Goal: Communication & Community: Answer question/provide support

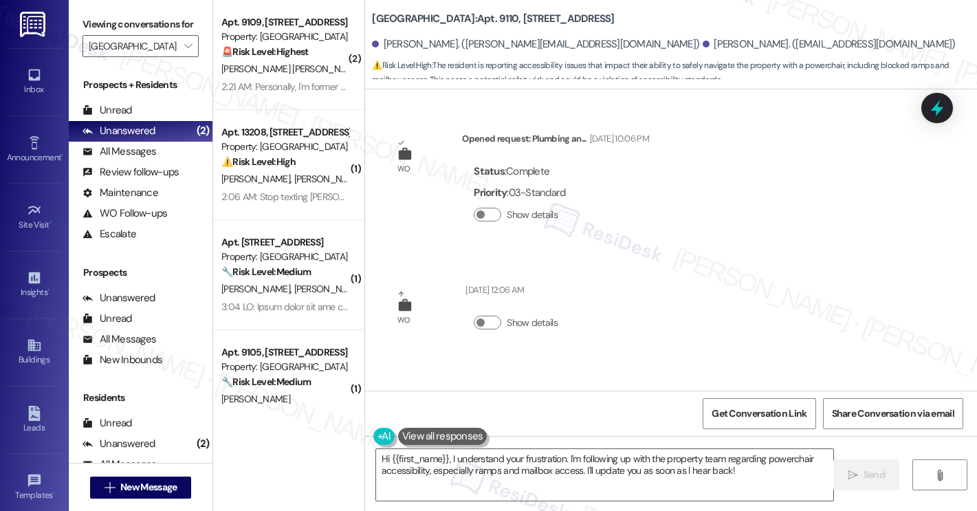
scroll to position [1625, 0]
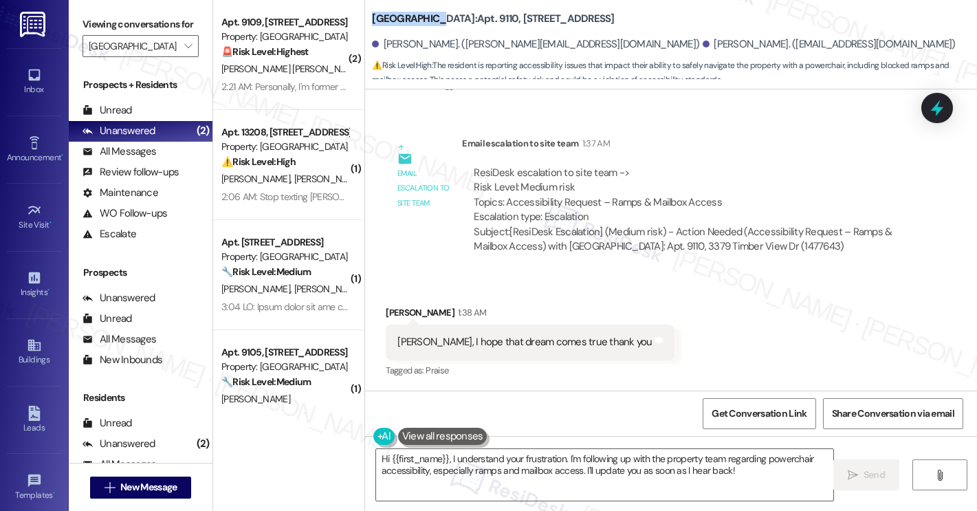
drag, startPoint x: 364, startPoint y: 20, endPoint x: 419, endPoint y: 19, distance: 55.0
click at [419, 19] on div "[GEOGRAPHIC_DATA]: Apt. 9110, 3379 Timber View Dr [PERSON_NAME]. ([PERSON_NAME]…" at bounding box center [671, 41] width 612 height 76
copy b "[GEOGRAPHIC_DATA]:"
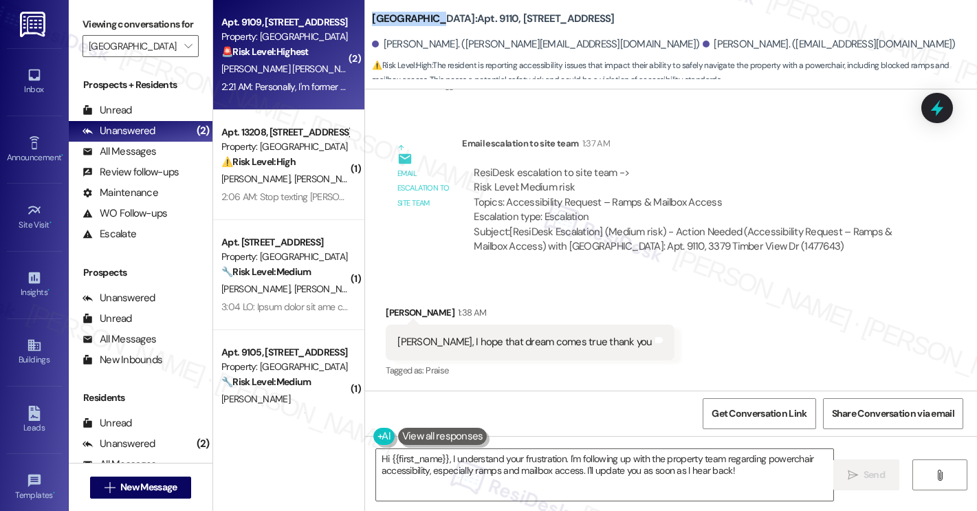
click at [298, 71] on div "[PERSON_NAME] [PERSON_NAME]" at bounding box center [285, 69] width 130 height 17
type textarea "Fetching suggested responses. Please feel free to read through the conversation…"
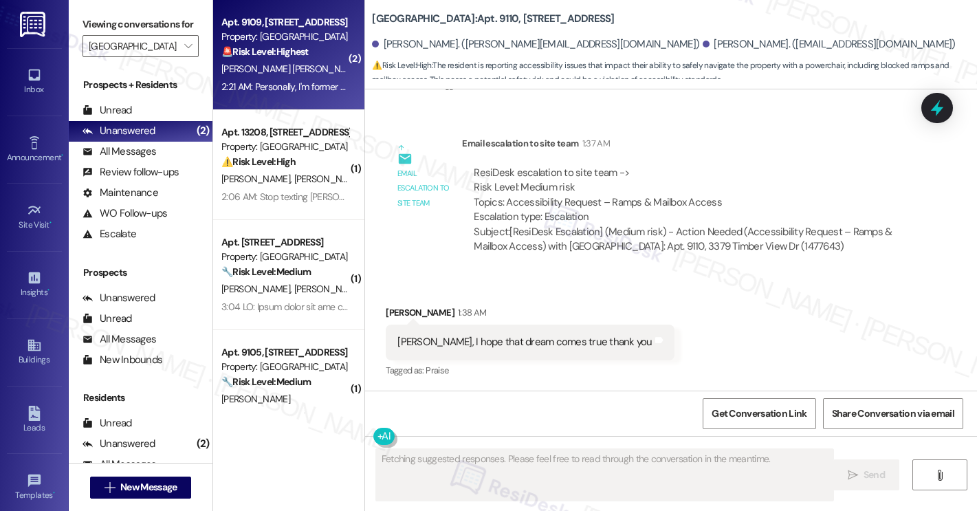
click at [299, 72] on div "[PERSON_NAME] [PERSON_NAME]" at bounding box center [285, 69] width 130 height 17
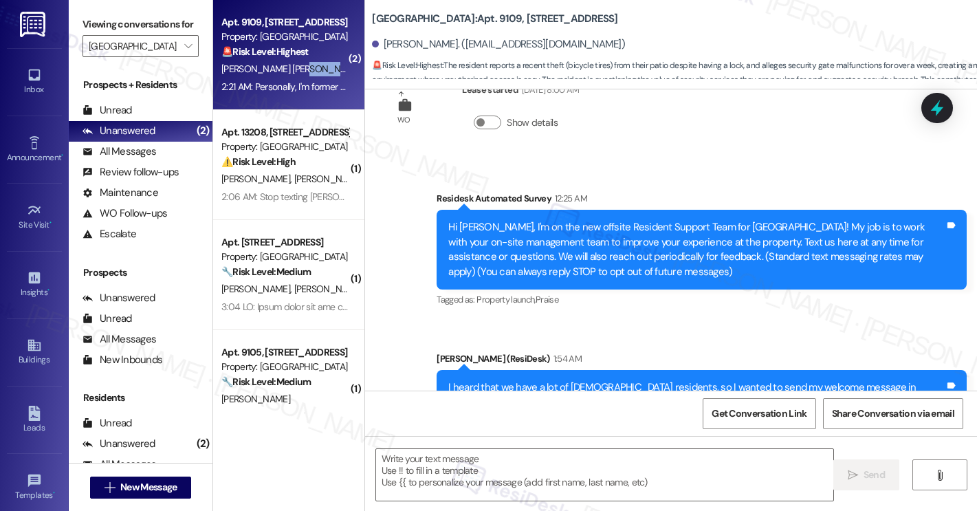
click at [297, 71] on div "[PERSON_NAME] [PERSON_NAME]" at bounding box center [285, 69] width 130 height 17
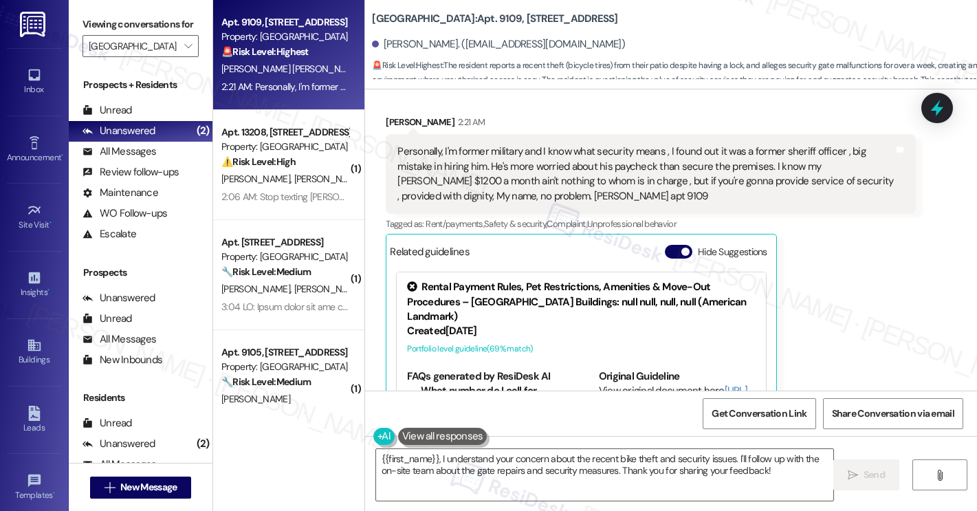
scroll to position [922, 0]
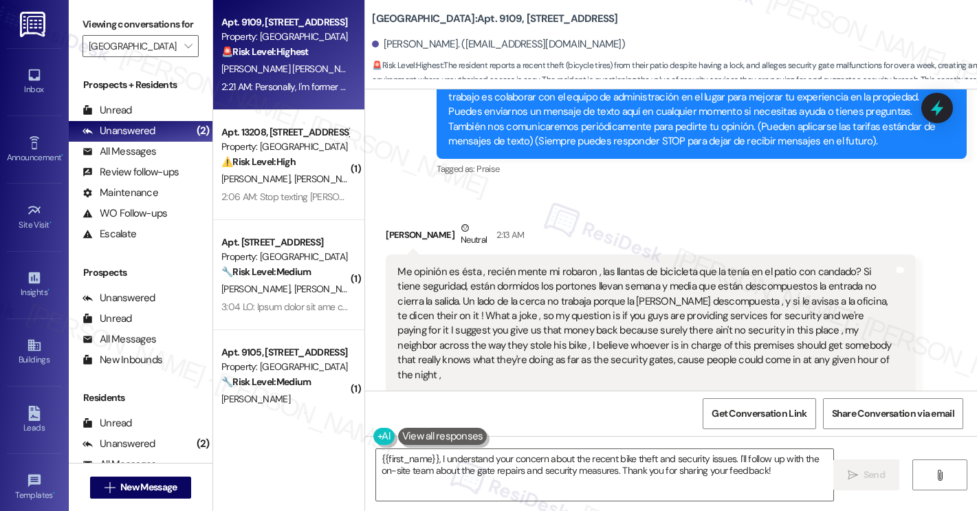
click at [635, 184] on div "Announcement, sent via SMS [PERSON_NAME] (ResiDesk) 1:54 AM I heard that we hav…" at bounding box center [701, 98] width 551 height 184
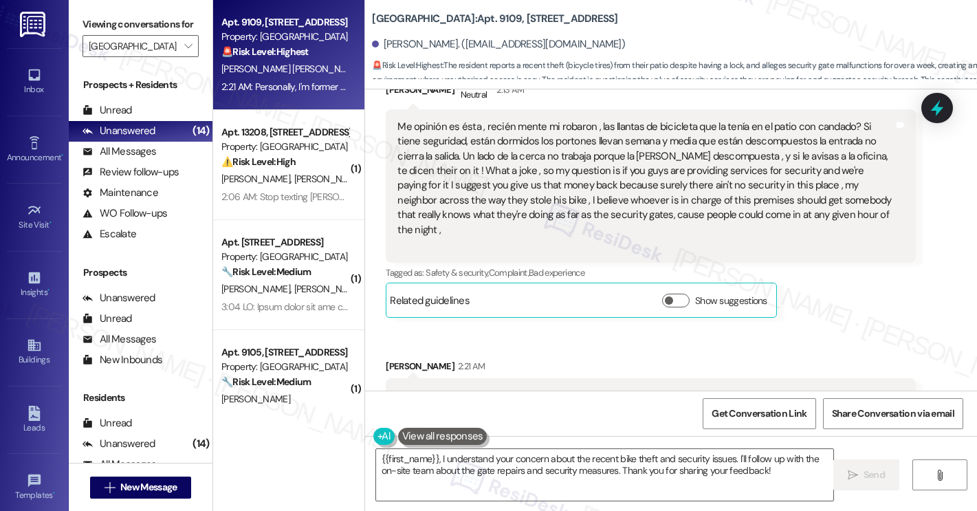
scroll to position [679, 0]
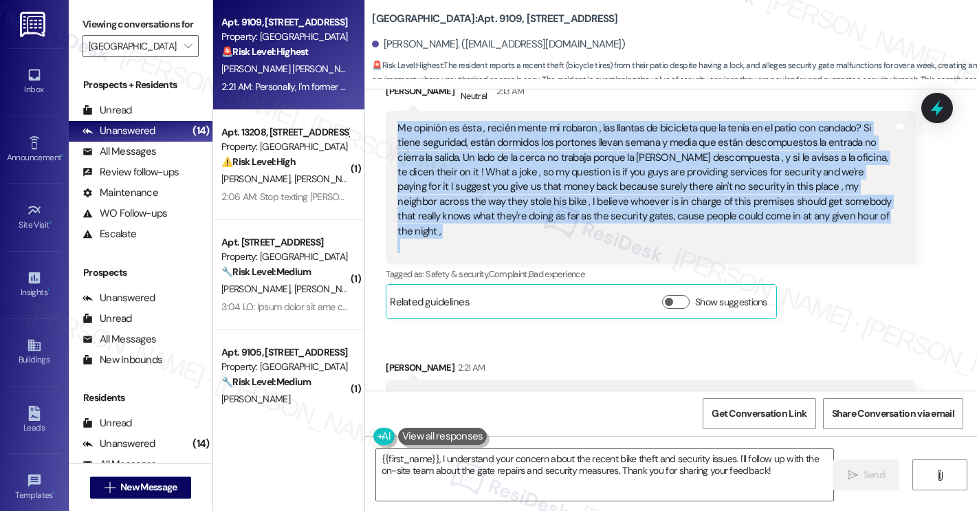
drag, startPoint x: 391, startPoint y: 129, endPoint x: 906, endPoint y: 247, distance: 527.9
click at [906, 247] on div "Me opinión es ésta , recién mente mi robaron , las llantas de bicicleta que la …" at bounding box center [651, 187] width 530 height 153
copy div "Me opinión es ésta , recién mente mi robaron , las llantas de bicicleta que la …"
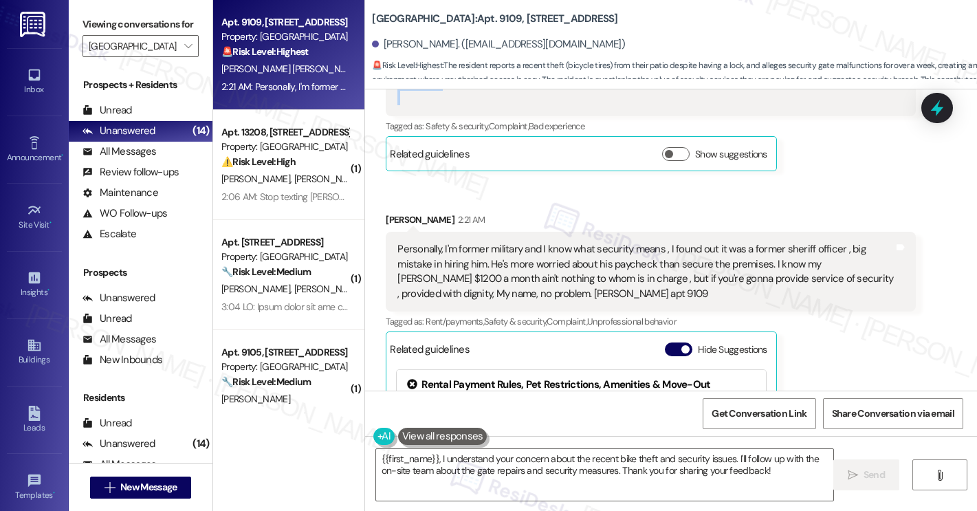
scroll to position [860, 0]
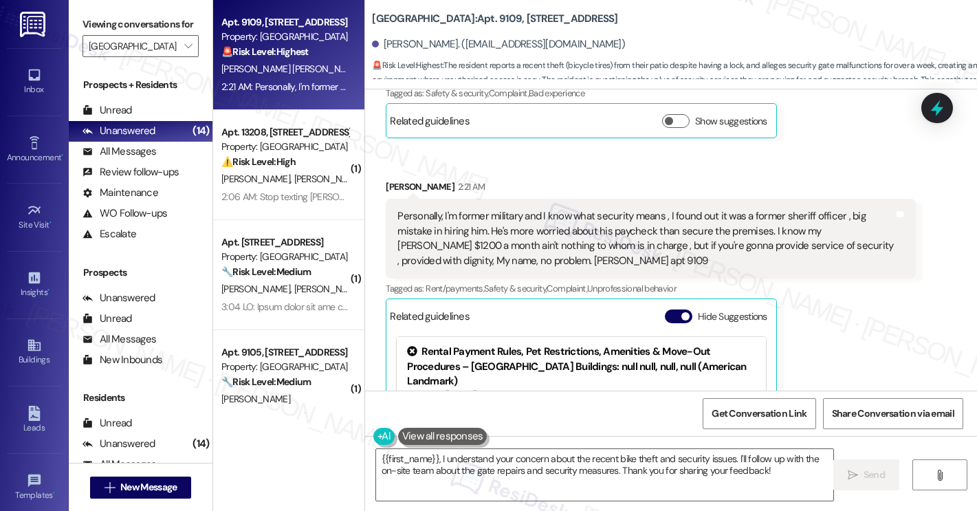
click at [516, 209] on div "Personally, I'm former military and I know what security means , I found out it…" at bounding box center [646, 238] width 497 height 59
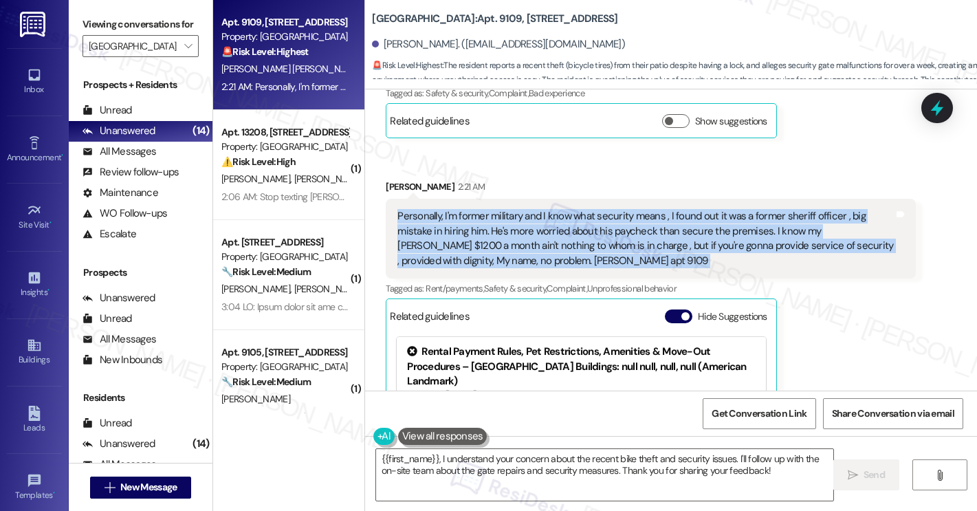
copy div "Personally, I'm former military and I know what security means , I found out it…"
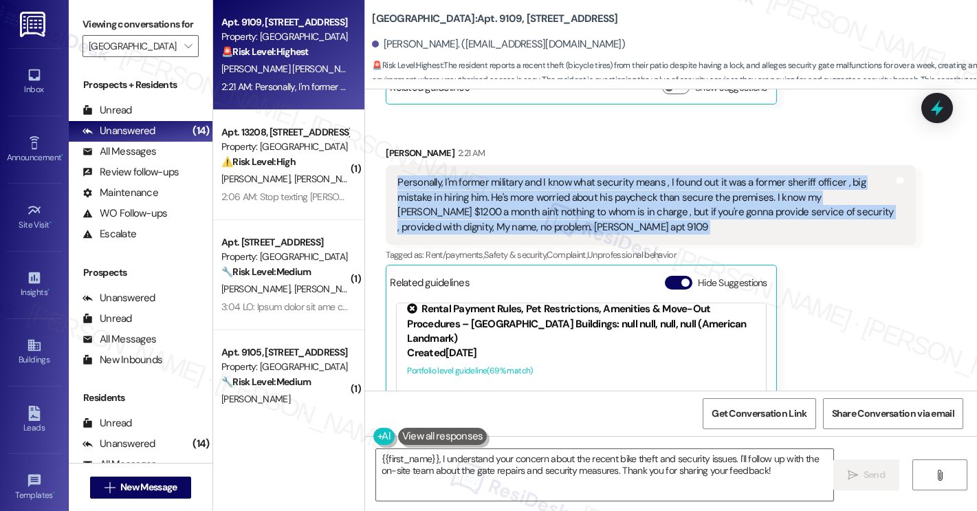
scroll to position [1004, 0]
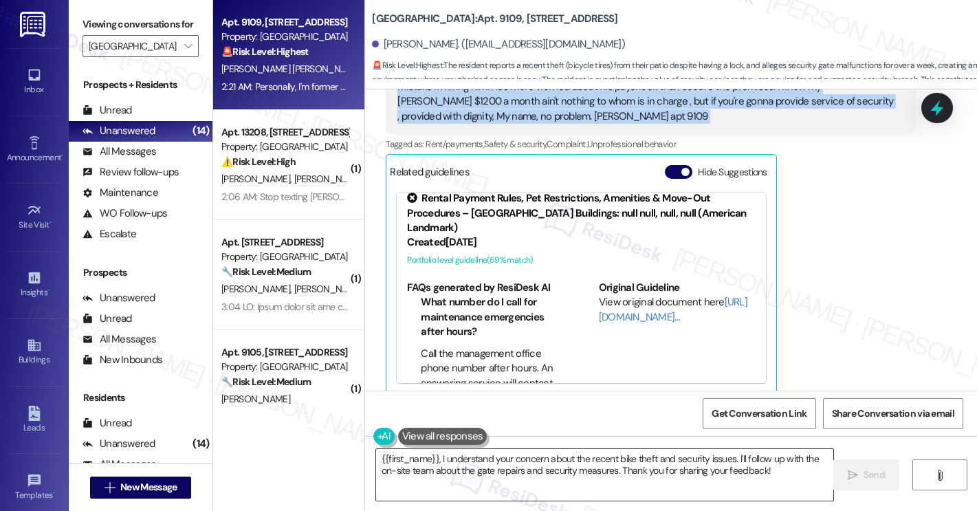
click at [587, 469] on textarea "{{first_name}}, I understand your concern about the recent bike theft and secur…" at bounding box center [604, 475] width 457 height 52
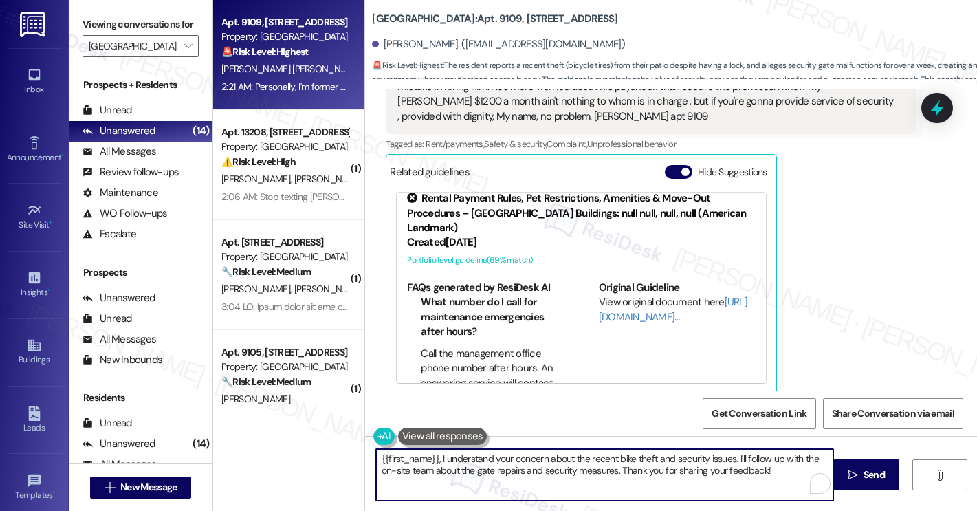
click at [587, 469] on textarea "{{first_name}}, I understand your concern about the recent bike theft and secur…" at bounding box center [604, 475] width 457 height 52
paste textarea "Hi [PERSON_NAME], thank you for sharing your perspective and experience with us…"
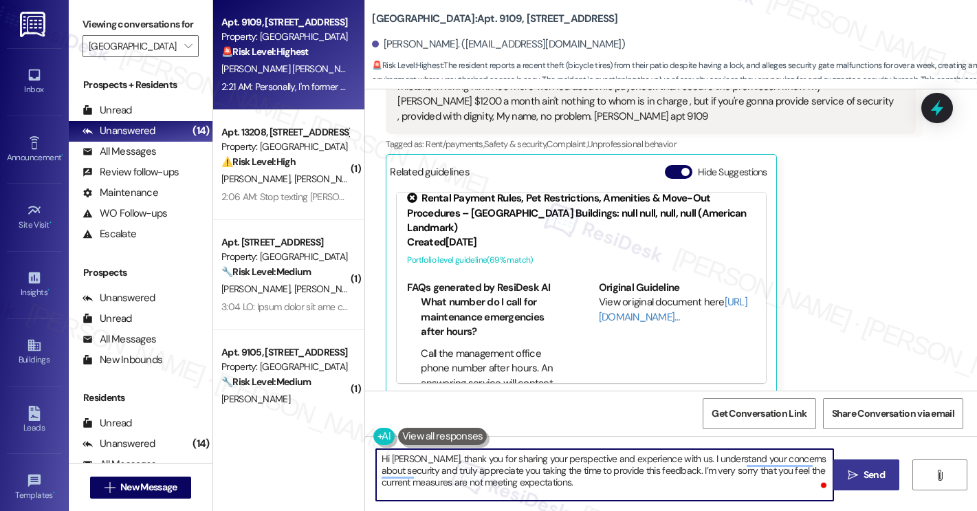
type textarea "Hi [PERSON_NAME], thank you for sharing your perspective and experience with us…"
click at [870, 483] on button " Send" at bounding box center [867, 474] width 67 height 31
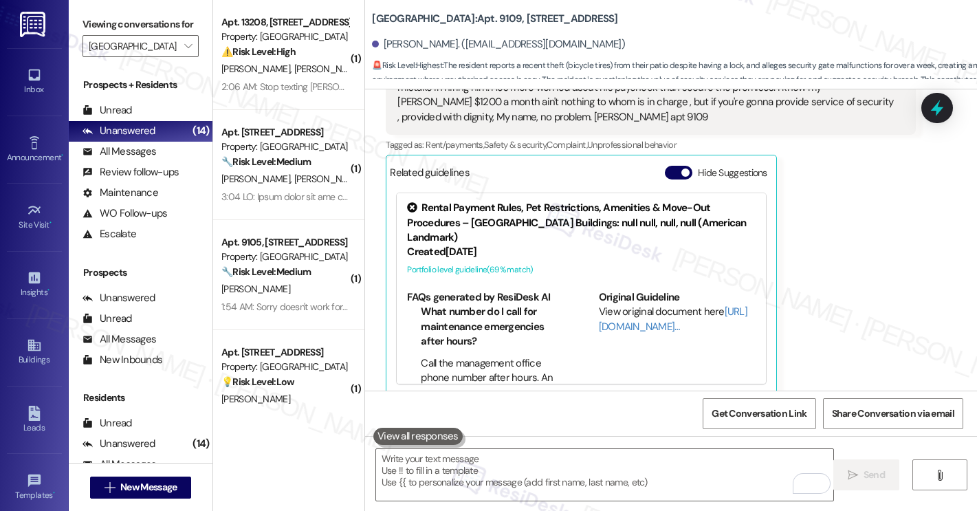
scroll to position [1129, 0]
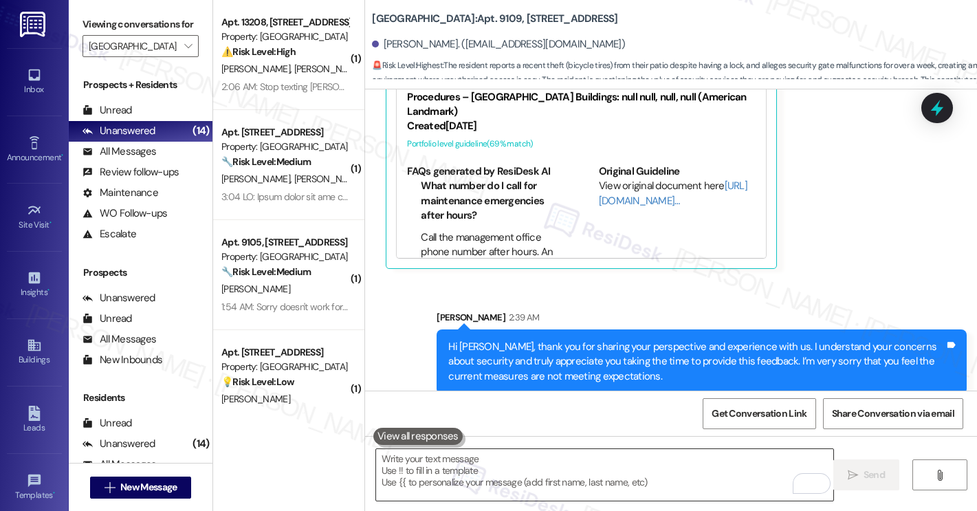
click at [486, 474] on textarea "To enrich screen reader interactions, please activate Accessibility in Grammarl…" at bounding box center [604, 475] width 457 height 52
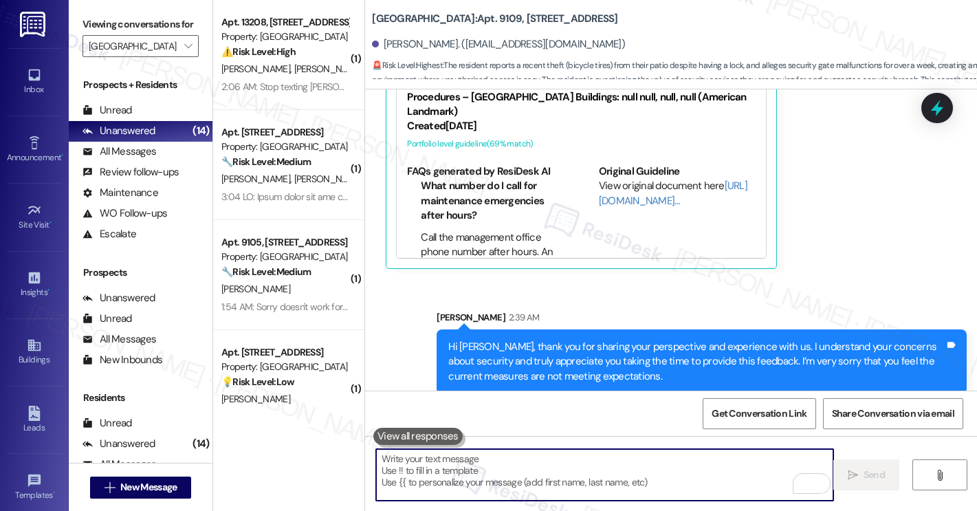
paste textarea "I’ll make sure your concerns are shared with our management team and security v…"
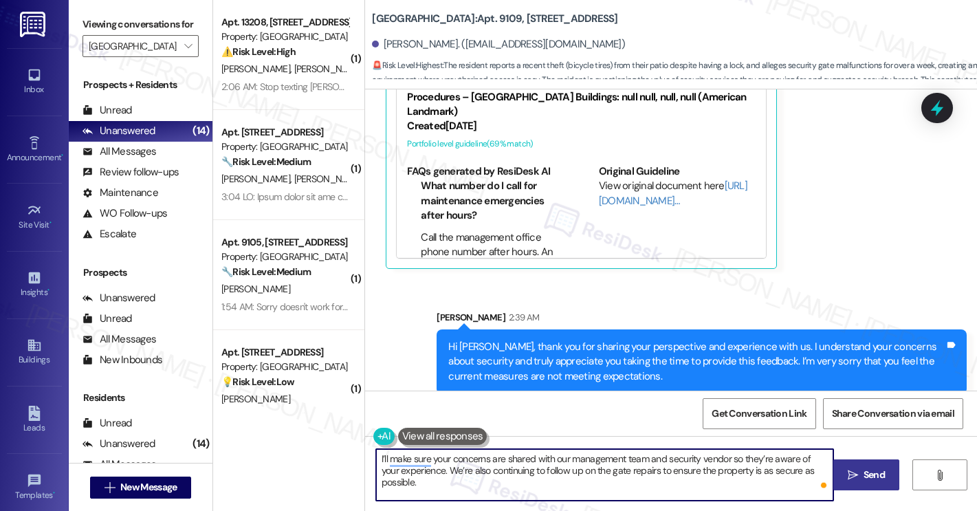
type textarea "I’ll make sure your concerns are shared with our management team and security v…"
click at [861, 478] on span "Send" at bounding box center [874, 475] width 27 height 14
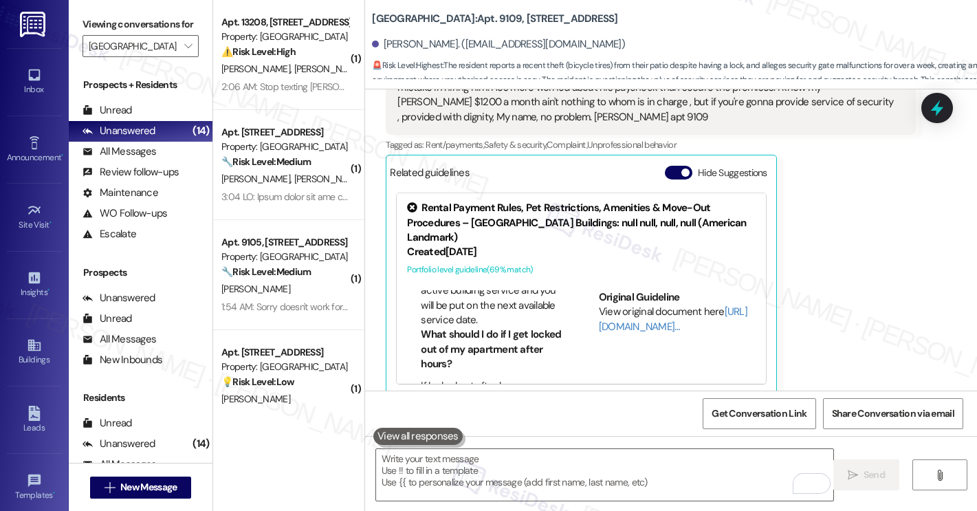
scroll to position [1240, 0]
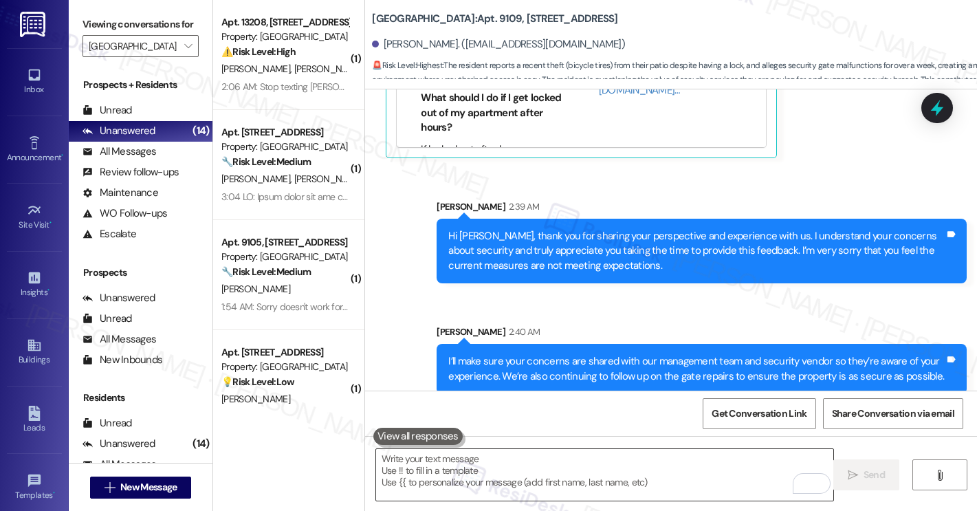
click at [598, 463] on textarea "To enrich screen reader interactions, please activate Accessibility in Grammarl…" at bounding box center [604, 475] width 457 height 52
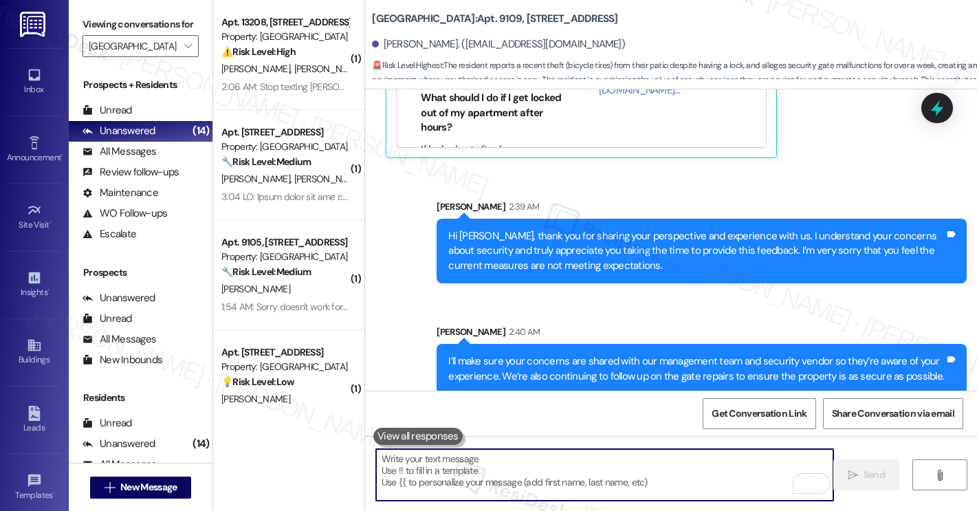
paste textarea "Your feedback is valuable, and I’ll keep you updated on any progress. Please do…"
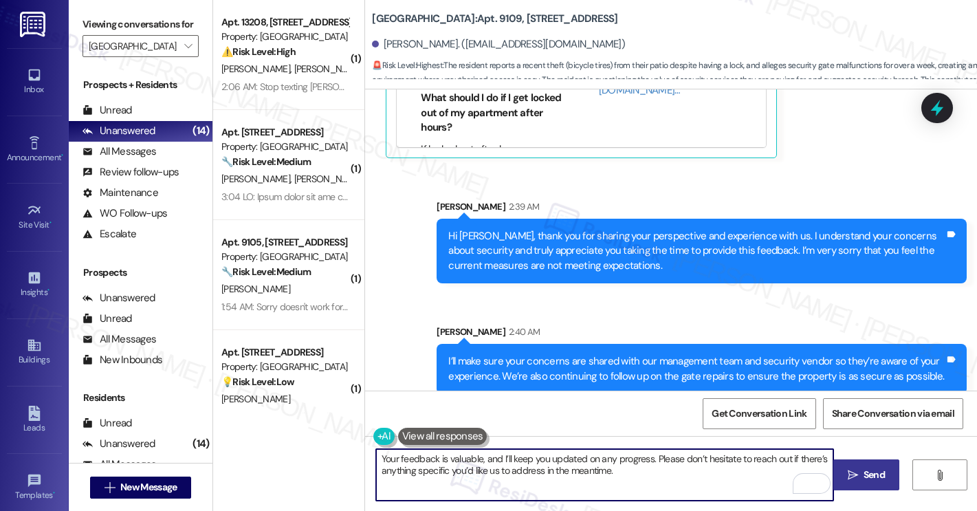
type textarea "Your feedback is valuable, and I’ll keep you updated on any progress. Please do…"
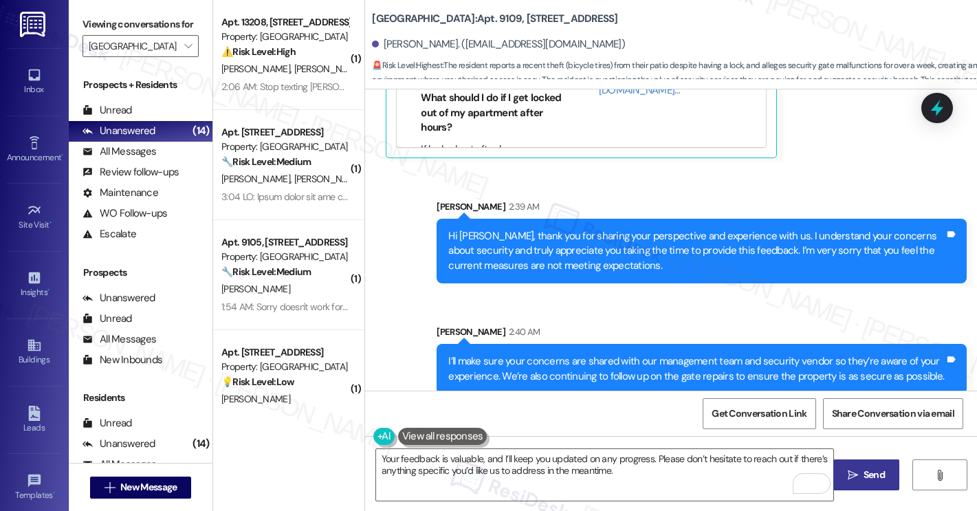
click at [856, 480] on icon "" at bounding box center [853, 475] width 10 height 11
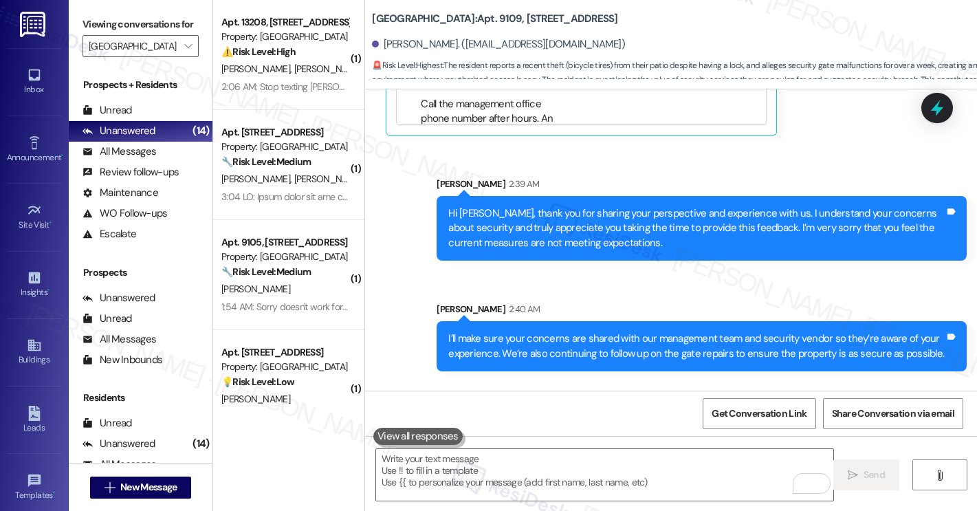
scroll to position [1351, 0]
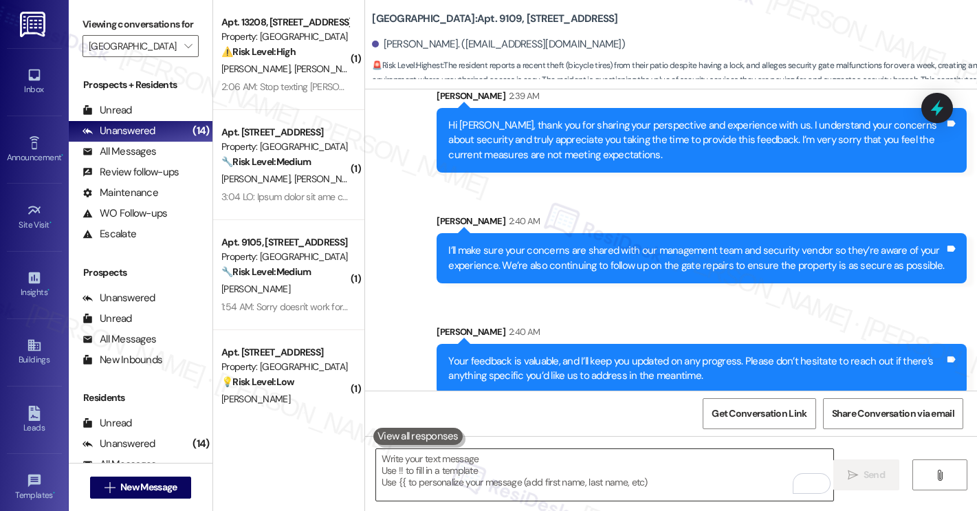
click at [512, 475] on textarea "To enrich screen reader interactions, please activate Accessibility in Grammarl…" at bounding box center [604, 475] width 457 height 52
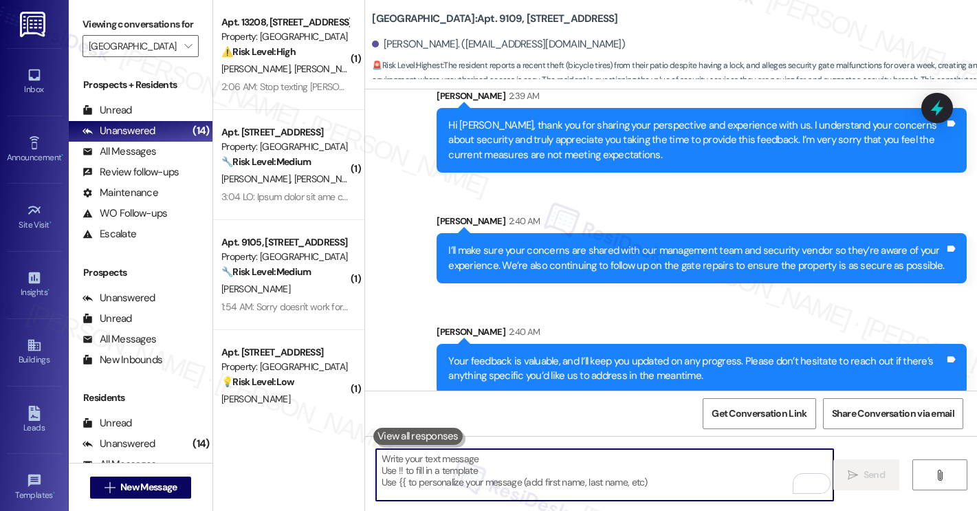
click at [512, 475] on textarea "To enrich screen reader interactions, please activate Accessibility in Grammarl…" at bounding box center [604, 475] width 457 height 52
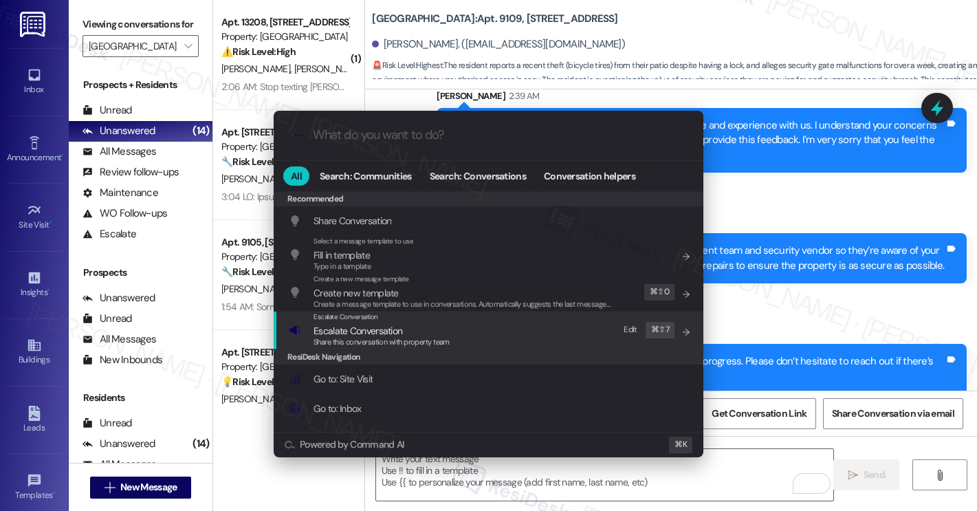
click at [397, 325] on span "Escalate Conversation" at bounding box center [358, 331] width 89 height 12
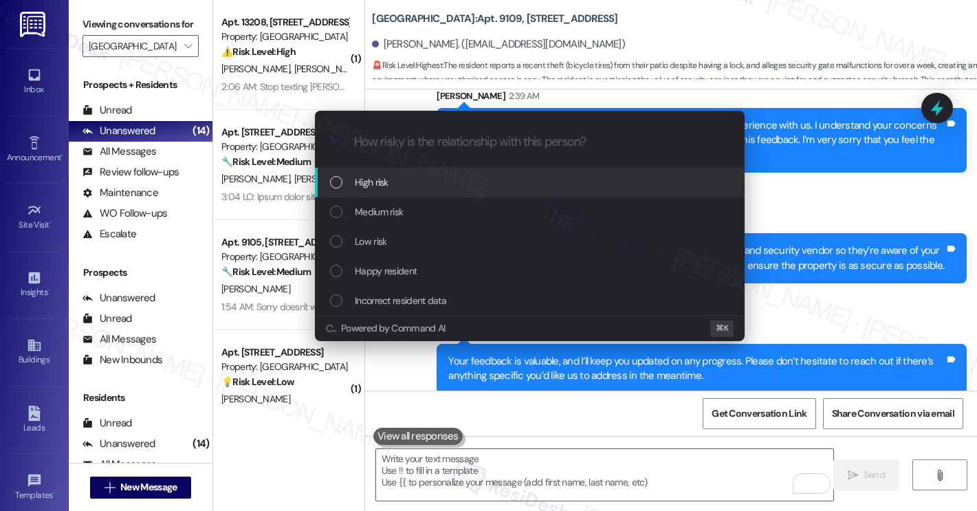
click at [418, 188] on div "High risk" at bounding box center [531, 182] width 402 height 15
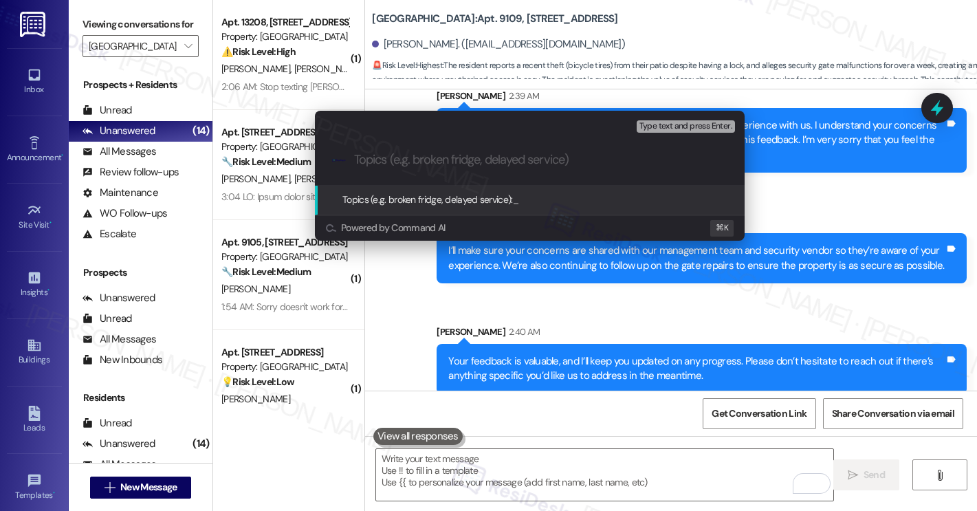
paste input "Security Concerns Reported by Resident"
type input "Security Concerns Reported by Resident"
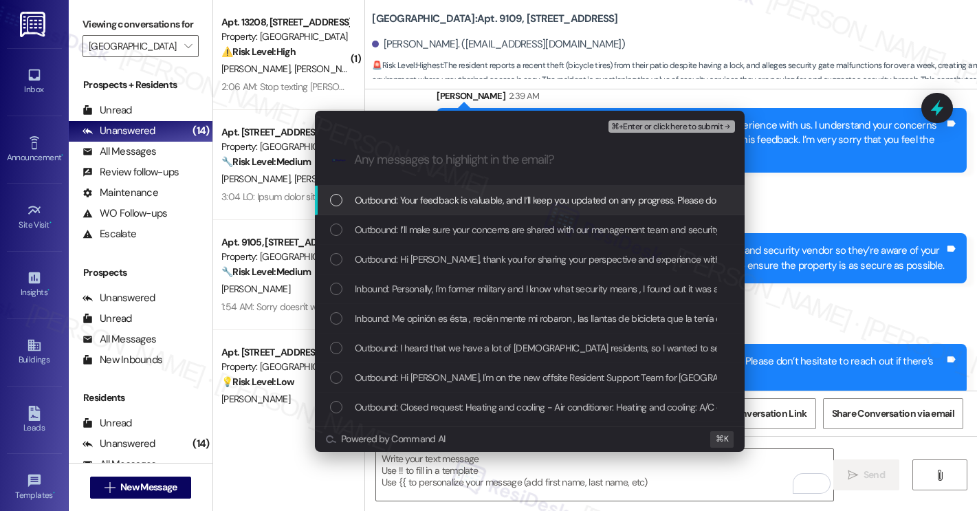
click at [416, 195] on span "Outbound: Your feedback is valuable, and I’ll keep you updated on any progress.…" at bounding box center [718, 200] width 726 height 15
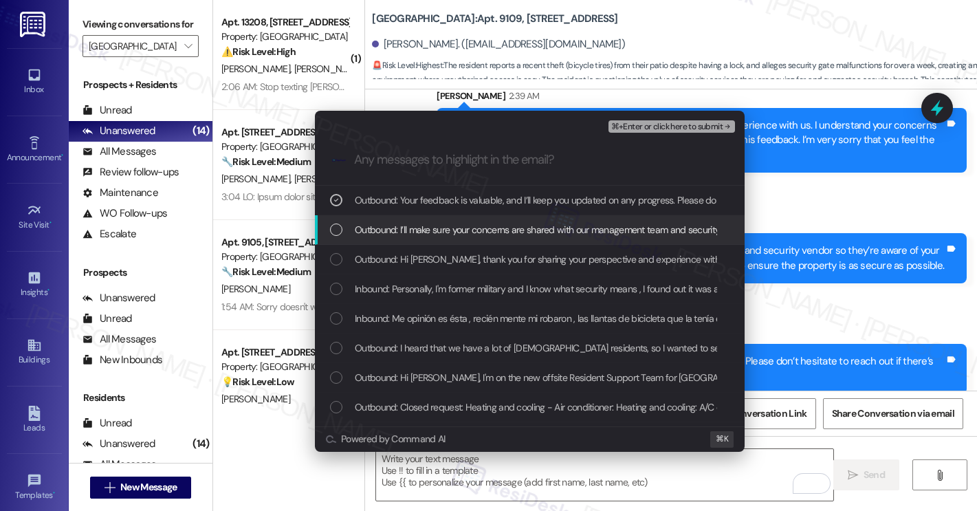
click at [412, 222] on span "Outbound: I’ll make sure your concerns are shared with our management team and …" at bounding box center [829, 229] width 948 height 15
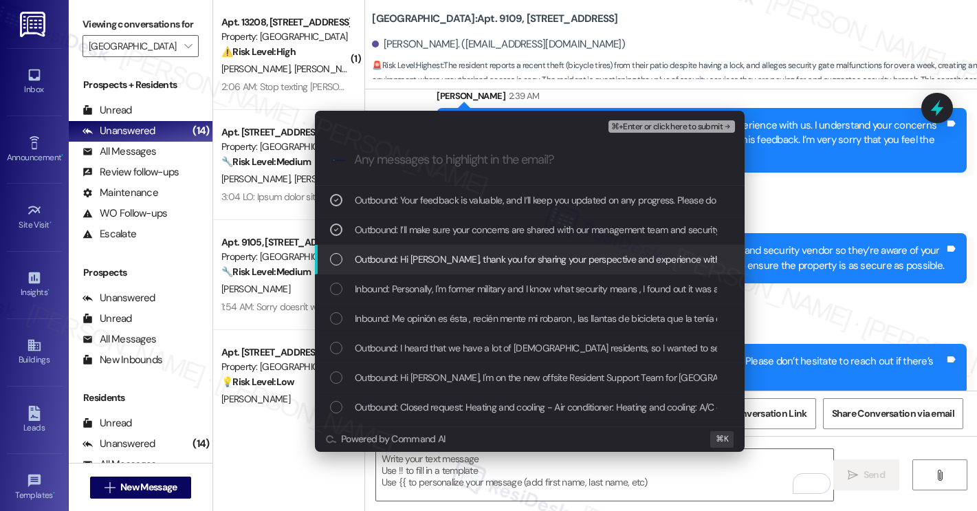
click at [410, 263] on span "Outbound: Hi [PERSON_NAME], thank you for sharing your perspective and experien…" at bounding box center [920, 259] width 1131 height 15
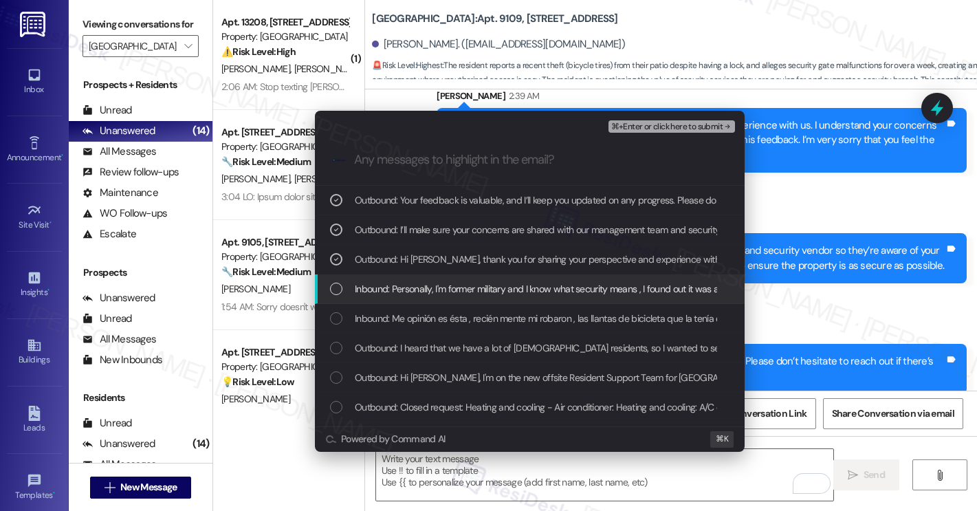
click at [401, 303] on div "Inbound: Personally, I'm former military and I know what security means , I fou…" at bounding box center [530, 289] width 430 height 30
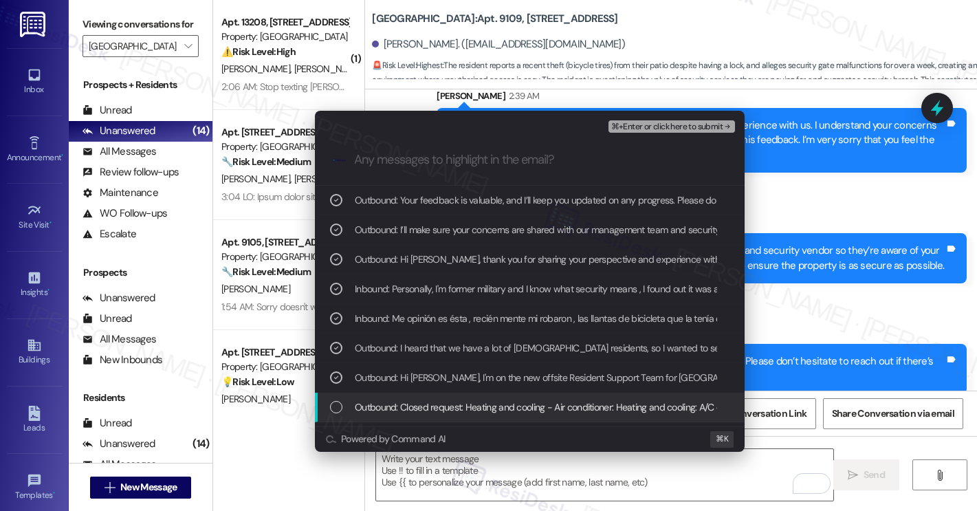
click at [469, 401] on span "Outbound: Closed request: Heating and cooling - Air conditioner: Heating and co…" at bounding box center [627, 407] width 544 height 15
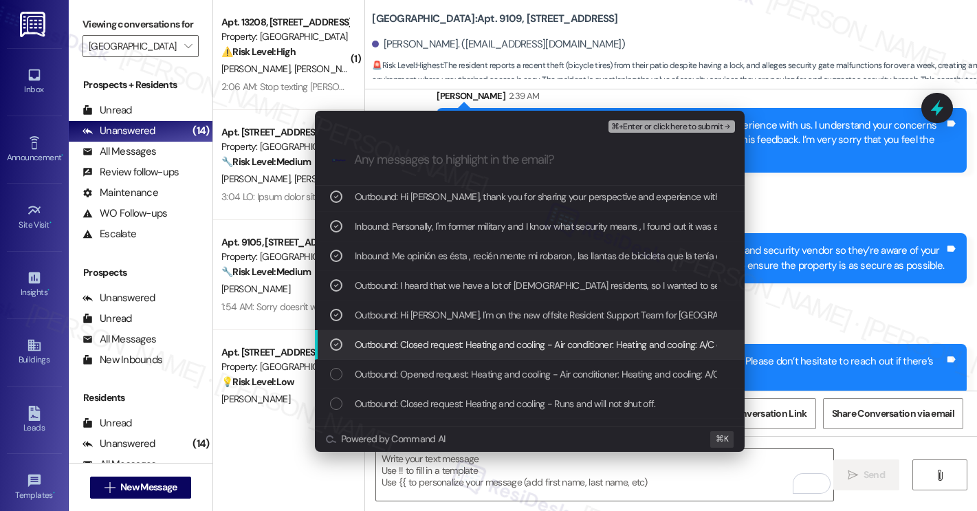
scroll to position [85, 0]
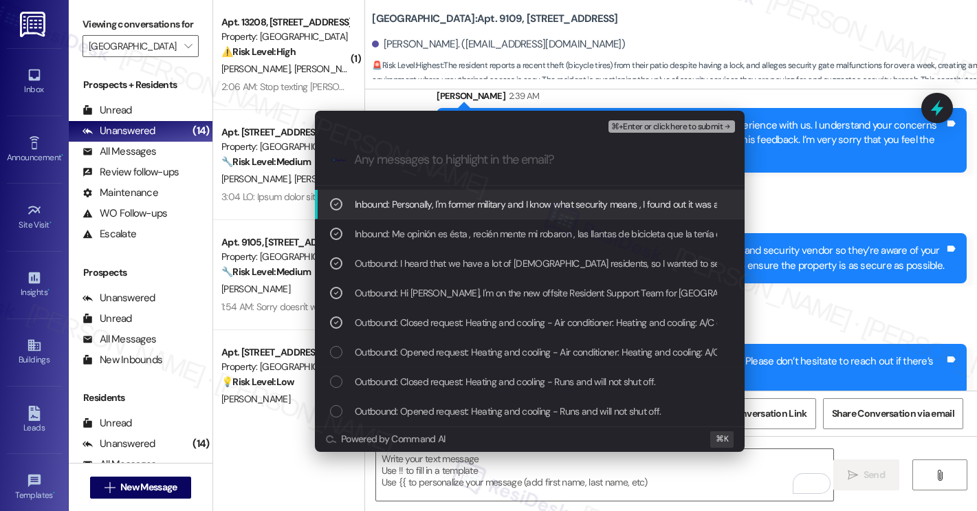
click at [664, 125] on span "⌘+Enter or click here to submit" at bounding box center [666, 127] width 111 height 10
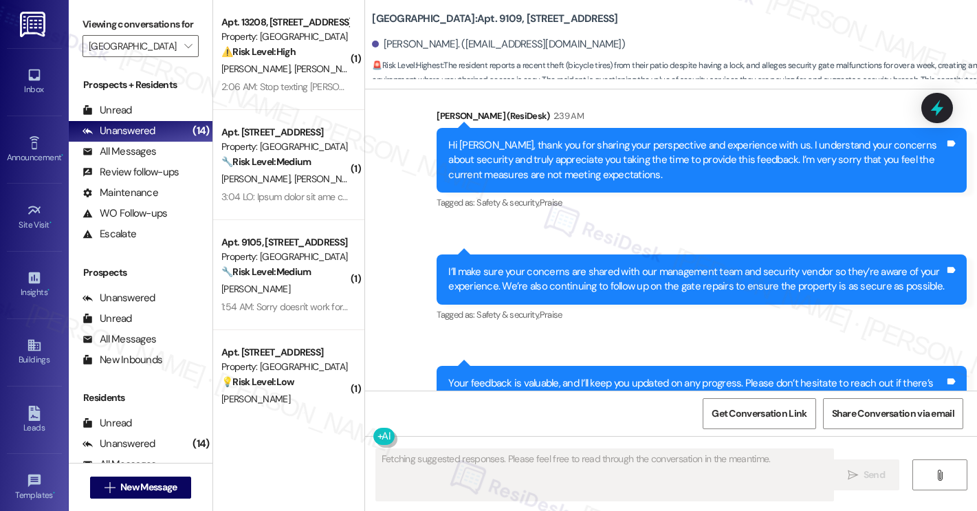
scroll to position [1373, 0]
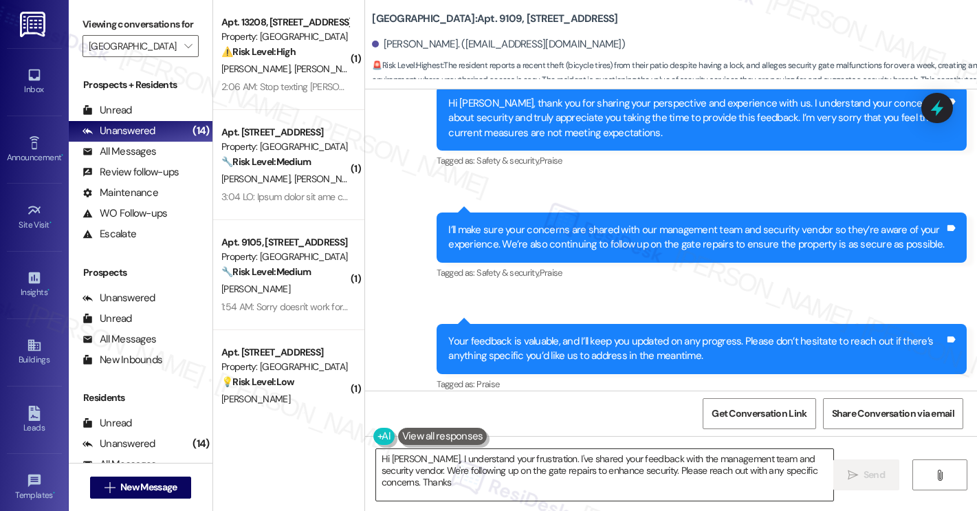
type textarea "Hi [PERSON_NAME], I understand your frustration. I've shared your feedback with…"
click at [576, 469] on textarea "Hi [PERSON_NAME], I understand your frustration. I've shared your feedback with…" at bounding box center [604, 475] width 457 height 52
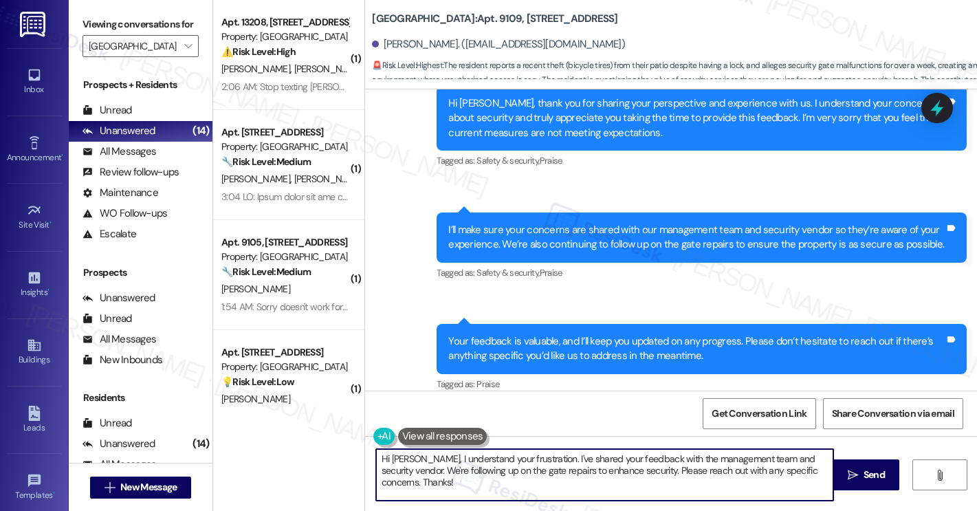
click at [576, 469] on textarea "Hi [PERSON_NAME], I understand your frustration. I've shared your feedback with…" at bounding box center [604, 475] width 457 height 52
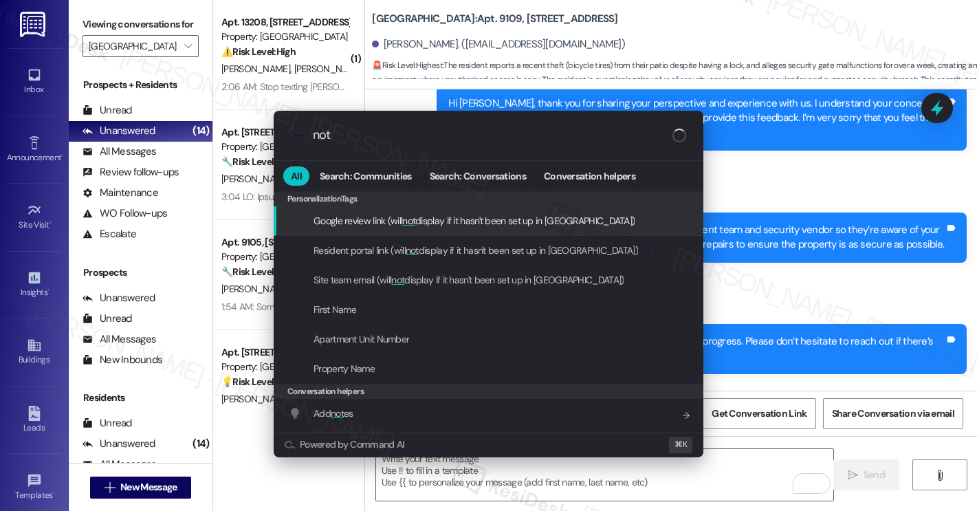
type input "note"
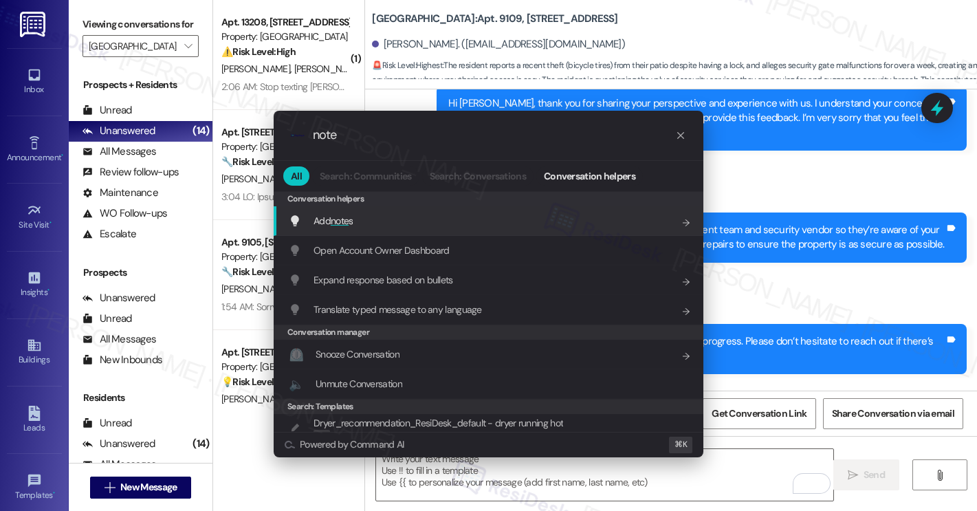
click at [475, 210] on div "Add note s Add shortcut" at bounding box center [489, 221] width 430 height 30
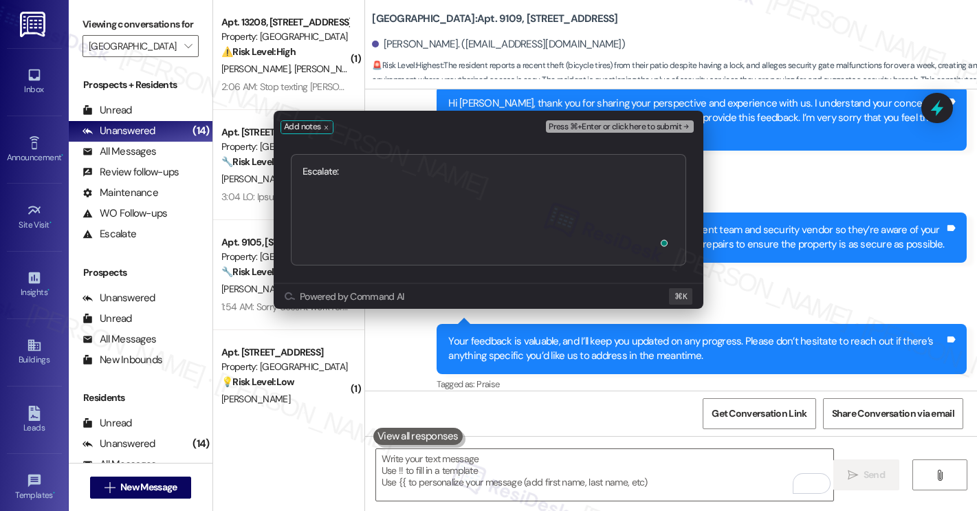
type textarea "Escalate: Security Concerns Reported by Resident"
click at [636, 128] on span "Press ⌘+Enter or click here to submit" at bounding box center [615, 127] width 133 height 10
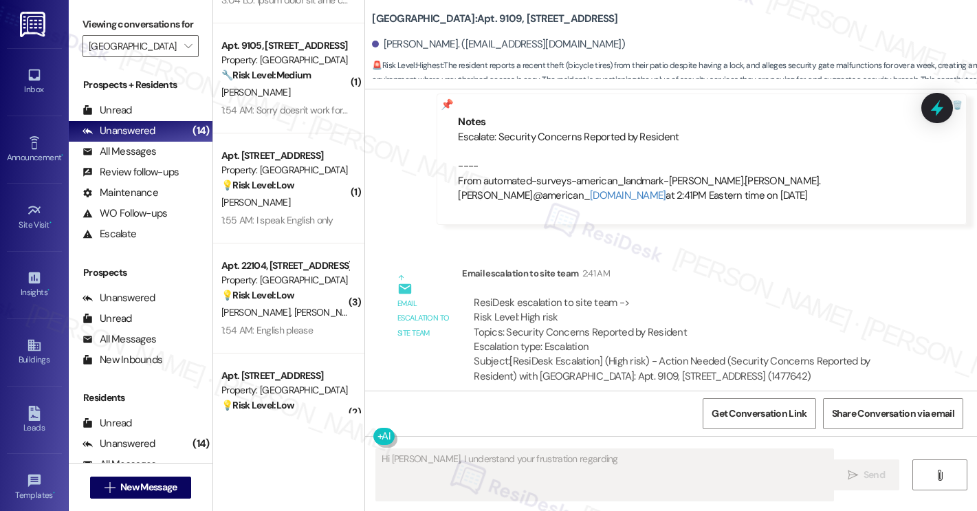
scroll to position [0, 0]
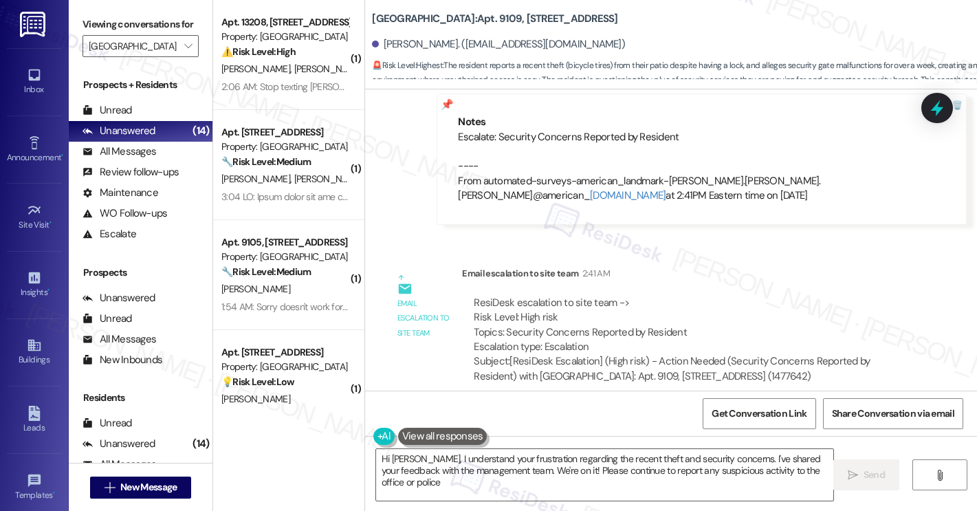
type textarea "Hi [PERSON_NAME], I understand your frustration regarding the recent theft and …"
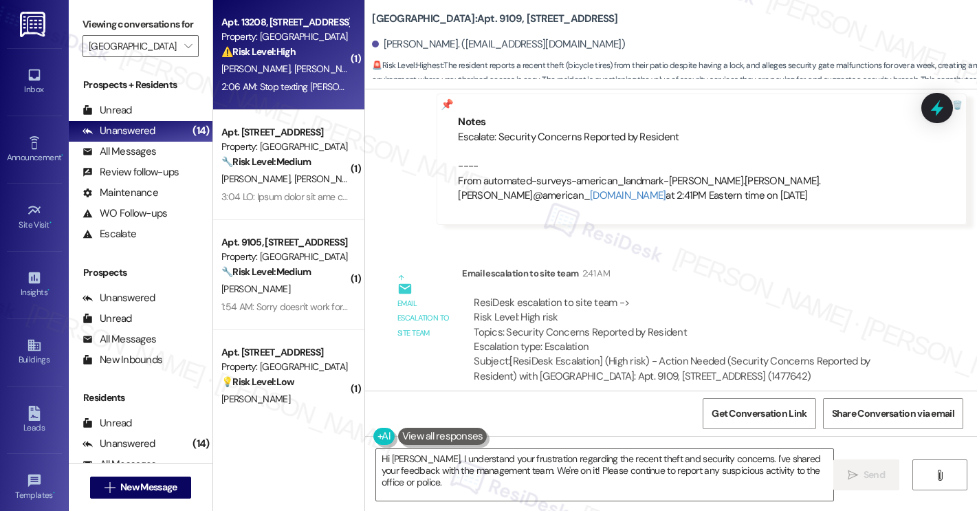
click at [306, 101] on div "Apt. 13208, [STREET_ADDRESS] Property: [GEOGRAPHIC_DATA] ⚠️ Risk Level: High Th…" at bounding box center [288, 55] width 151 height 110
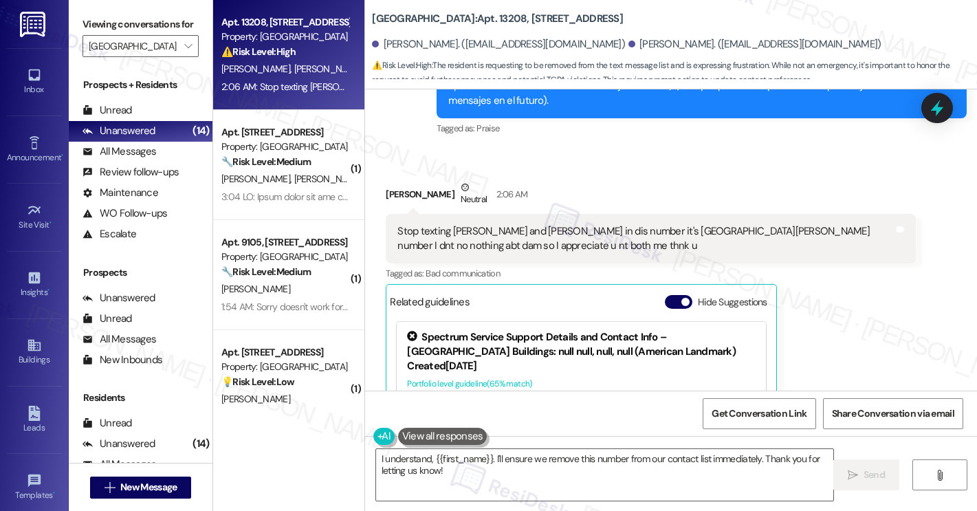
scroll to position [398, 0]
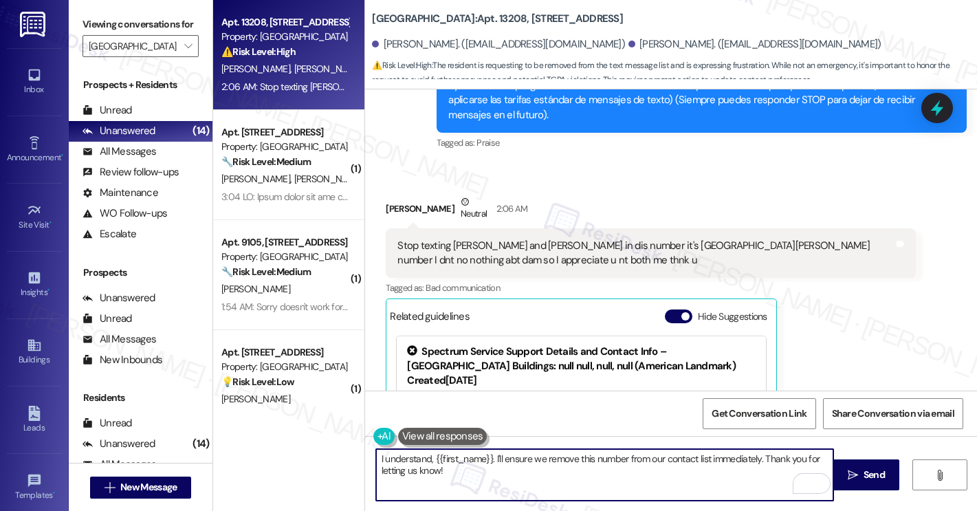
drag, startPoint x: 492, startPoint y: 463, endPoint x: 431, endPoint y: 460, distance: 62.0
click at [431, 460] on textarea "I understand, {{first_name}}. I'll ensure we remove this number from our contac…" at bounding box center [604, 475] width 457 height 52
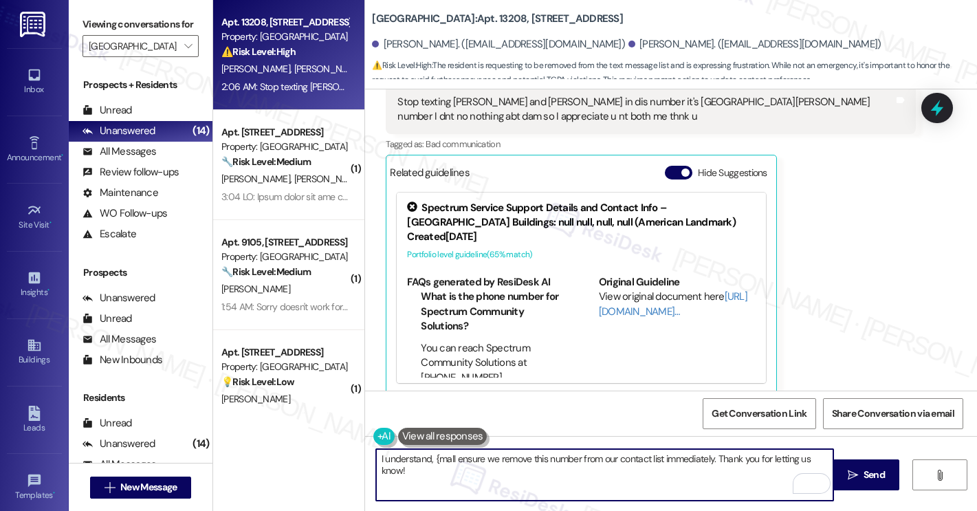
click at [556, 480] on textarea "I understand, {mall ensure we remove this number from our contact list immediat…" at bounding box center [604, 475] width 457 height 52
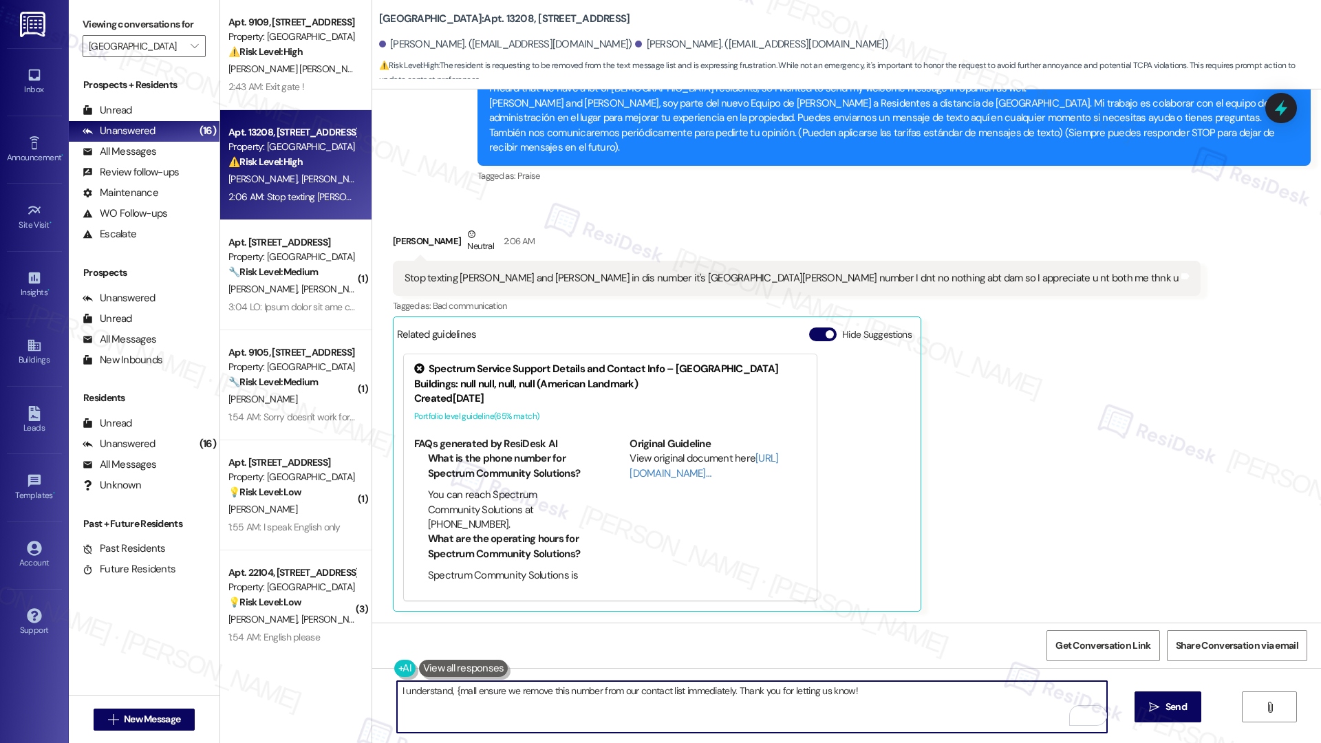
scroll to position [292, 0]
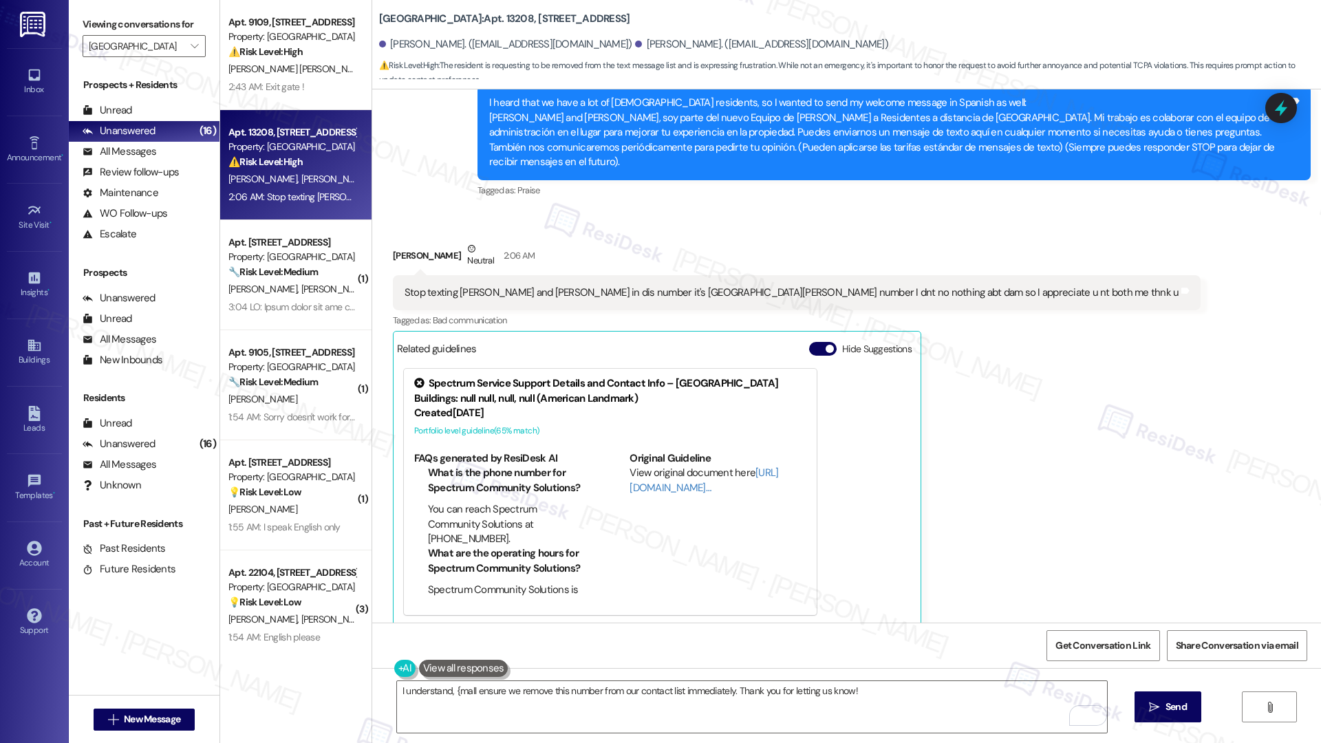
click at [714, 285] on div "Stop texting [PERSON_NAME] and [PERSON_NAME] in dis number it's [GEOGRAPHIC_DAT…" at bounding box center [791, 292] width 775 height 14
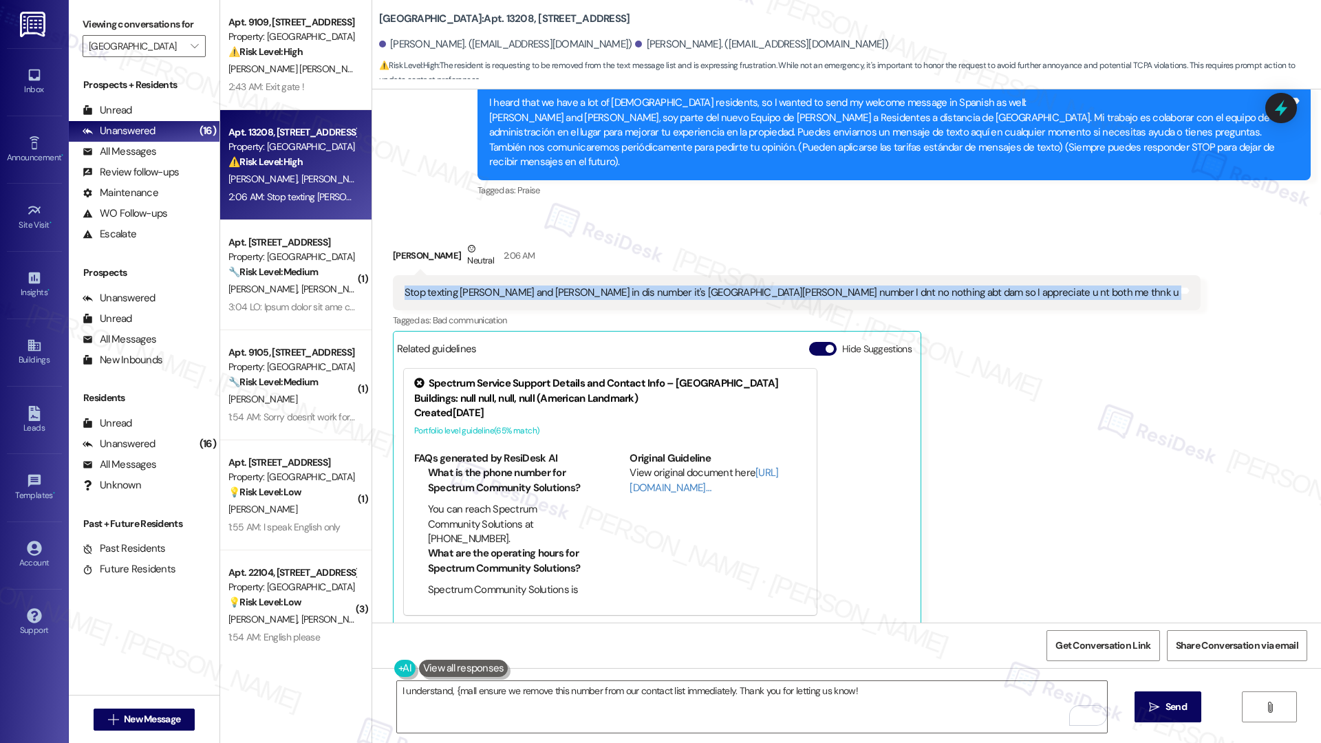
click at [715, 285] on div "Stop texting [PERSON_NAME] and [PERSON_NAME] in dis number it's [GEOGRAPHIC_DAT…" at bounding box center [791, 292] width 775 height 14
copy div "Stop texting [PERSON_NAME] and [PERSON_NAME] in dis number it's [PERSON_NAME] n…"
click at [477, 510] on textarea "I understand, {mall ensure we remove this number from our contact list immediat…" at bounding box center [752, 707] width 710 height 52
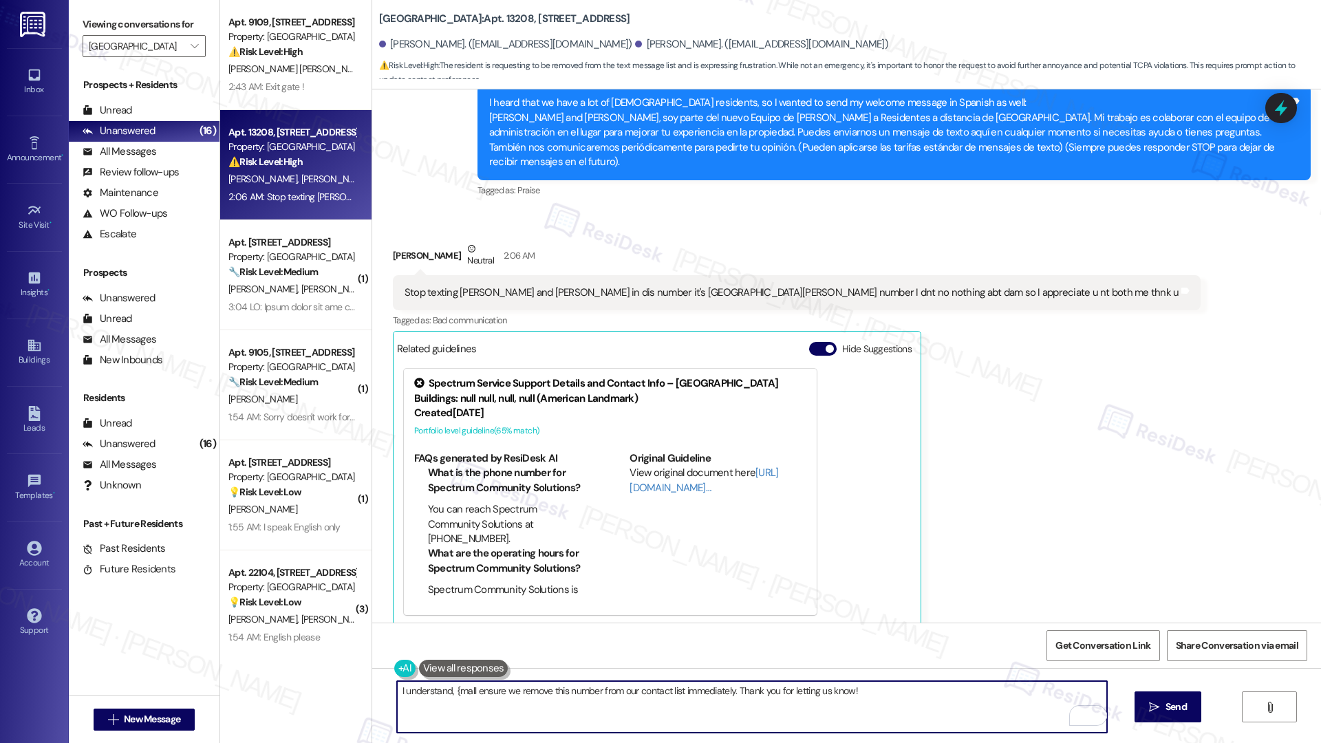
click at [477, 510] on textarea "I understand, {mall ensure we remove this number from our contact list immediat…" at bounding box center [752, 707] width 710 height 52
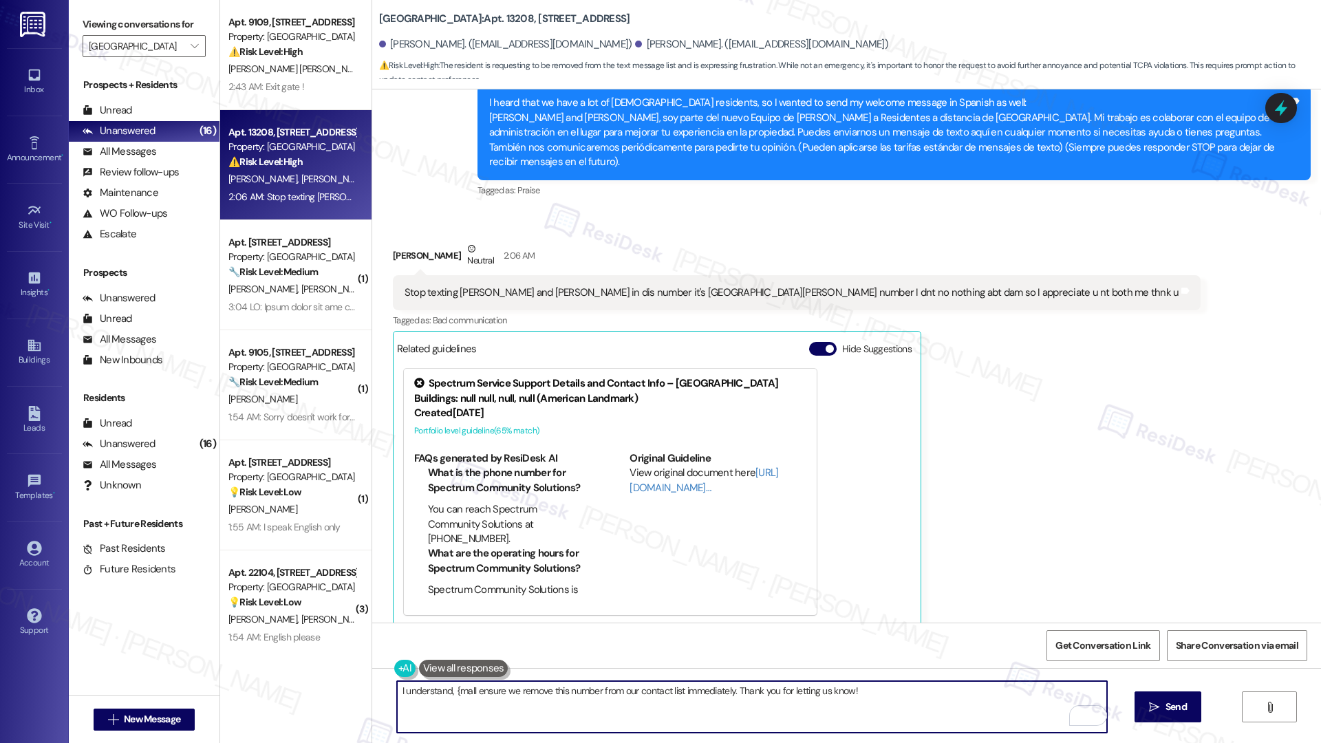
paste textarea "Thank you for letting us know. We’ll remove this number from our contact list s…"
click at [915, 510] on textarea "Thank you for letting us know. We’ll remove this number from our contact list s…" at bounding box center [752, 707] width 710 height 52
type textarea "Thank you for letting us know. We’ll remove this number from our contact list s…"
drag, startPoint x: 1167, startPoint y: 704, endPoint x: 1152, endPoint y: 706, distance: 14.6
click at [977, 510] on span "Send" at bounding box center [1175, 707] width 21 height 14
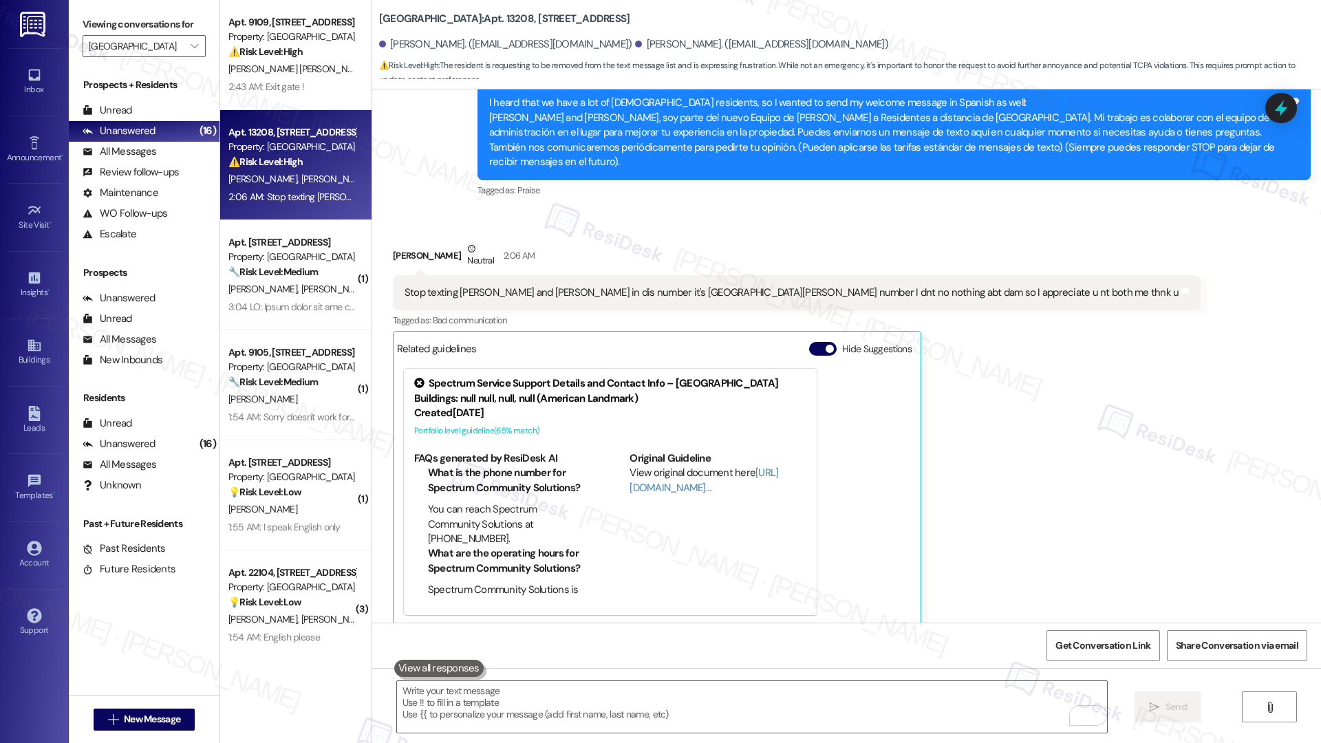
scroll to position [387, 0]
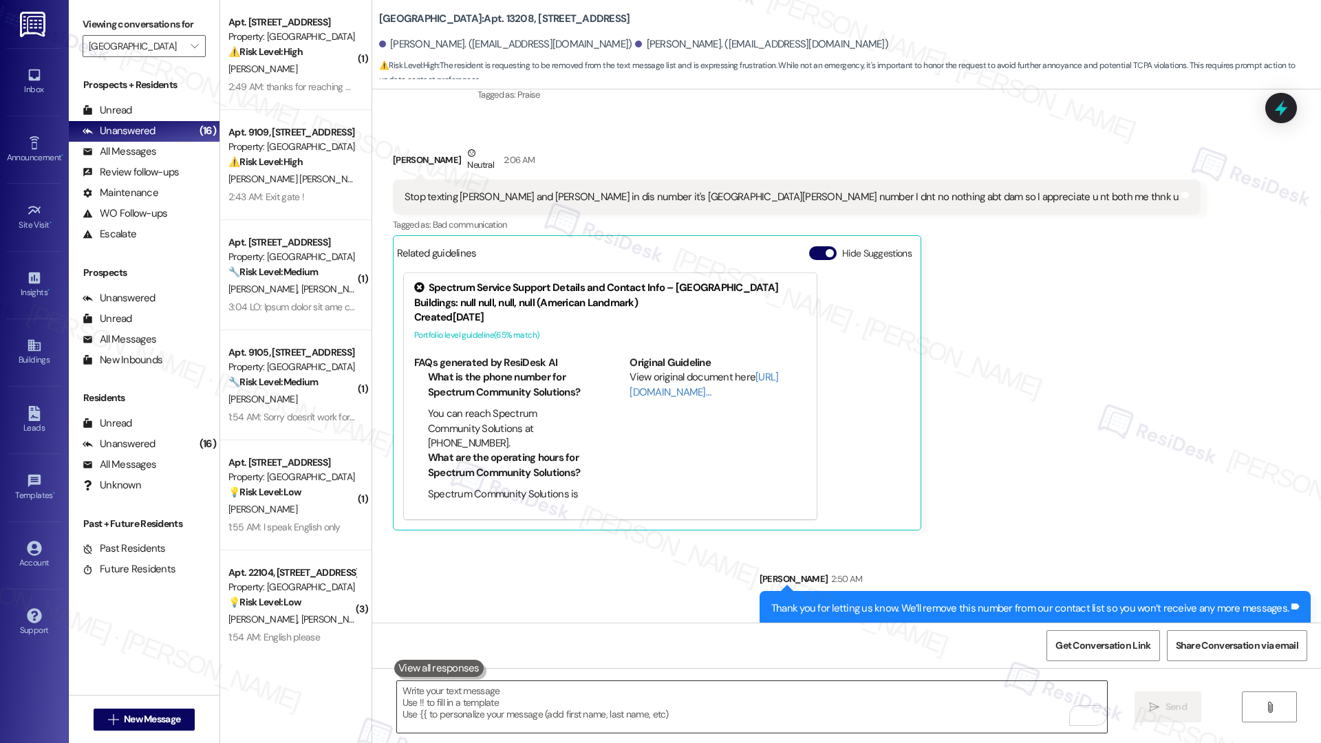
click at [835, 510] on textarea "To enrich screen reader interactions, please activate Accessibility in Grammarl…" at bounding box center [752, 707] width 710 height 52
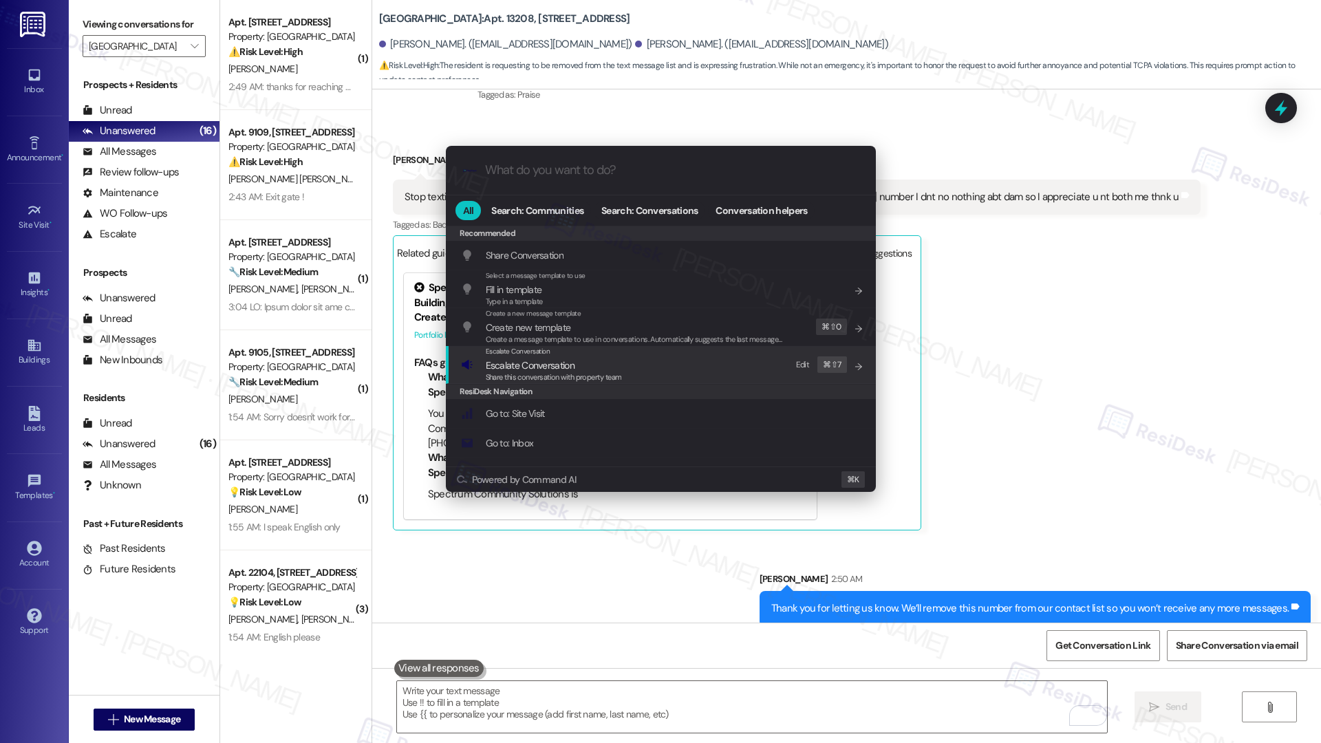
click at [656, 371] on div "Escalate Conversation Escalate Conversation Share this conversation with proper…" at bounding box center [662, 364] width 402 height 37
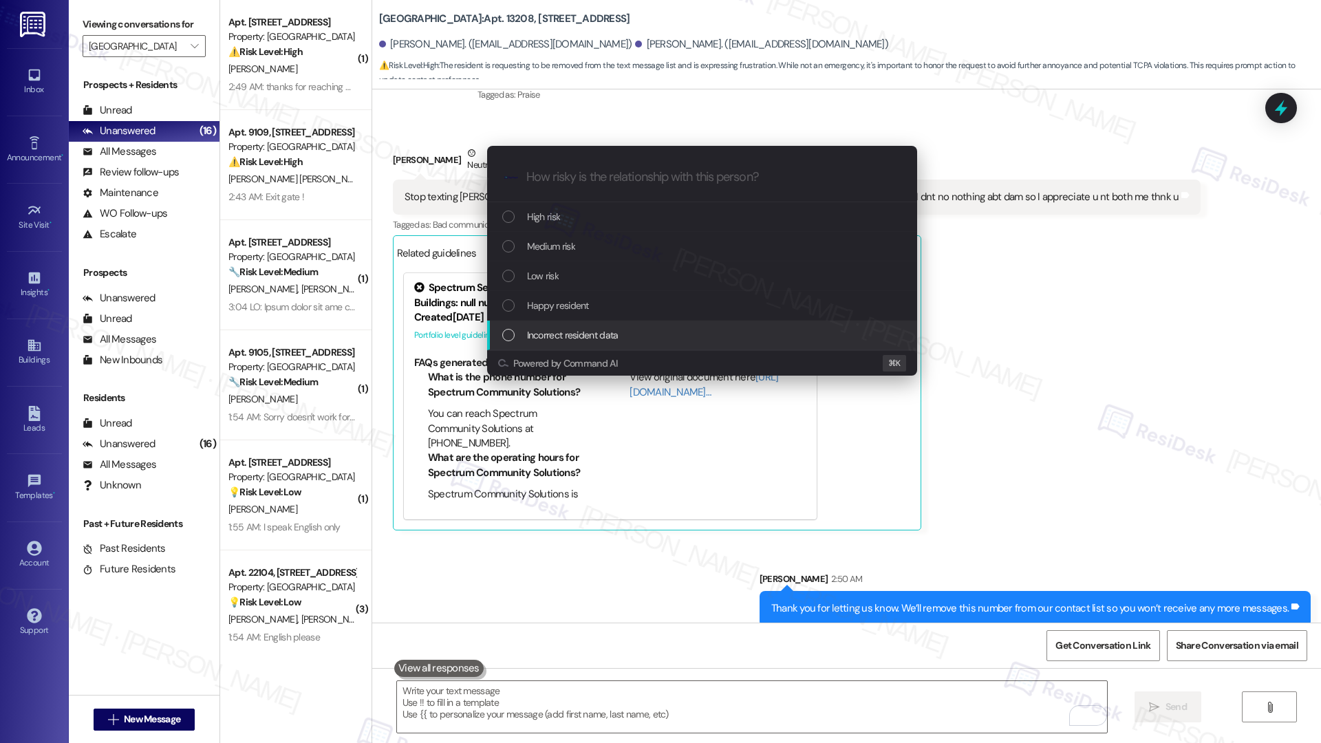
click at [620, 342] on div "Incorrect resident data" at bounding box center [703, 334] width 402 height 15
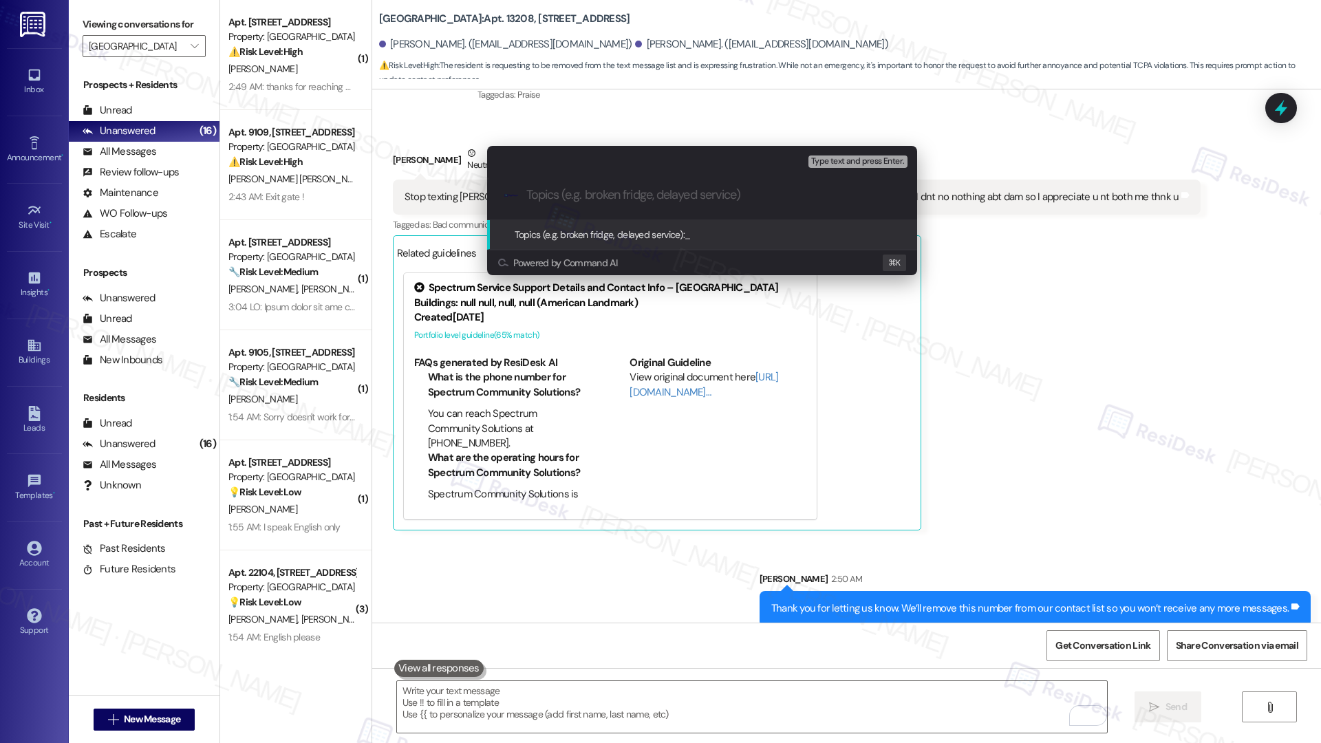
click at [612, 192] on input "Topics (e.g. broken fridge, delayed service)" at bounding box center [713, 195] width 374 height 14
click at [636, 197] on input "Number Provided Incorrect" at bounding box center [707, 195] width 362 height 14
click at [636, 198] on input "Number Provided Incorrect" at bounding box center [707, 195] width 362 height 14
click at [636, 199] on input "Number Provided Incorrect" at bounding box center [707, 195] width 362 height 14
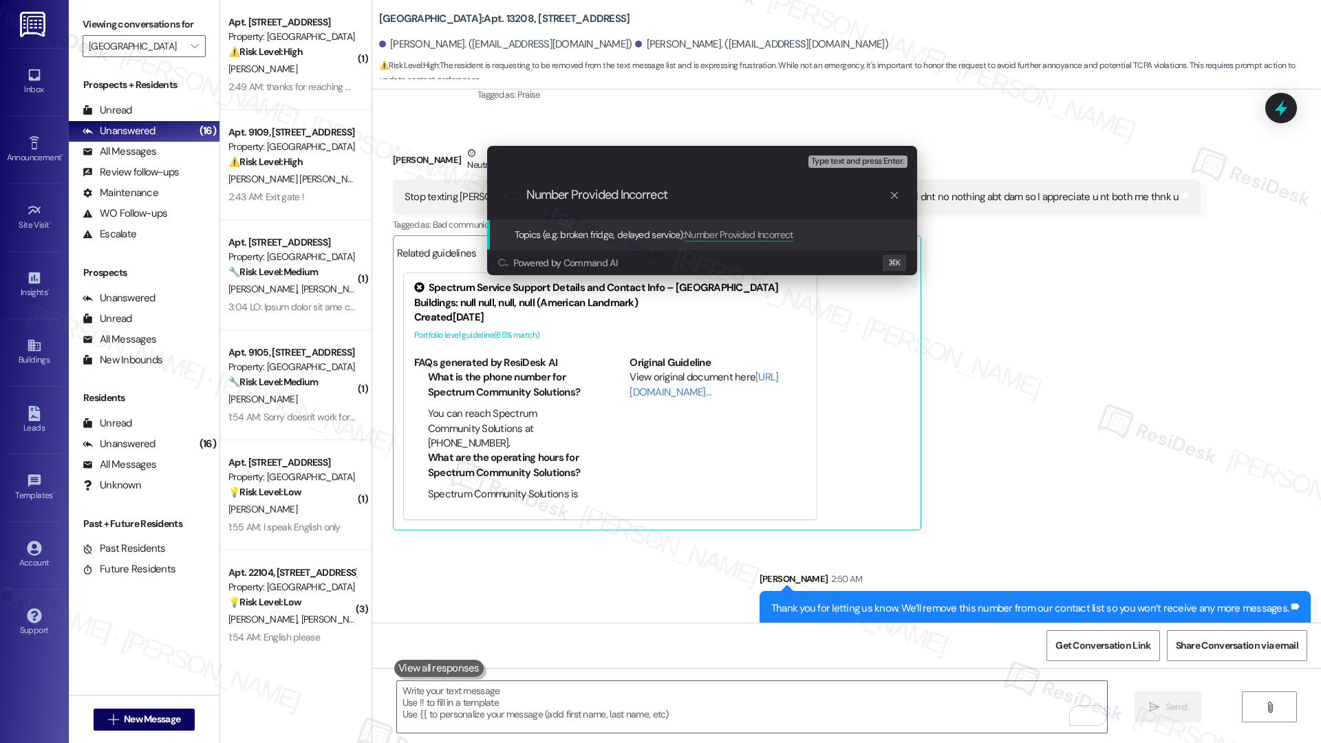
click at [715, 197] on input "Number Provided Incorrect" at bounding box center [707, 195] width 362 height 14
paste input "Wrong Number – Remove from Contact Lis"
type input "Wrong Number – Remove from Contact List"
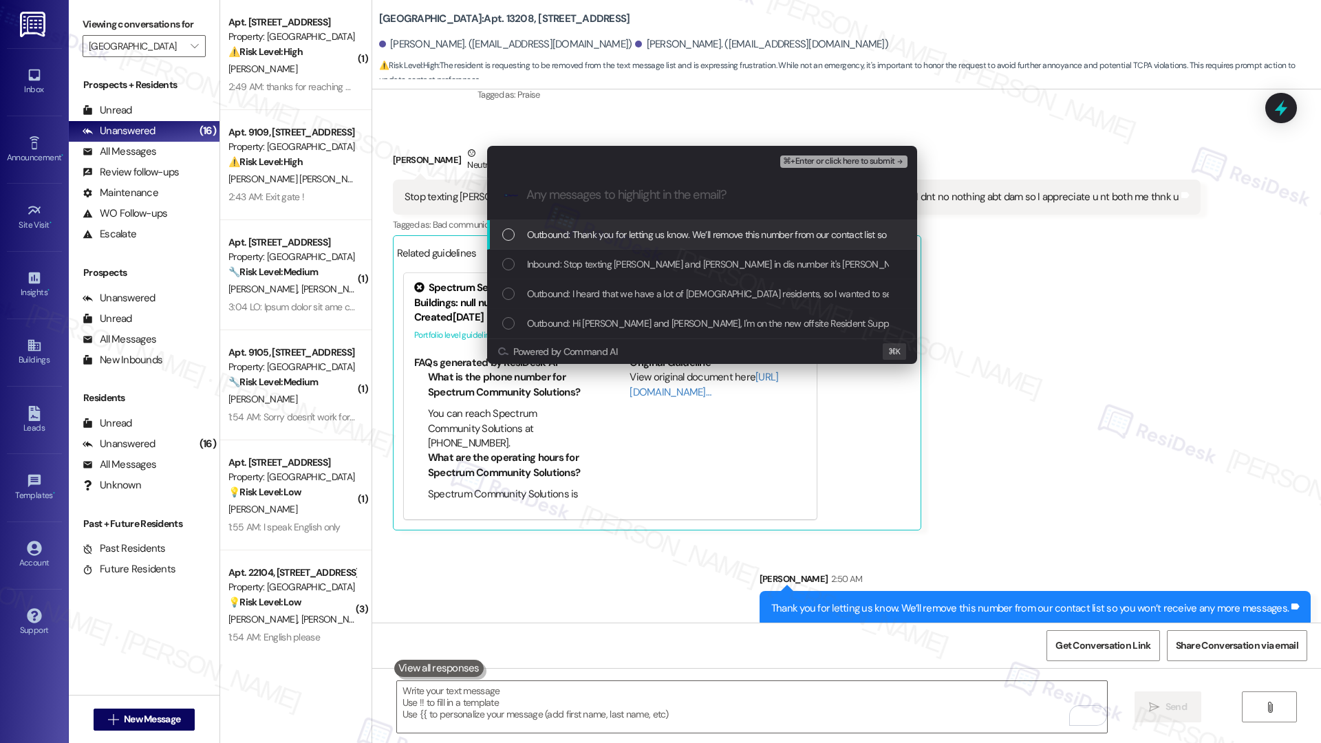
click at [676, 232] on span "Outbound: Thank you for letting us know. We’ll remove this number from our cont…" at bounding box center [785, 234] width 517 height 15
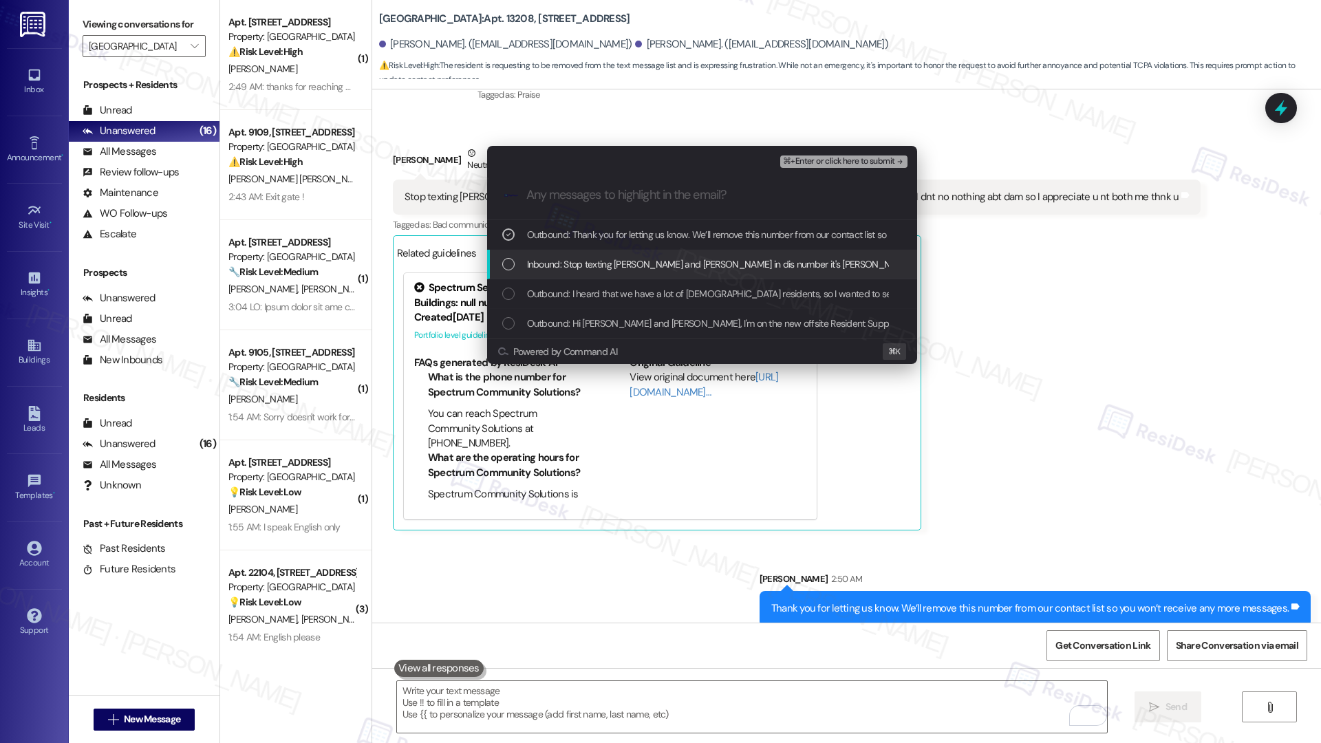
drag, startPoint x: 675, startPoint y: 266, endPoint x: 670, endPoint y: 274, distance: 9.6
click at [674, 266] on span "Inbound: Stop texting [PERSON_NAME] and [PERSON_NAME] in dis number it's [PERSO…" at bounding box center [857, 264] width 661 height 15
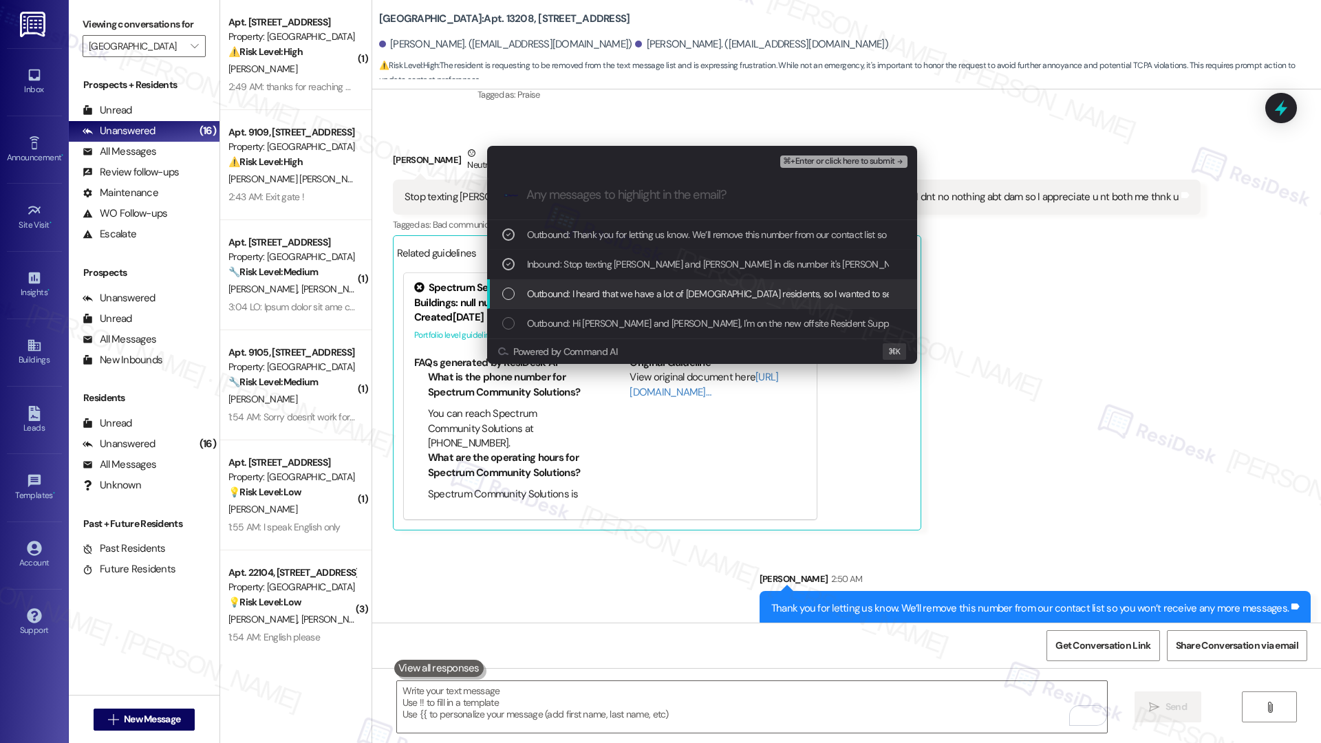
drag, startPoint x: 662, startPoint y: 293, endPoint x: 669, endPoint y: 288, distance: 7.8
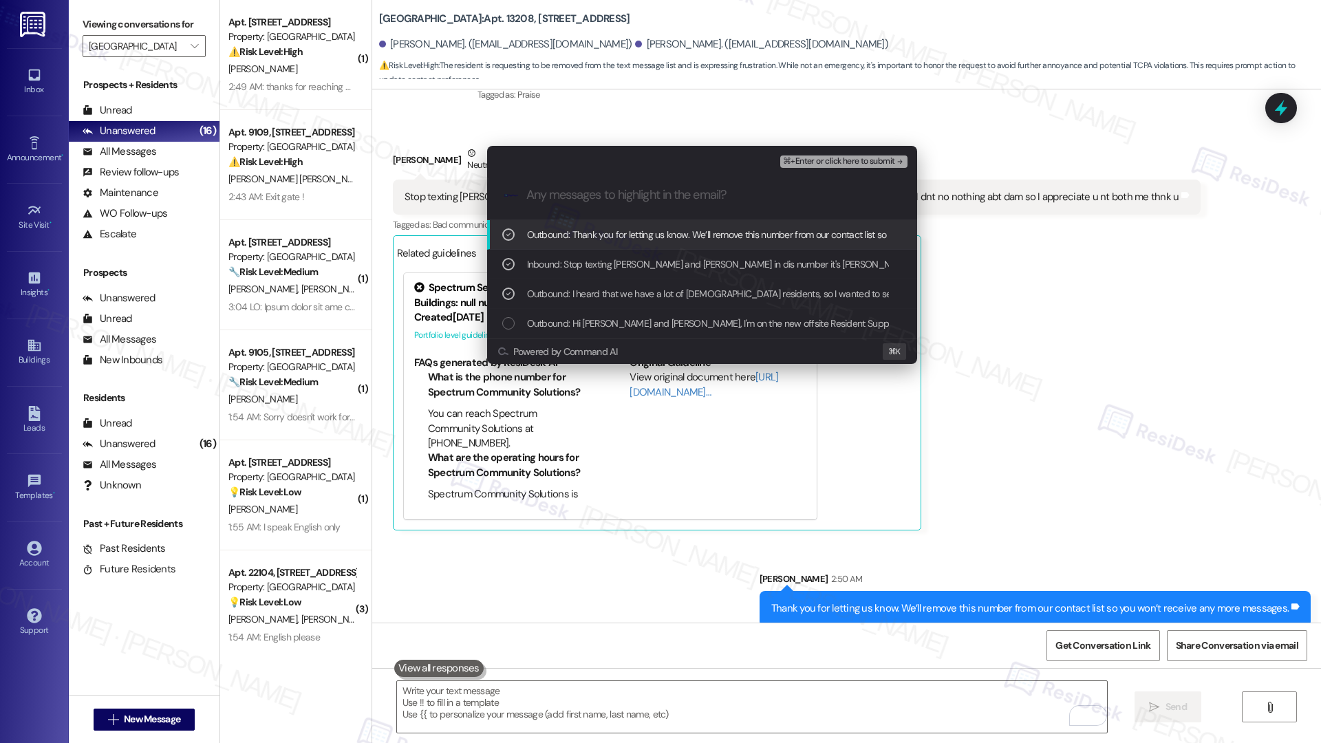
click at [814, 164] on span "⌘+Enter or click here to submit" at bounding box center [838, 162] width 111 height 10
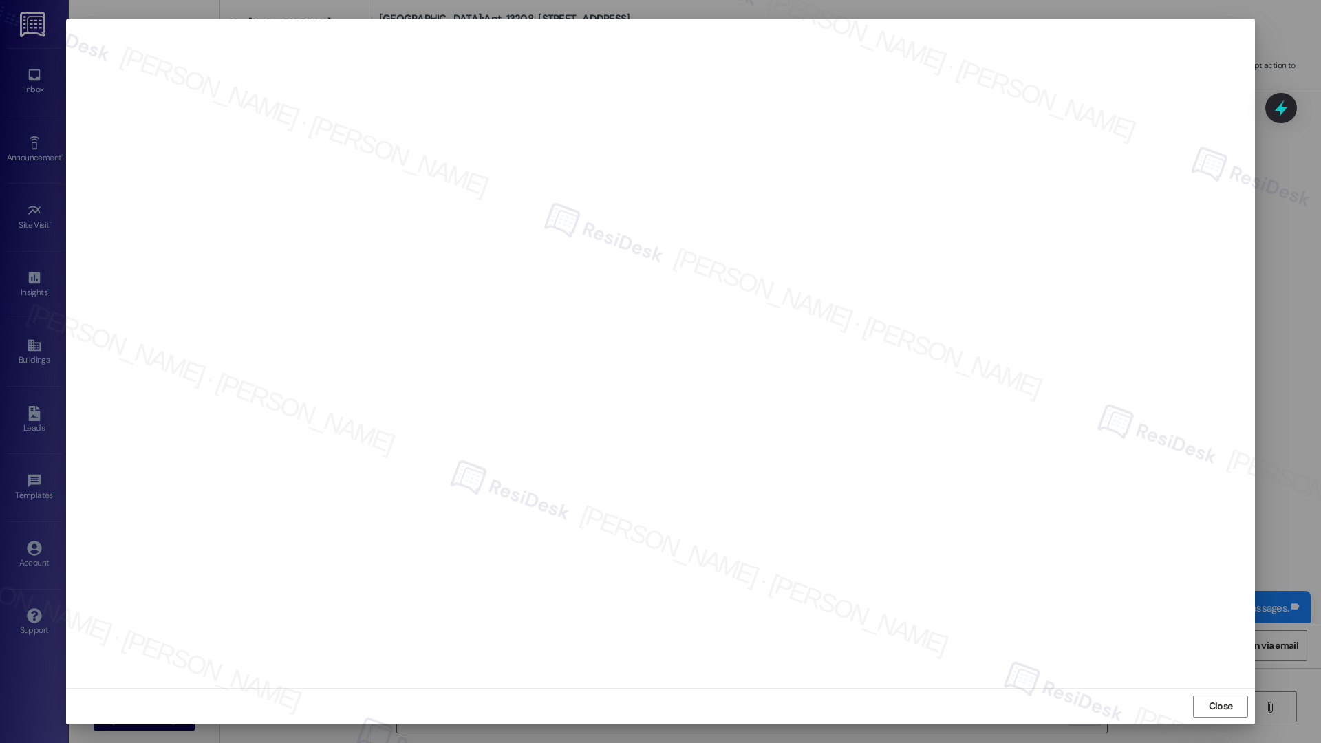
click at [977, 510] on span "Close" at bounding box center [1221, 706] width 24 height 14
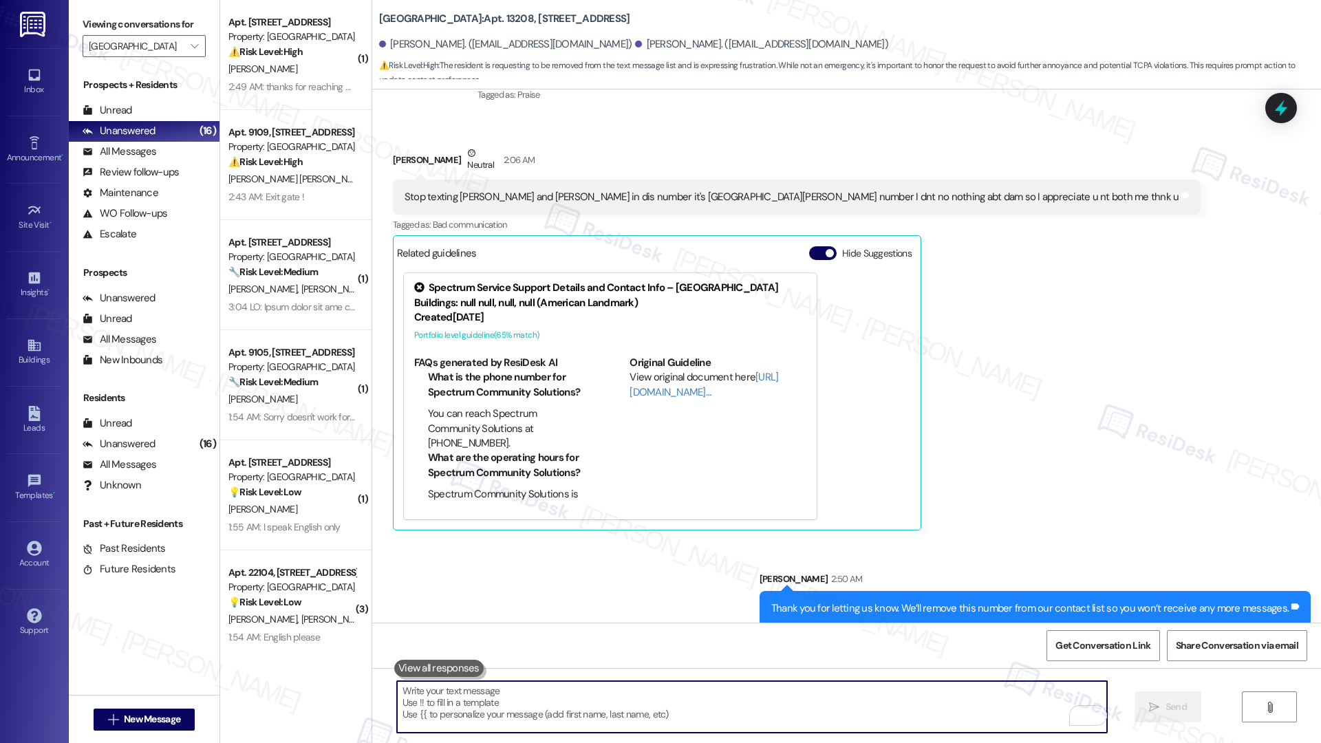
click at [830, 510] on textarea "To enrich screen reader interactions, please activate Accessibility in Grammarl…" at bounding box center [752, 707] width 710 height 52
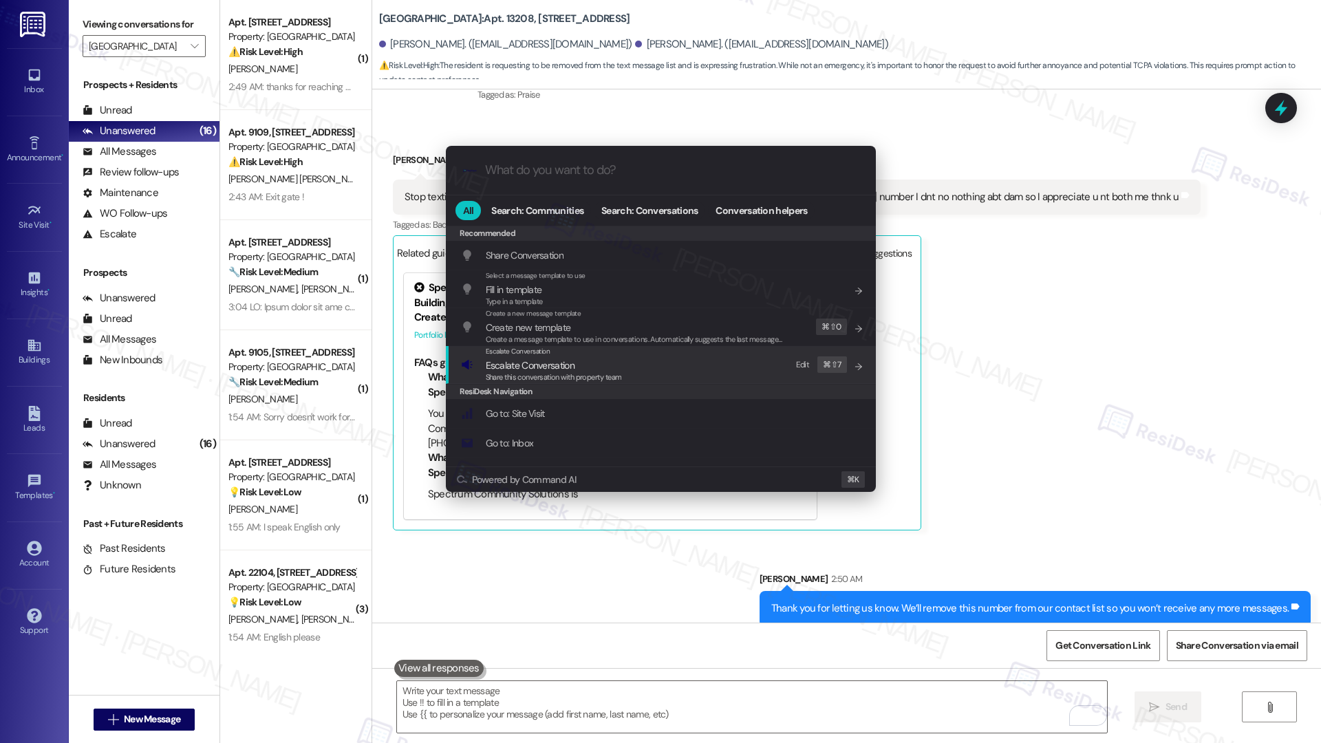
click at [549, 362] on span "Escalate Conversation" at bounding box center [530, 365] width 89 height 12
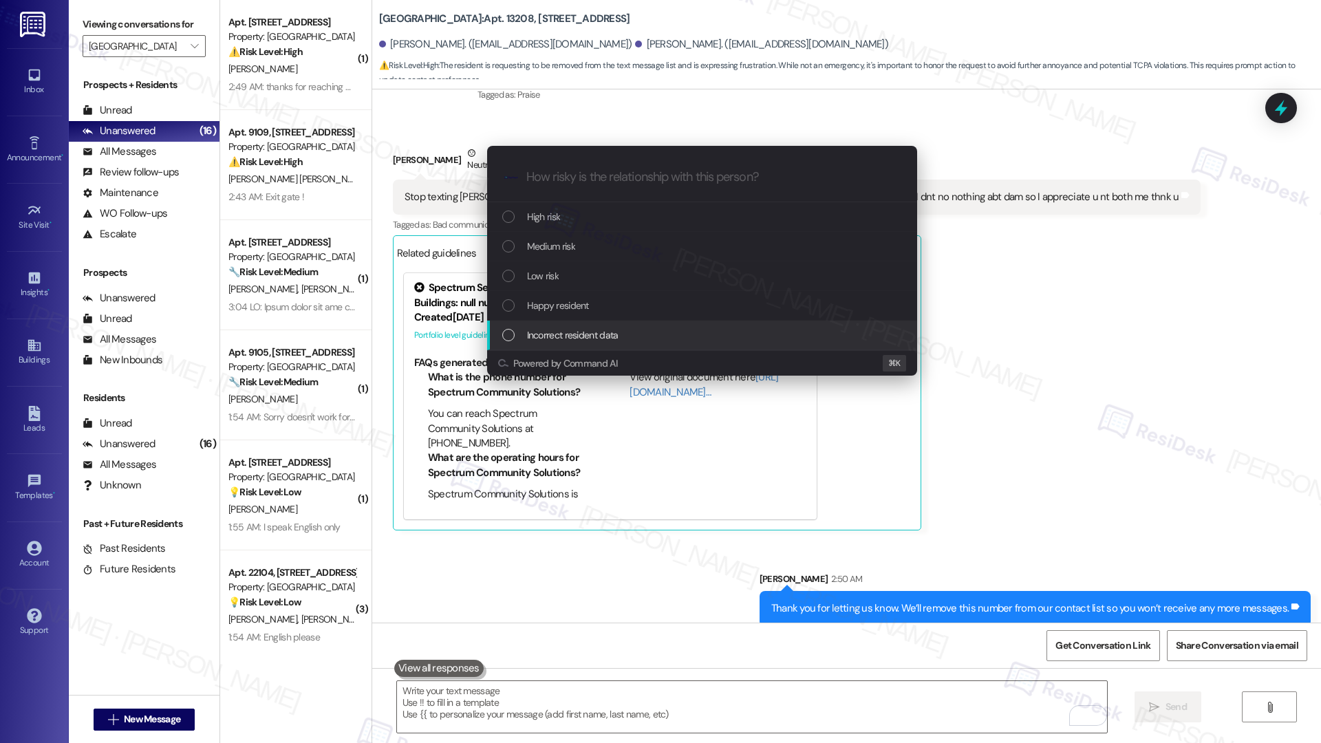
click at [550, 330] on span "Incorrect resident data" at bounding box center [572, 334] width 91 height 15
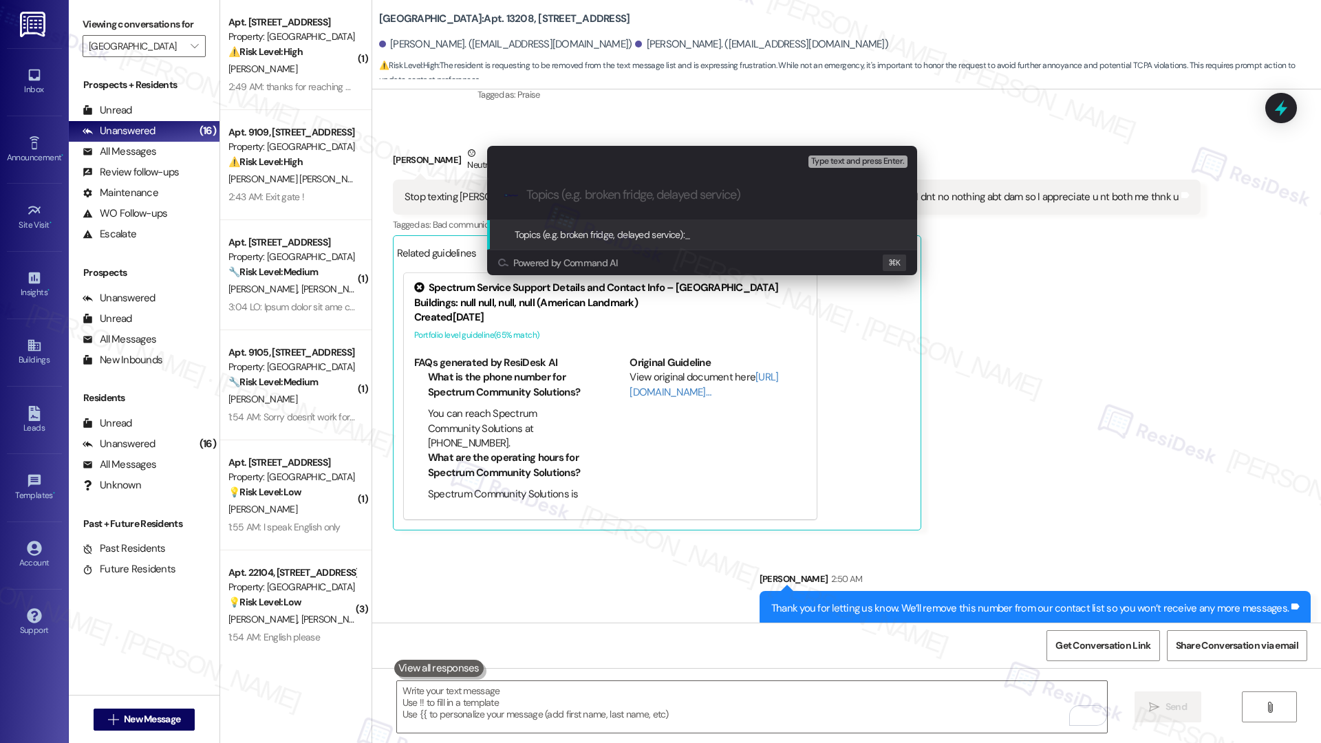
paste input "Wrong Number – Remove from Contact List"
type input "Wrong Number – Remove from Contact List"
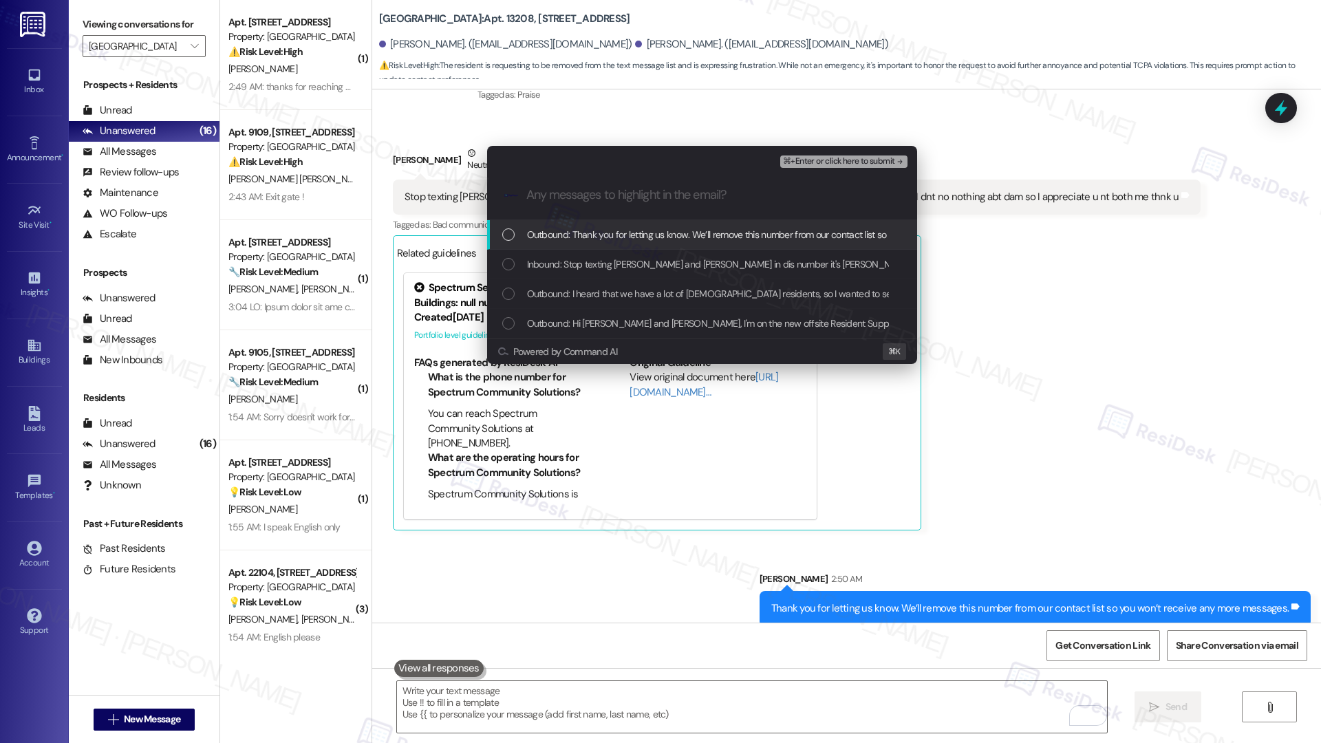
click at [621, 232] on span "Outbound: Thank you for letting us know. We’ll remove this number from our cont…" at bounding box center [785, 234] width 517 height 15
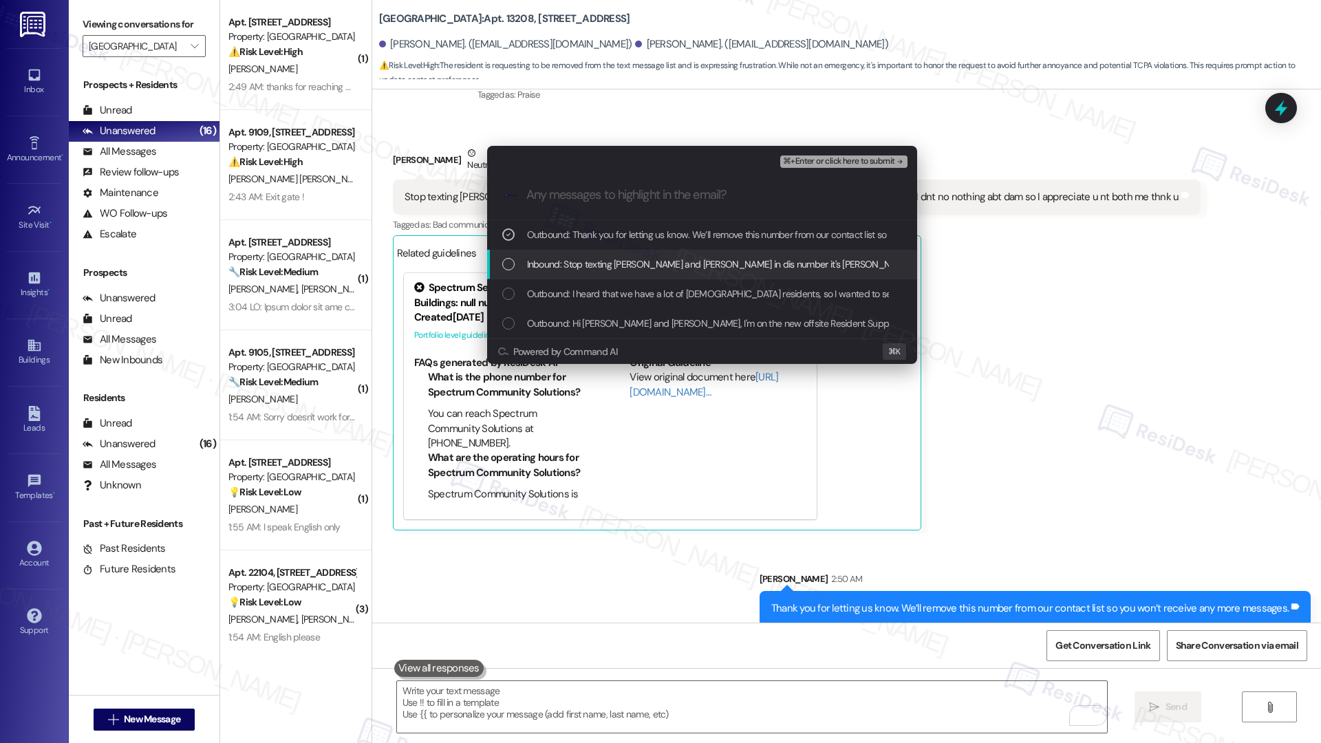
click at [609, 263] on span "Inbound: Stop texting [PERSON_NAME] and [PERSON_NAME] in dis number it's [PERSO…" at bounding box center [857, 264] width 661 height 15
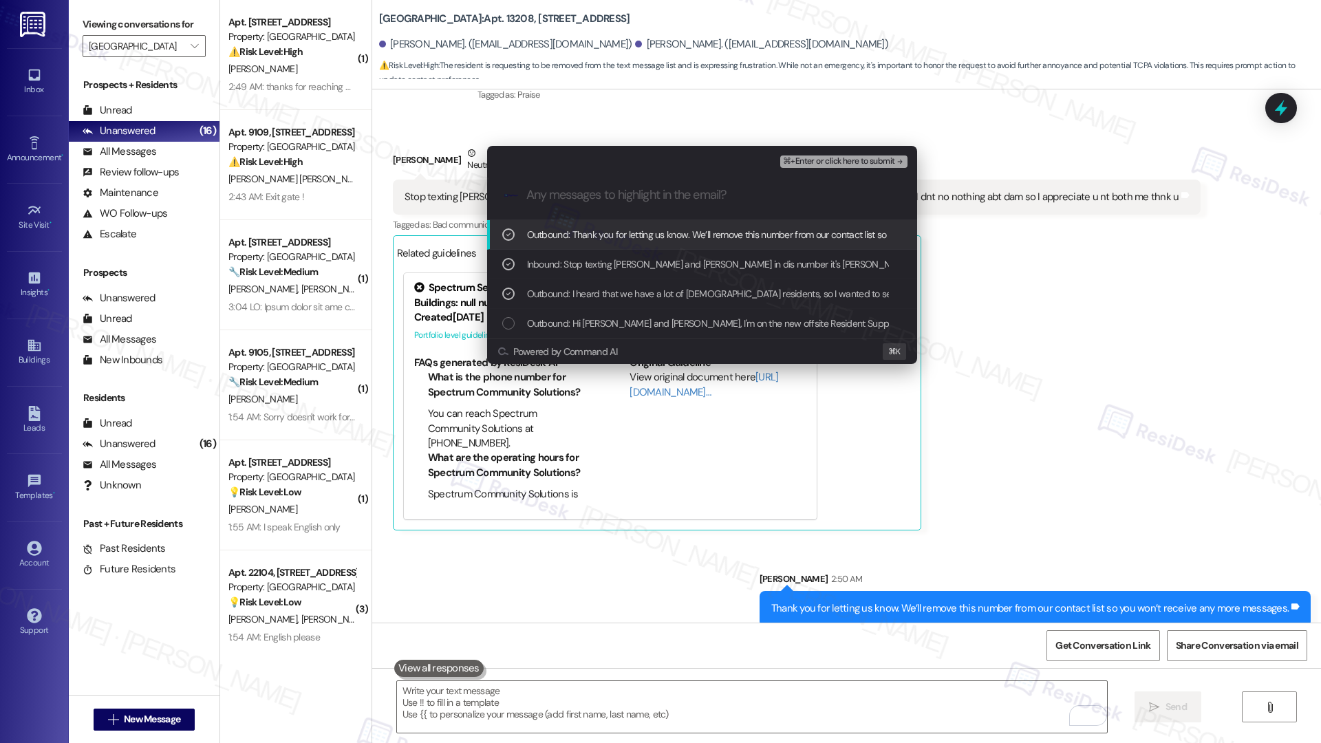
click at [800, 164] on span "⌘+Enter or click here to submit" at bounding box center [838, 162] width 111 height 10
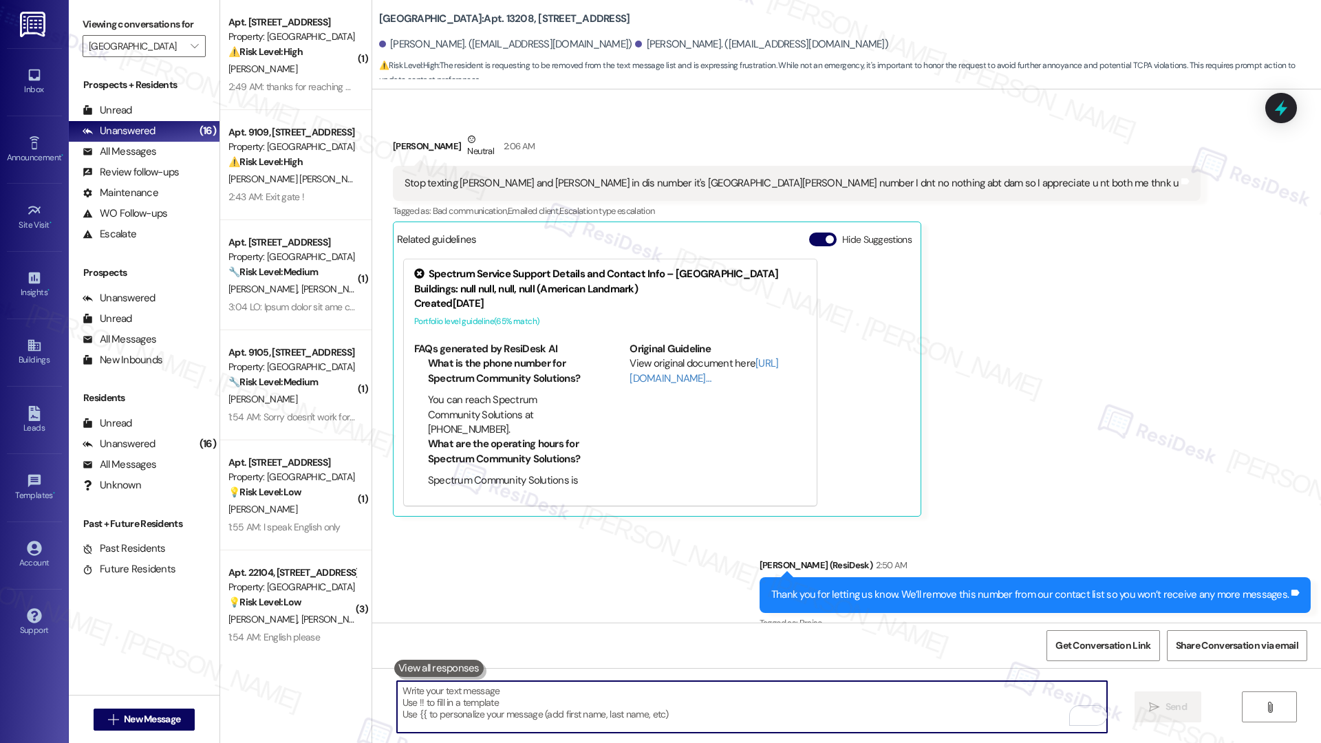
scroll to position [408, 0]
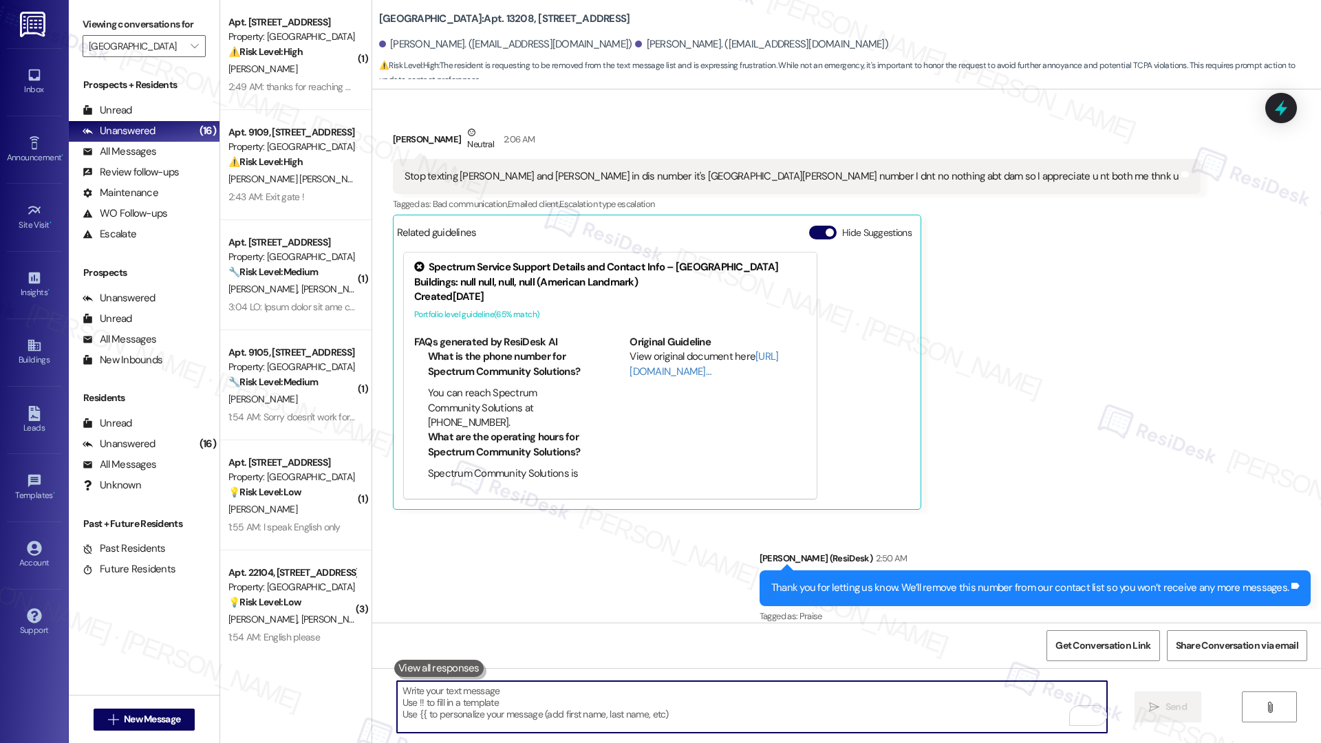
click at [680, 510] on textarea "To enrich screen reader interactions, please activate Accessibility in Grammarl…" at bounding box center [752, 707] width 710 height 52
click at [977, 510] on span "Get Conversation Link" at bounding box center [1102, 645] width 95 height 14
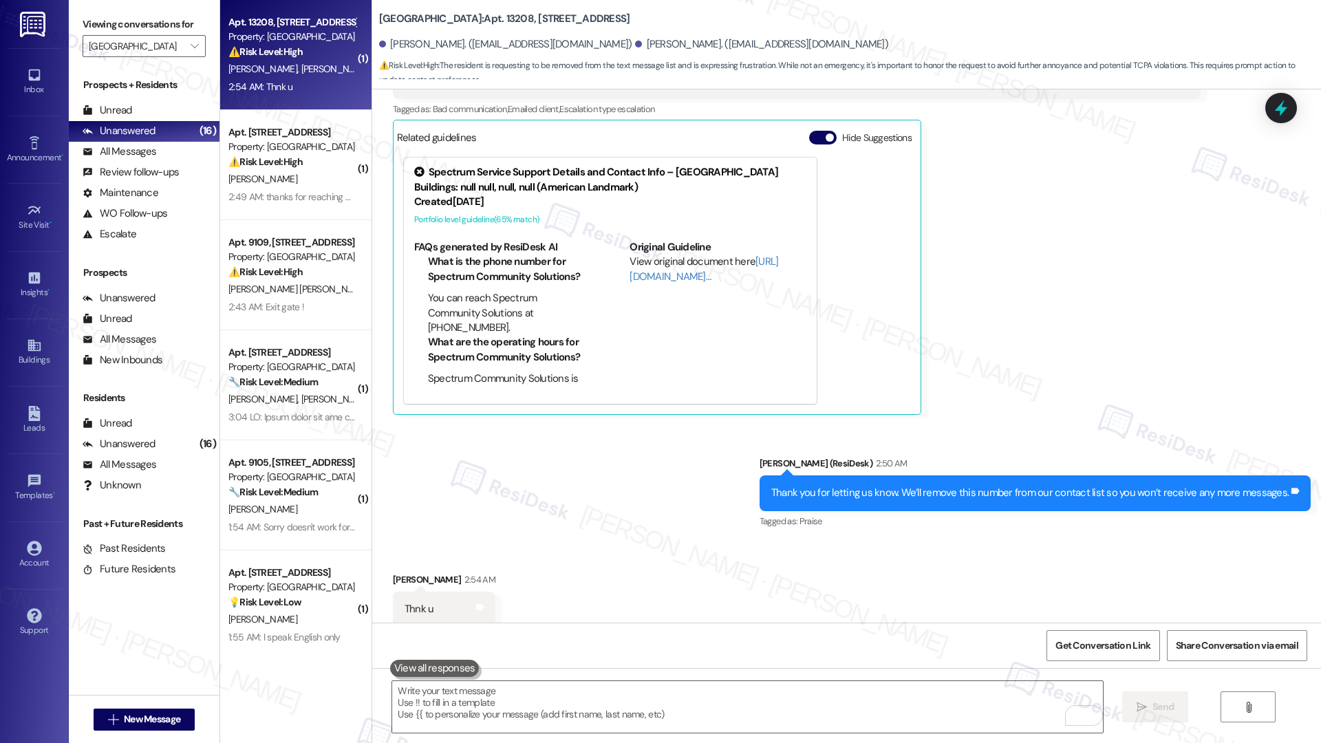
scroll to position [504, 0]
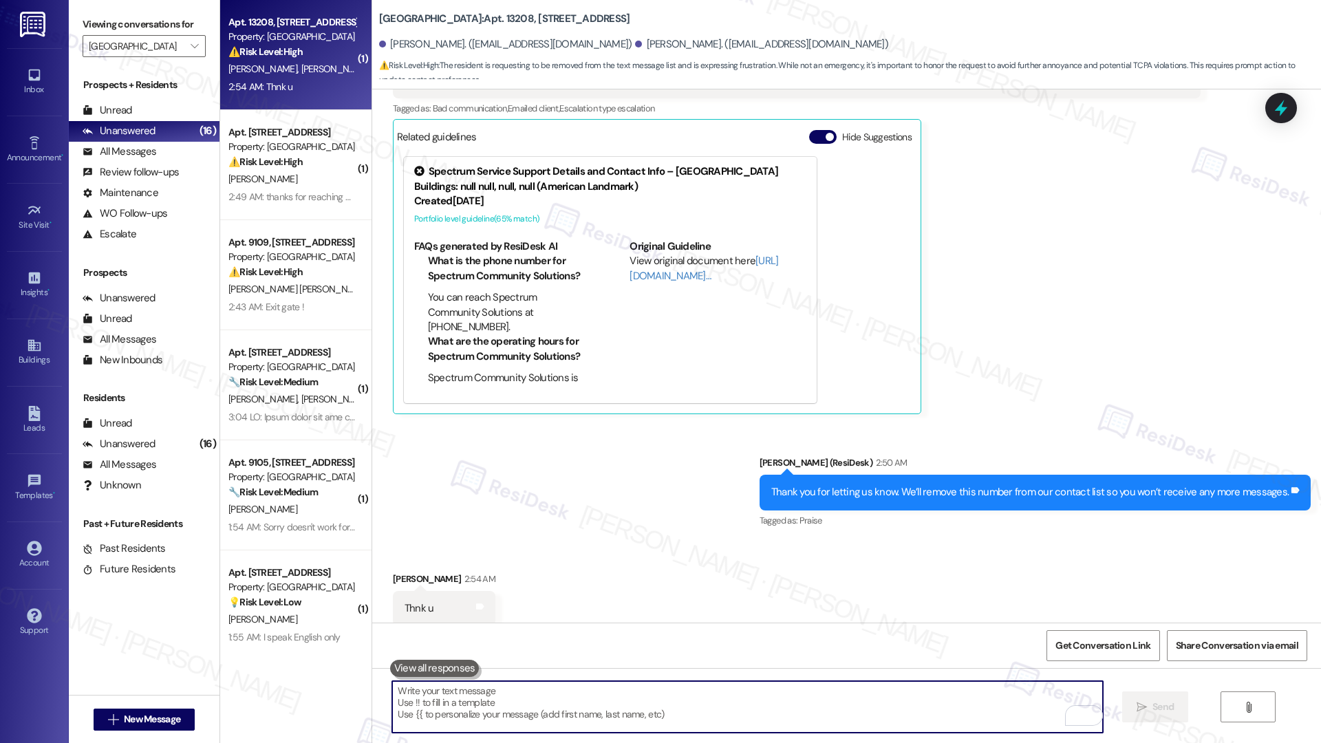
click at [486, 510] on textarea "To enrich screen reader interactions, please activate Accessibility in Grammarl…" at bounding box center [747, 707] width 710 height 52
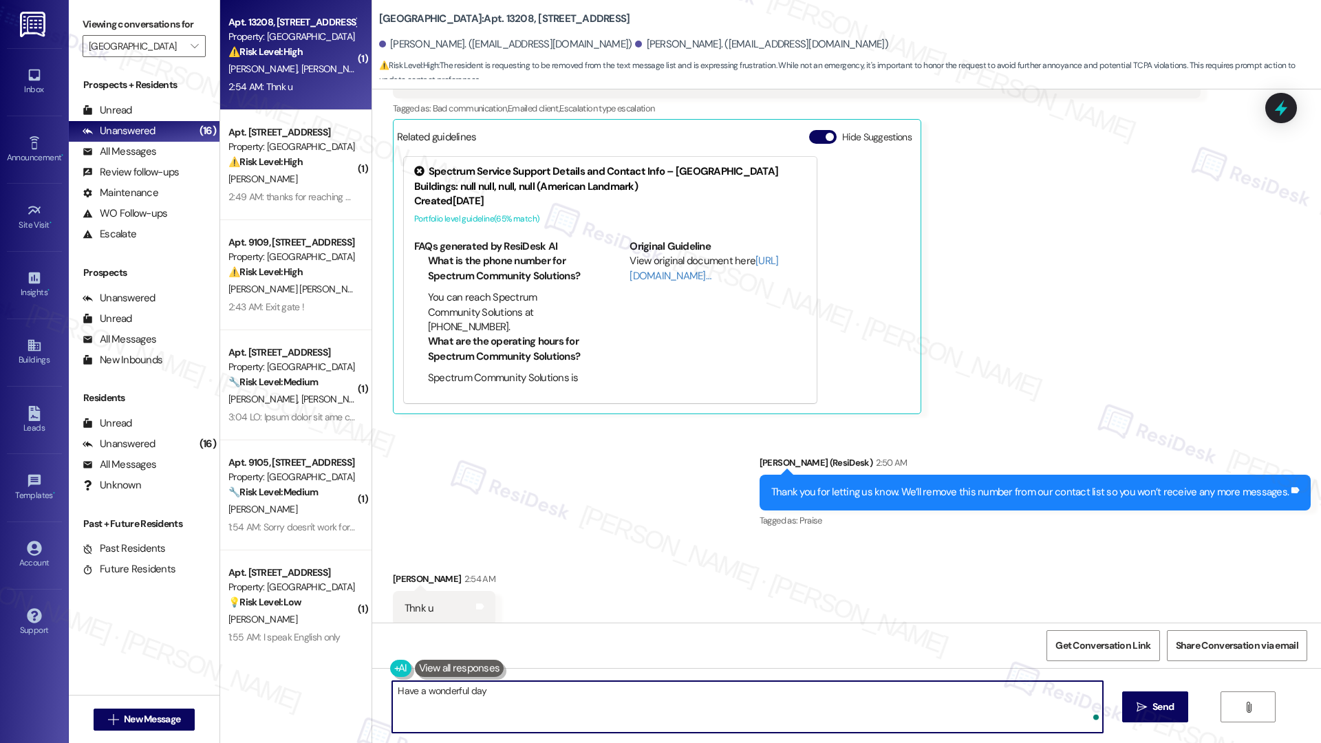
type textarea "Have a wonderful day!"
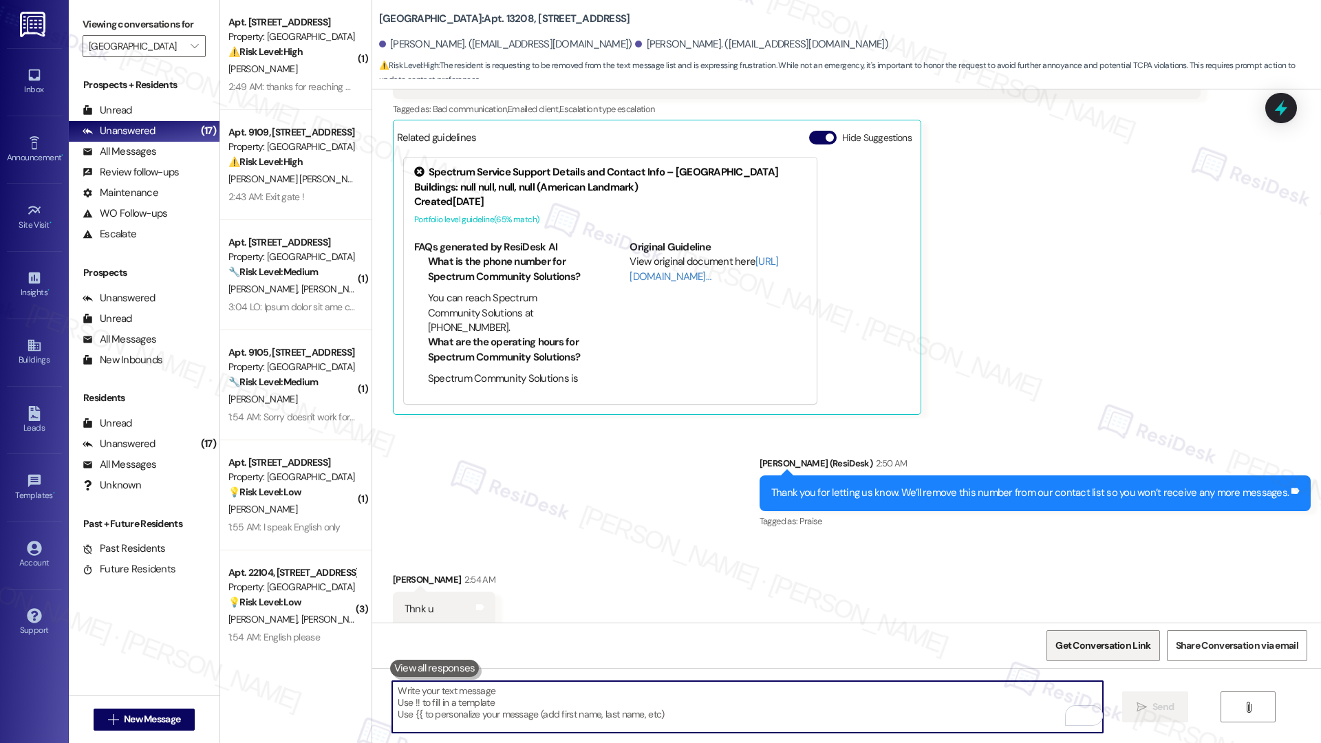
click at [977, 510] on span "Get Conversation Link" at bounding box center [1102, 645] width 95 height 14
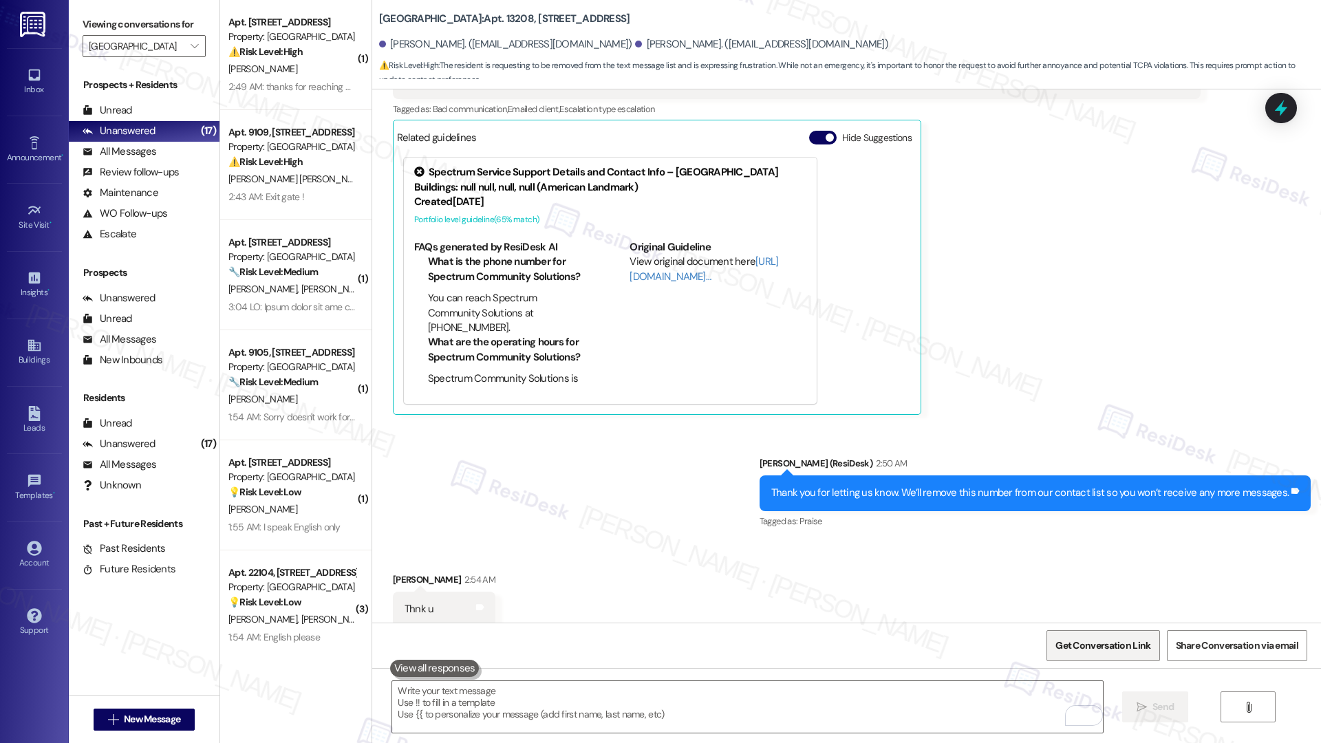
click at [977, 510] on span "Get Conversation Link" at bounding box center [1102, 645] width 95 height 14
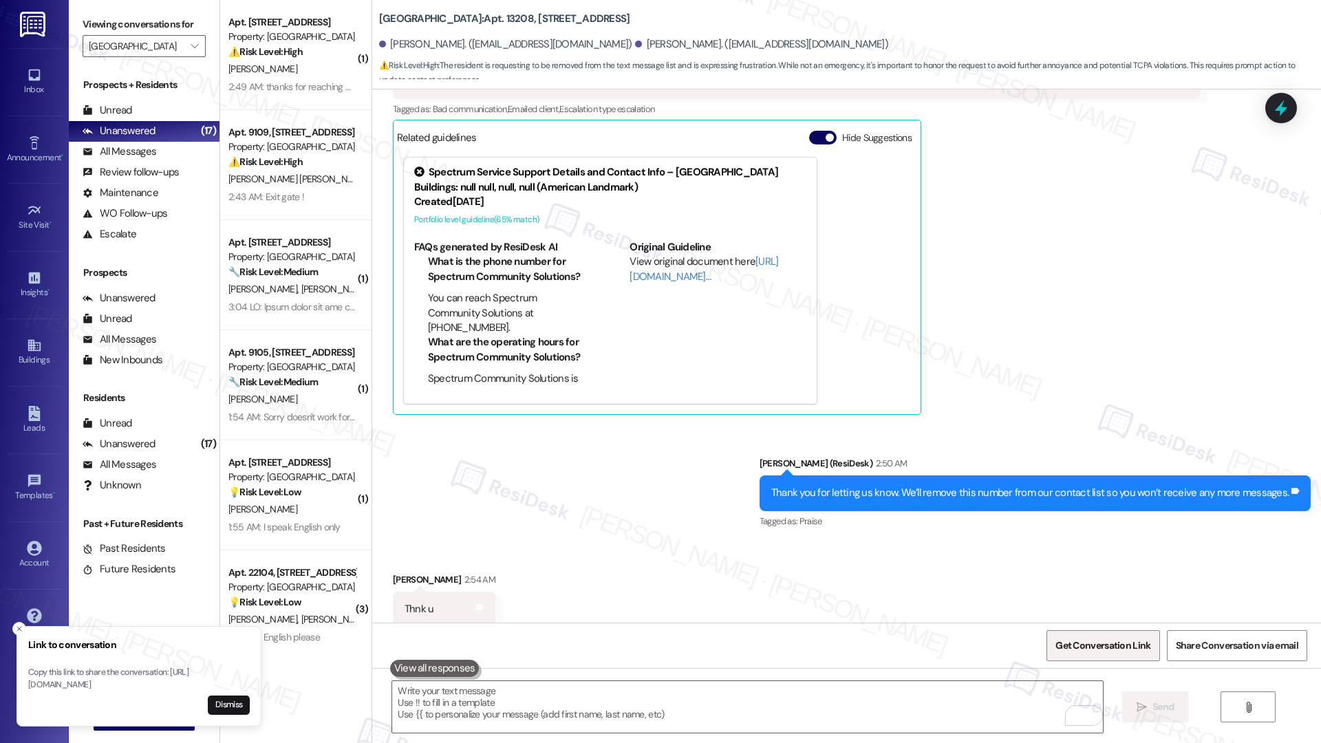
click at [977, 510] on span "Get Conversation Link" at bounding box center [1102, 645] width 95 height 14
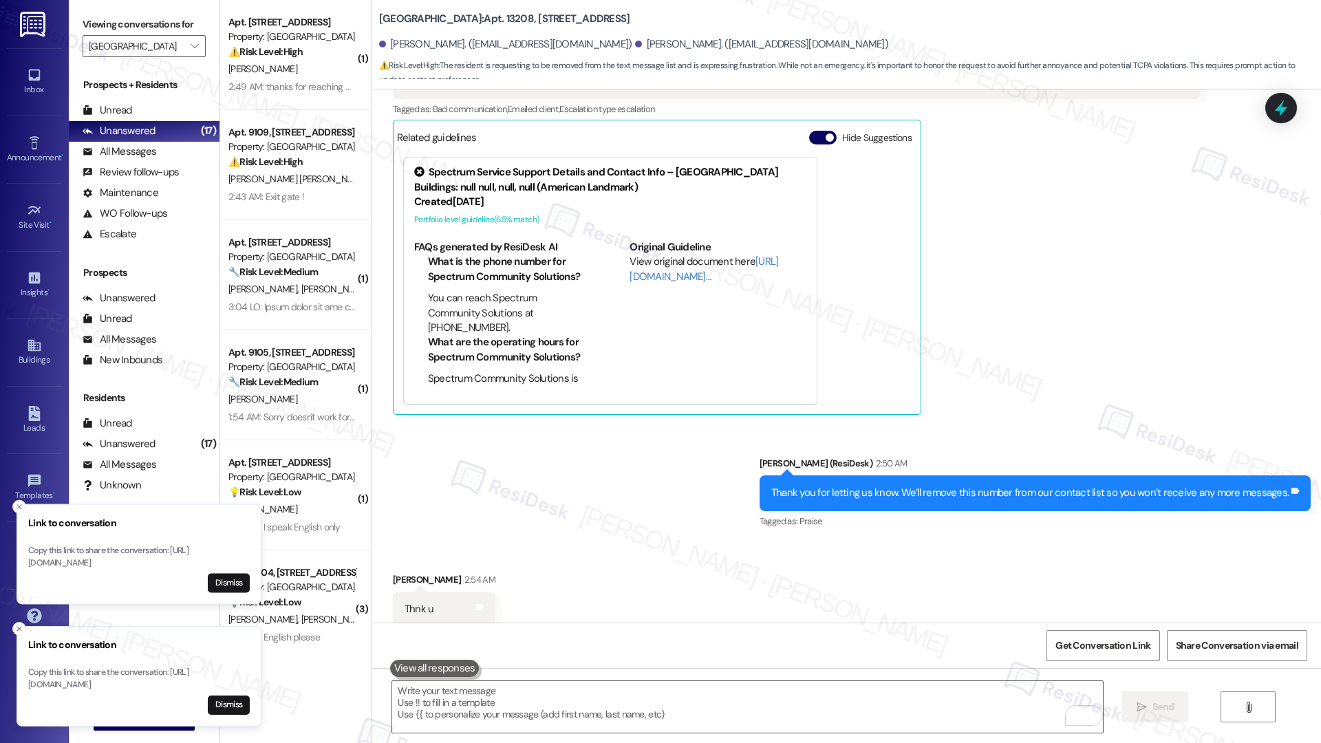
click at [809, 131] on button "Hide Suggestions" at bounding box center [823, 138] width 28 height 14
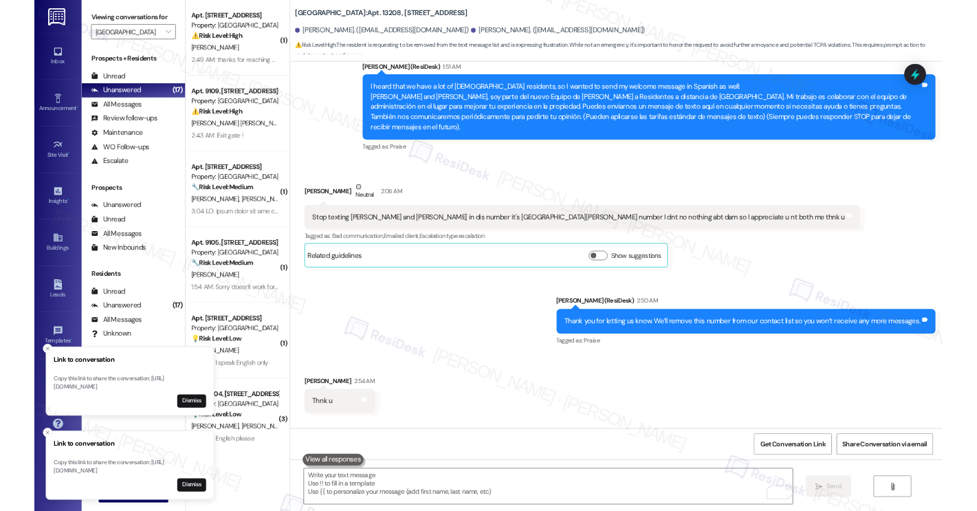
scroll to position [339, 0]
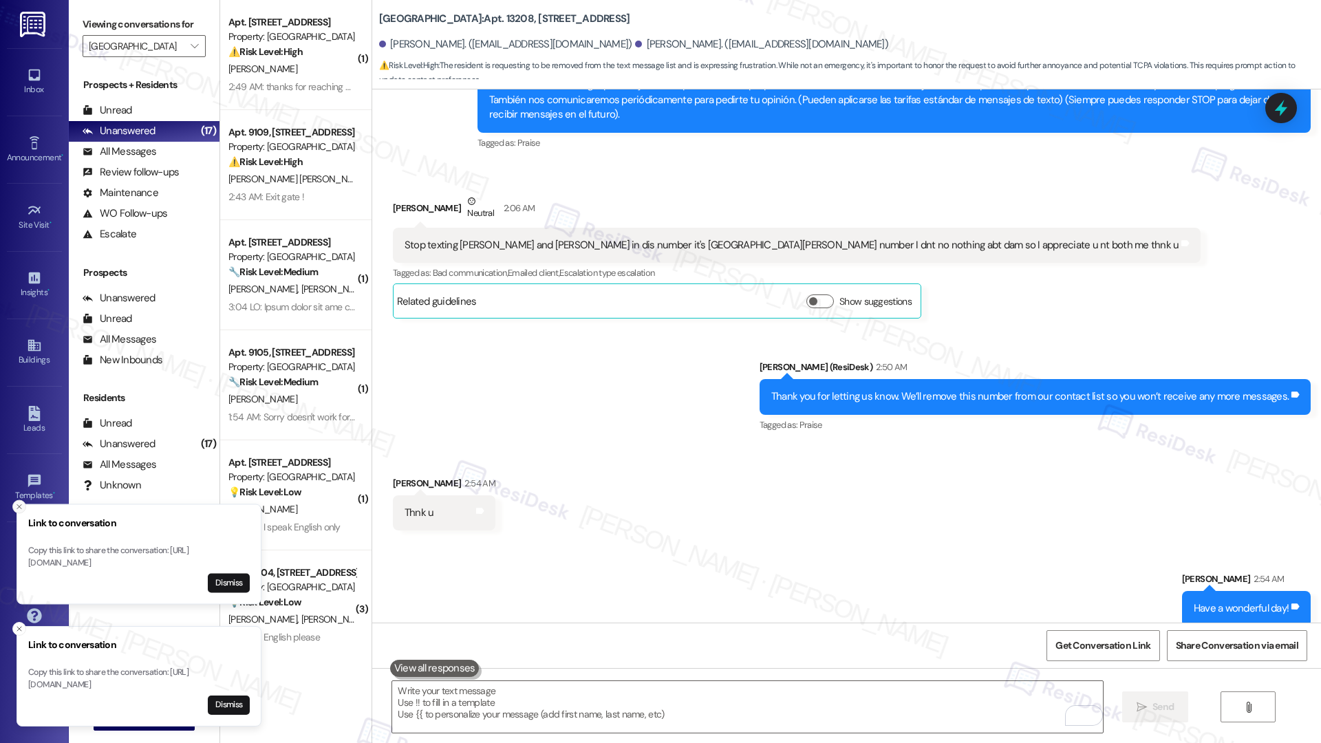
click at [23, 503] on icon "Close toast" at bounding box center [19, 507] width 8 height 8
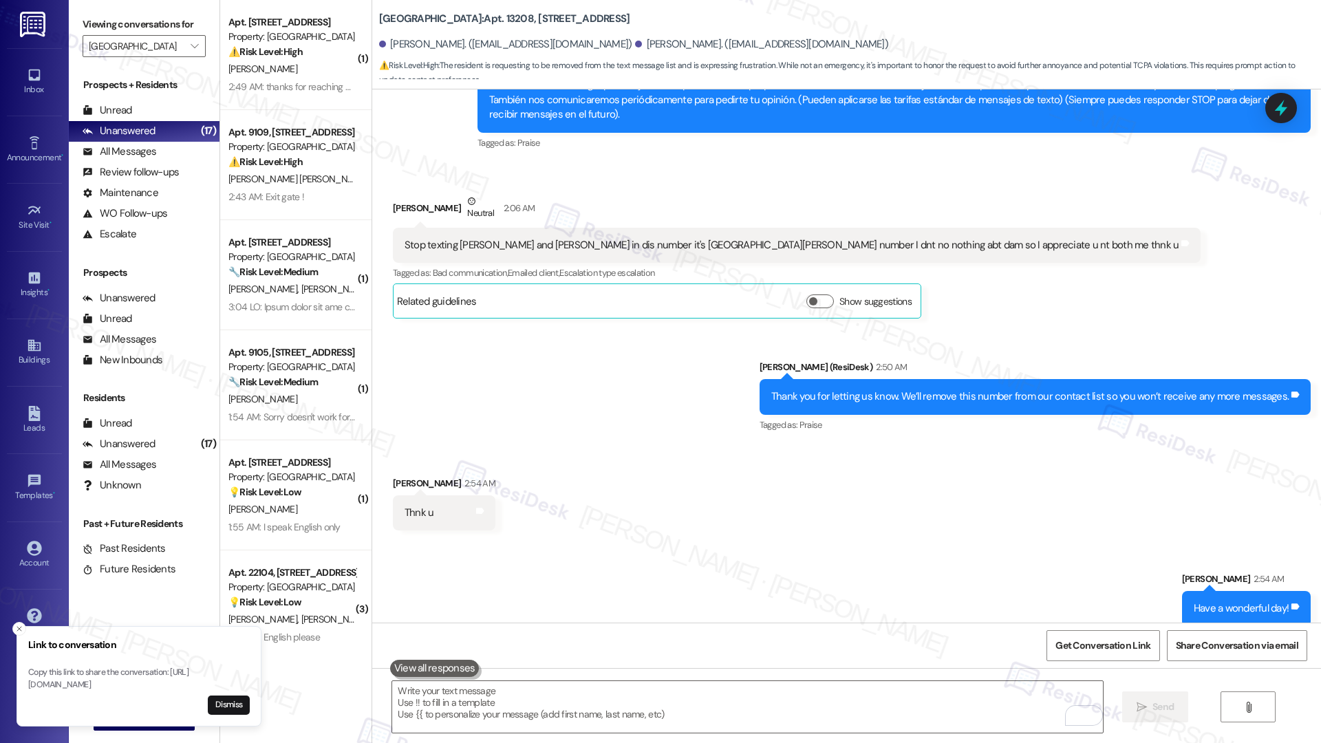
click at [18, 510] on icon "Close toast" at bounding box center [19, 629] width 8 height 8
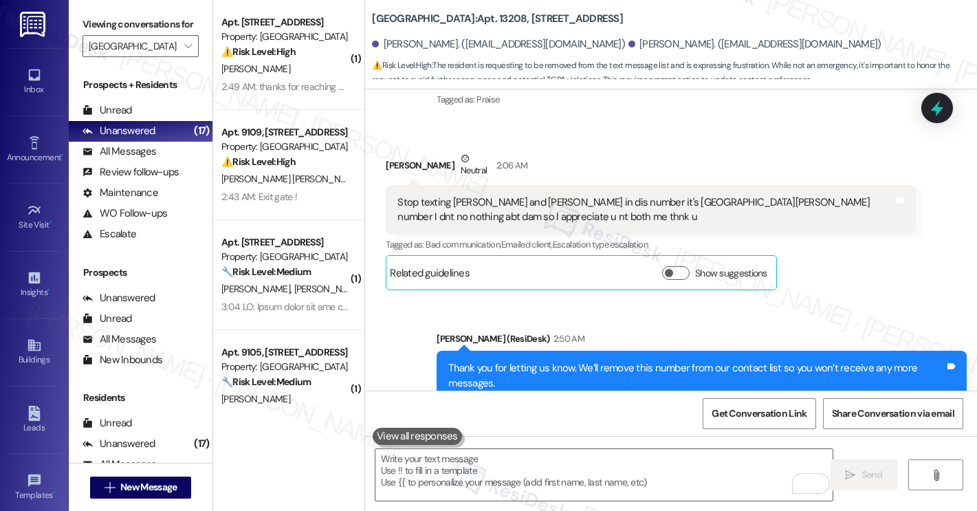
scroll to position [442, 0]
click at [372, 19] on b "[GEOGRAPHIC_DATA]: Apt. [STREET_ADDRESS]" at bounding box center [497, 19] width 251 height 14
drag, startPoint x: 366, startPoint y: 19, endPoint x: 413, endPoint y: 19, distance: 47.5
click at [413, 19] on b "[GEOGRAPHIC_DATA]: Apt. [STREET_ADDRESS]" at bounding box center [497, 19] width 251 height 14
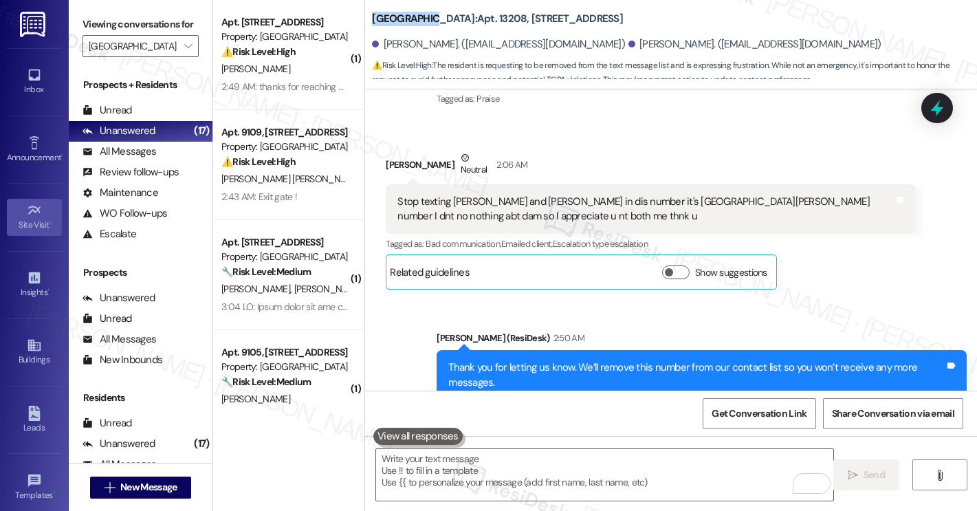
copy b "[GEOGRAPHIC_DATA]"
click at [493, 482] on textarea "To enrich screen reader interactions, please activate Accessibility in Grammarl…" at bounding box center [604, 475] width 457 height 52
click at [493, 483] on textarea "To enrich screen reader interactions, please activate Accessibility in Grammarl…" at bounding box center [604, 475] width 457 height 52
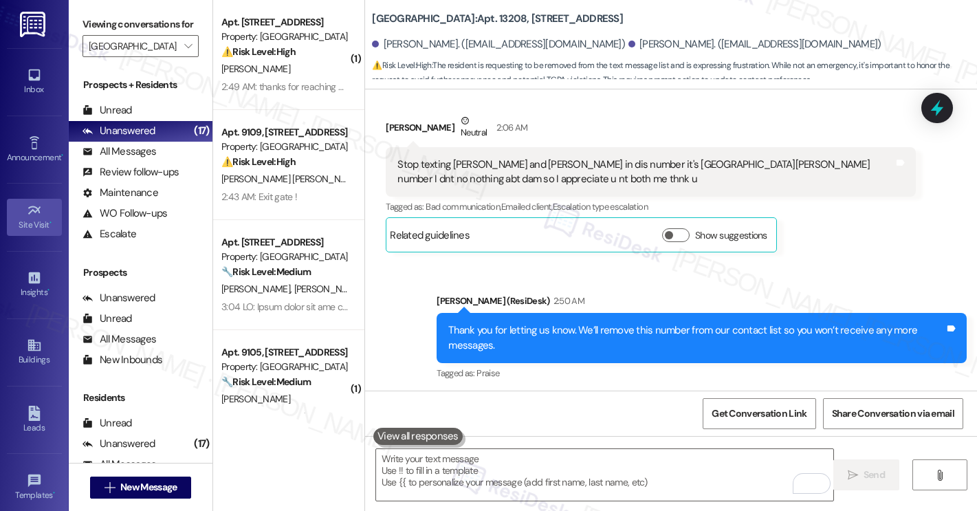
scroll to position [660, 0]
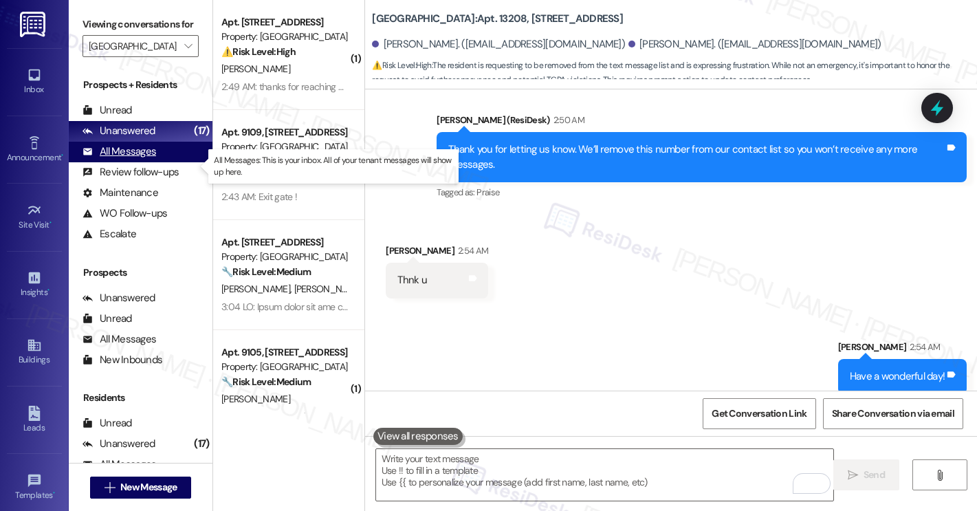
click at [144, 159] on div "All Messages" at bounding box center [120, 151] width 74 height 14
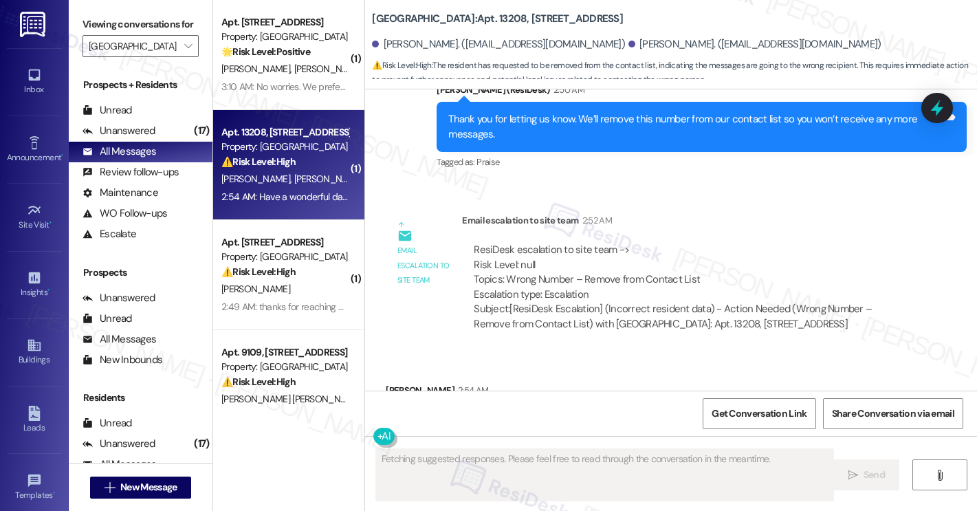
scroll to position [753, 0]
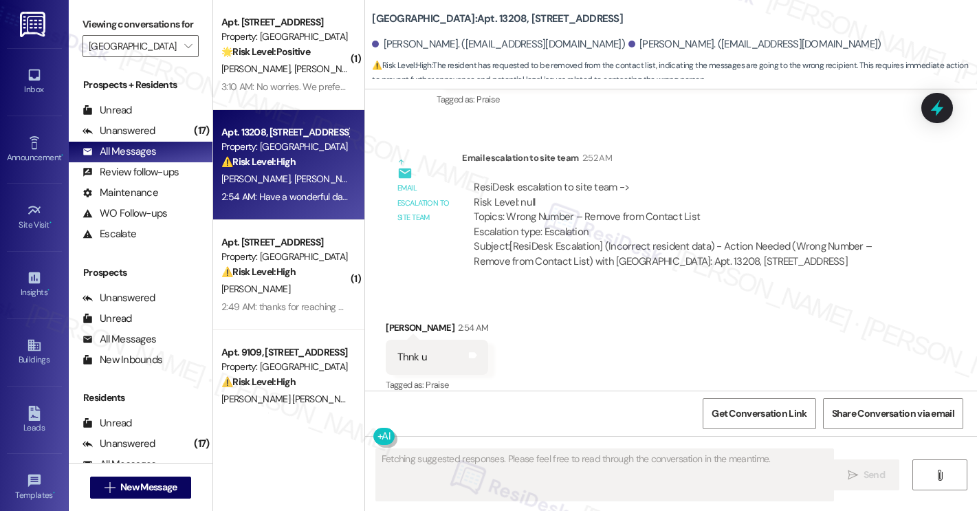
click at [294, 182] on span "[PERSON_NAME]" at bounding box center [328, 179] width 69 height 12
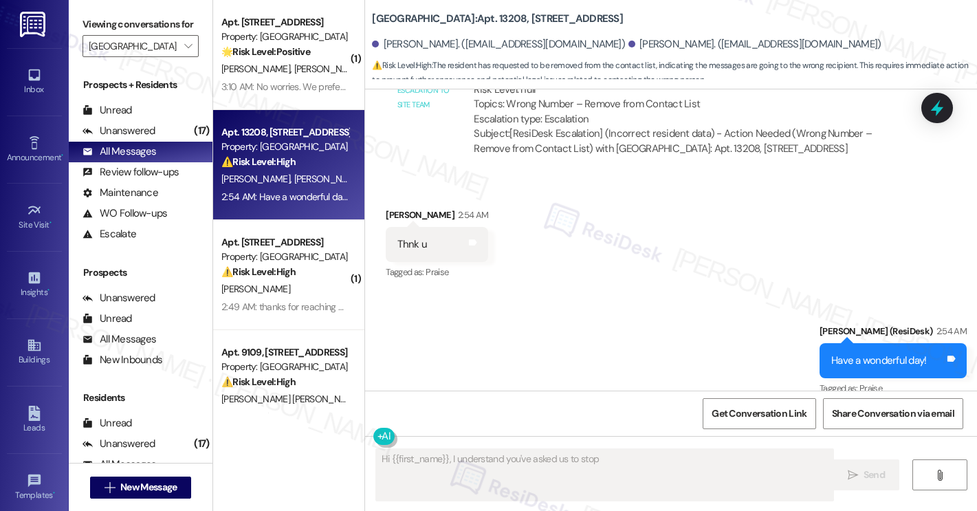
scroll to position [869, 0]
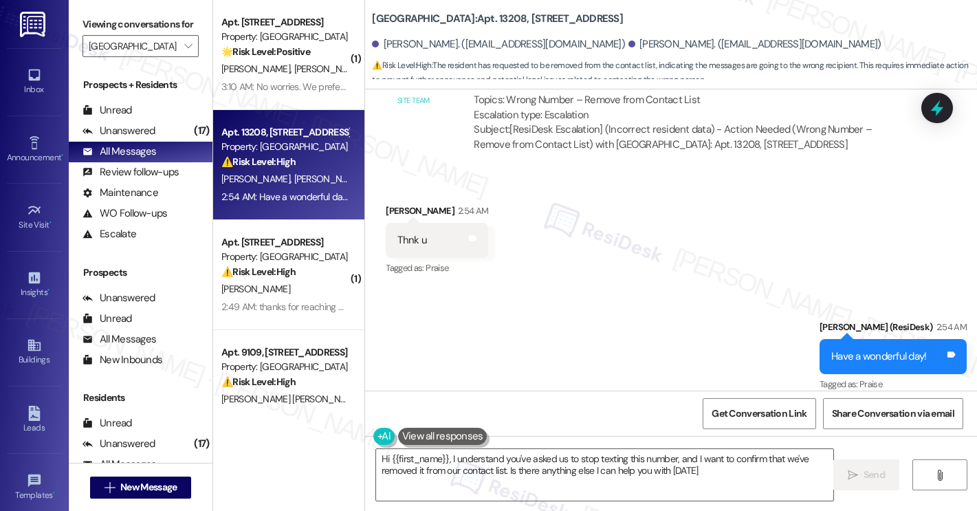
type textarea "Hi {{first_name}}, I understand you've asked us to stop texting this number, an…"
click at [185, 57] on span "" at bounding box center [188, 46] width 13 height 22
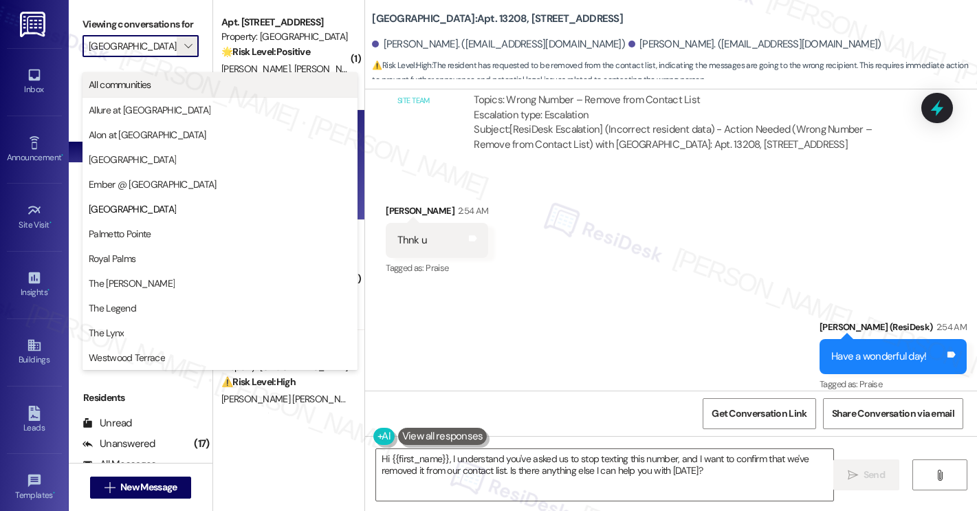
click at [197, 87] on span "All communities" at bounding box center [220, 85] width 263 height 14
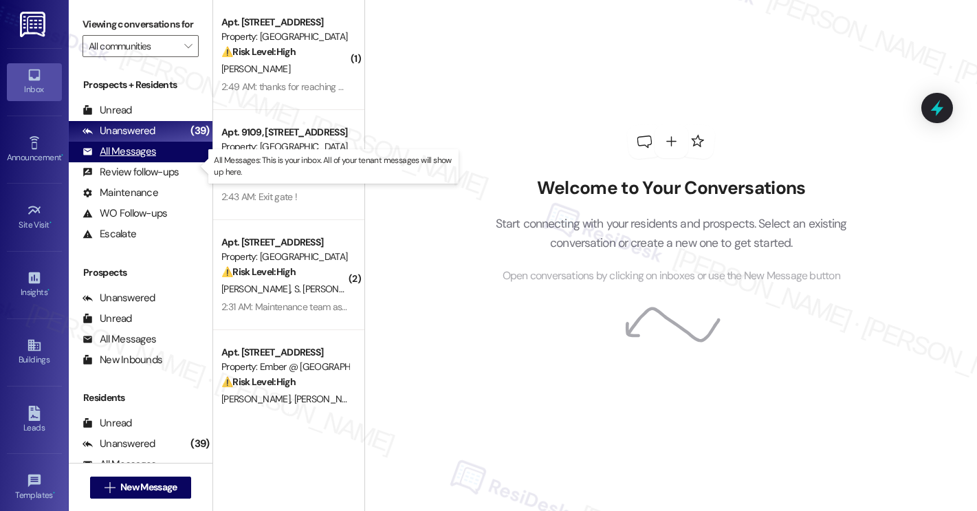
click at [125, 159] on div "All Messages" at bounding box center [120, 151] width 74 height 14
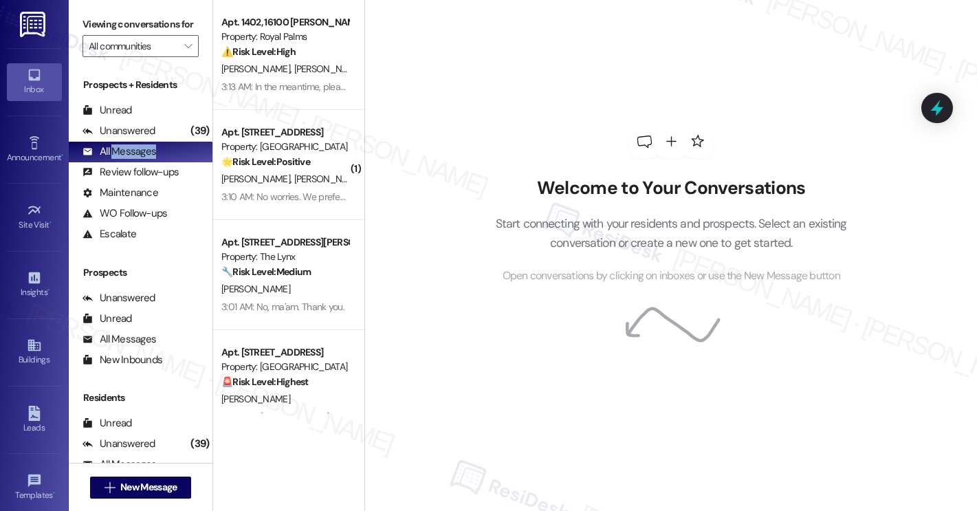
click at [294, 73] on span "[PERSON_NAME]" at bounding box center [328, 69] width 69 height 12
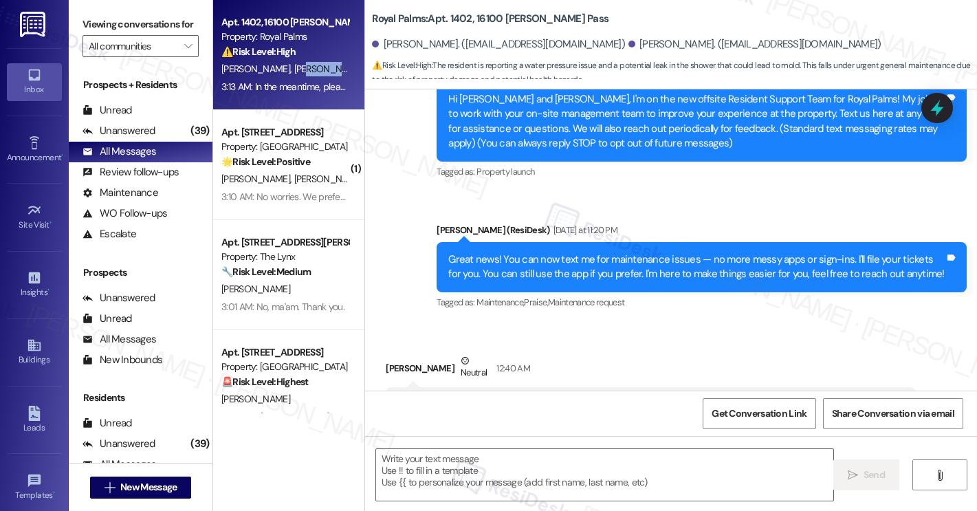
scroll to position [227, 0]
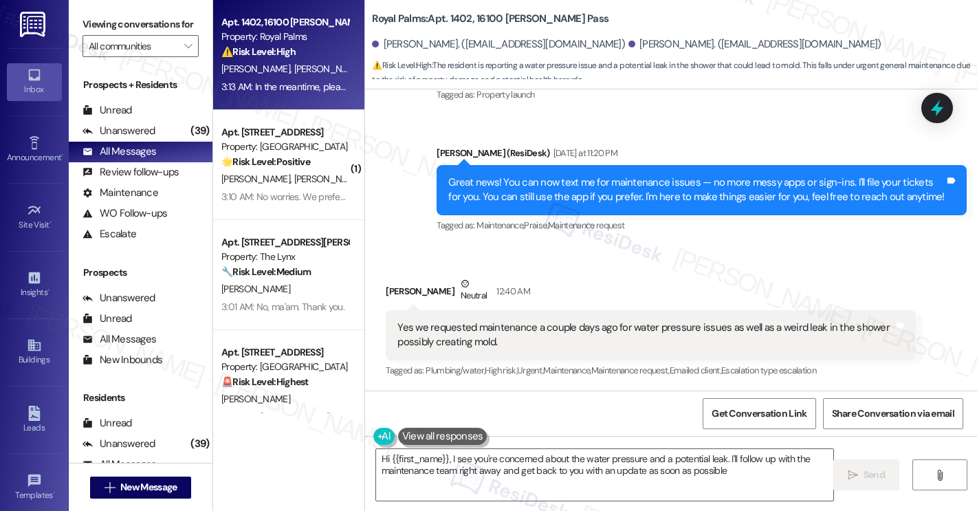
type textarea "Hi {{first_name}}, I see you're concerned about the water pressure and a potent…"
click at [184, 52] on icon "" at bounding box center [188, 46] width 8 height 11
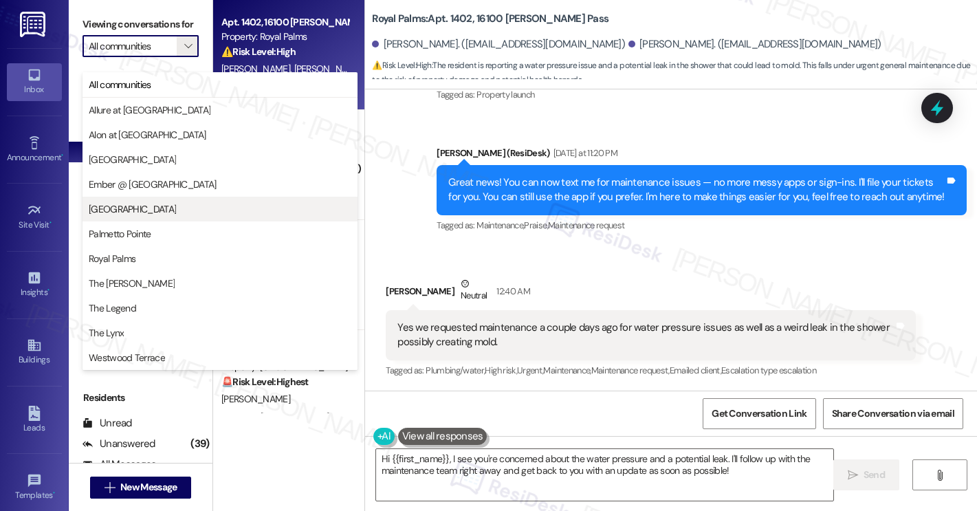
click at [148, 203] on span "[GEOGRAPHIC_DATA]" at bounding box center [220, 209] width 263 height 14
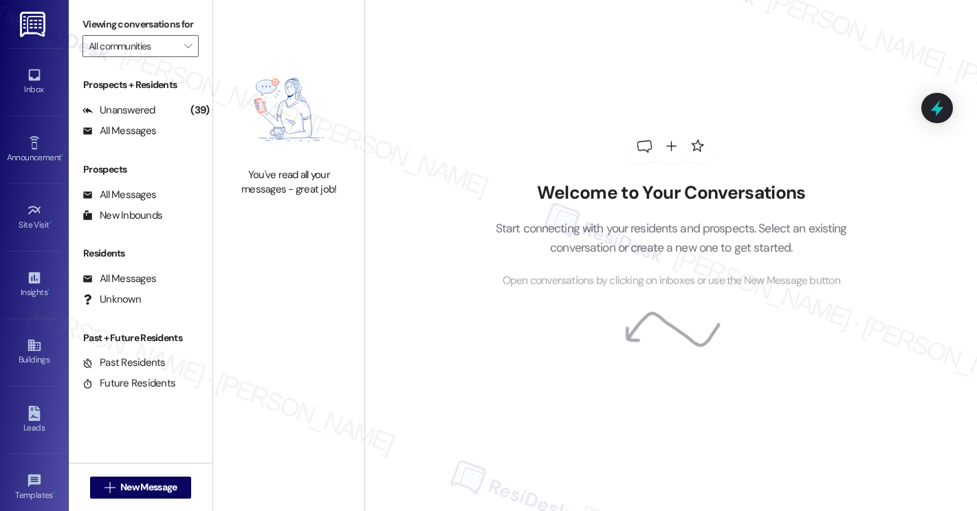
type input "[GEOGRAPHIC_DATA]"
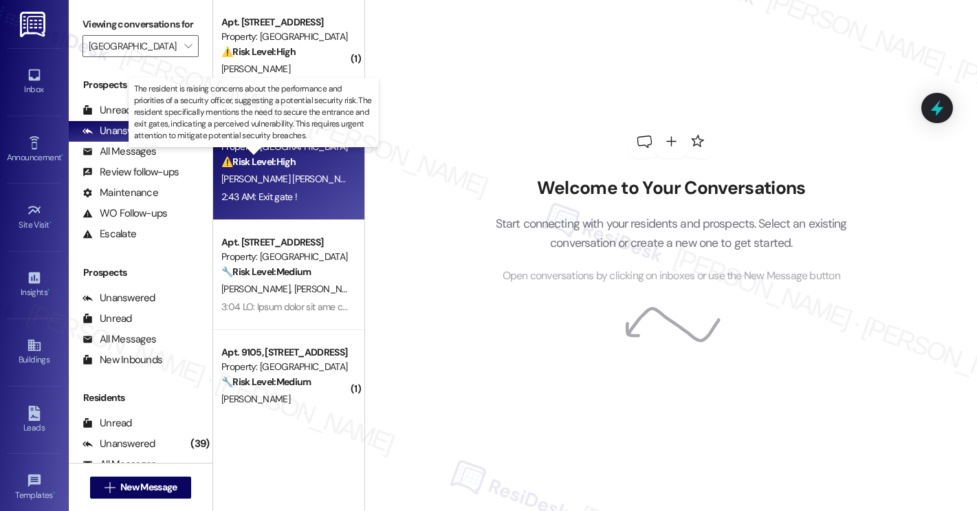
click at [274, 160] on strong "⚠️ Risk Level: High" at bounding box center [258, 161] width 74 height 12
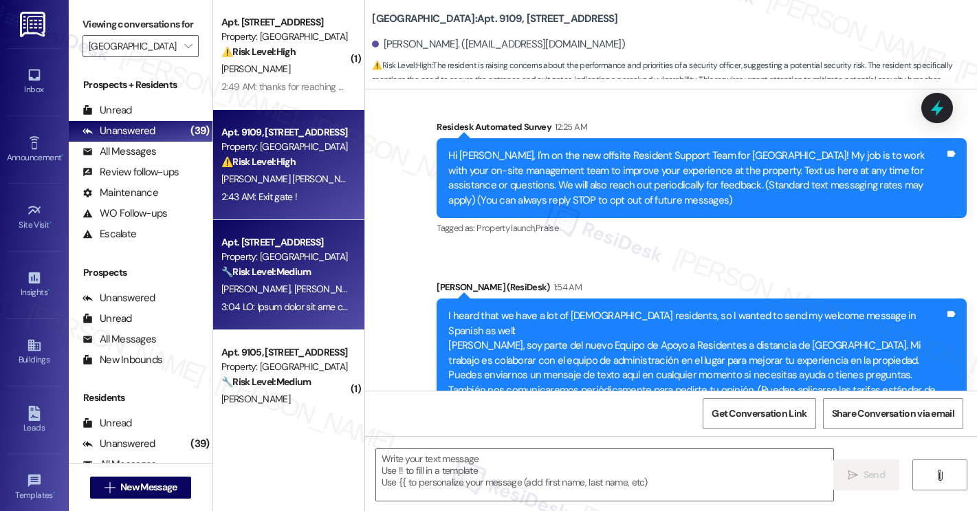
click at [274, 271] on strong "🔧 Risk Level: Medium" at bounding box center [265, 272] width 89 height 12
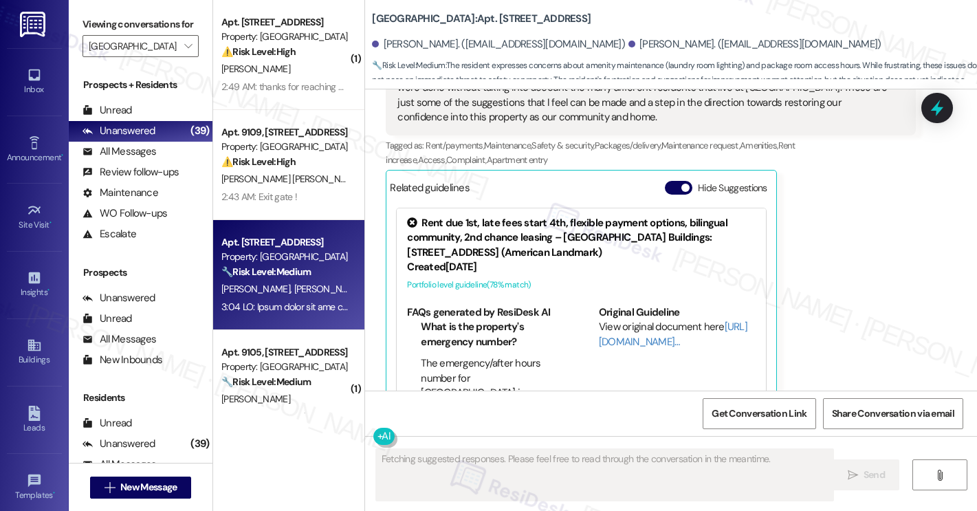
scroll to position [900, 0]
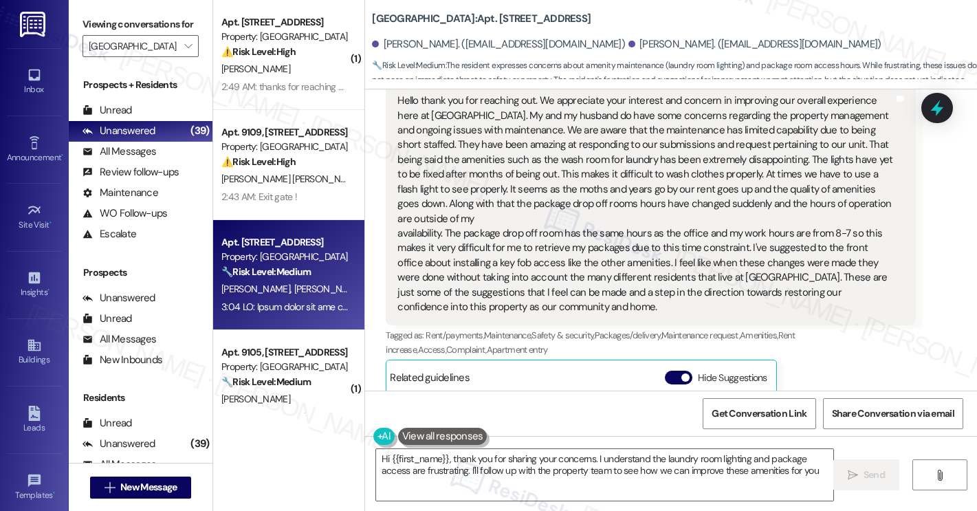
type textarea "Hi {{first_name}}, thank you for sharing your concerns. I understand the laundr…"
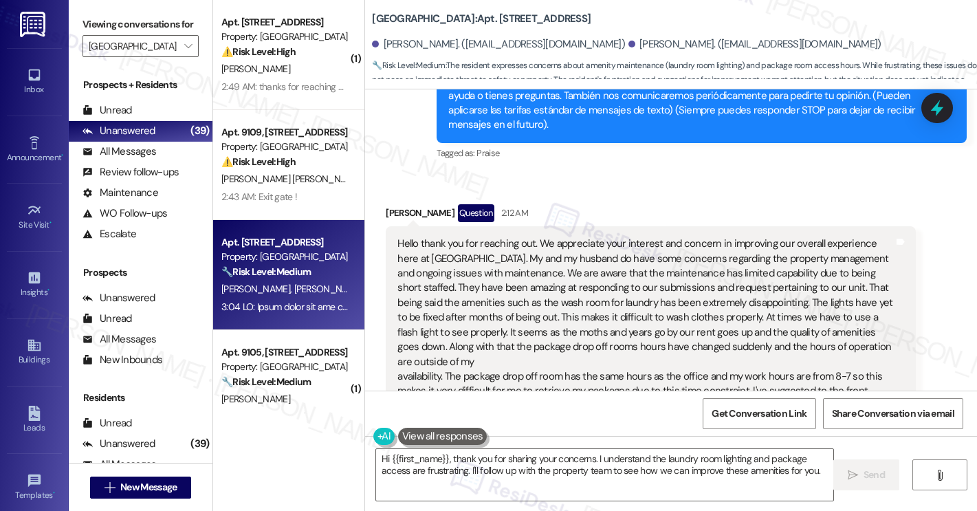
scroll to position [543, 0]
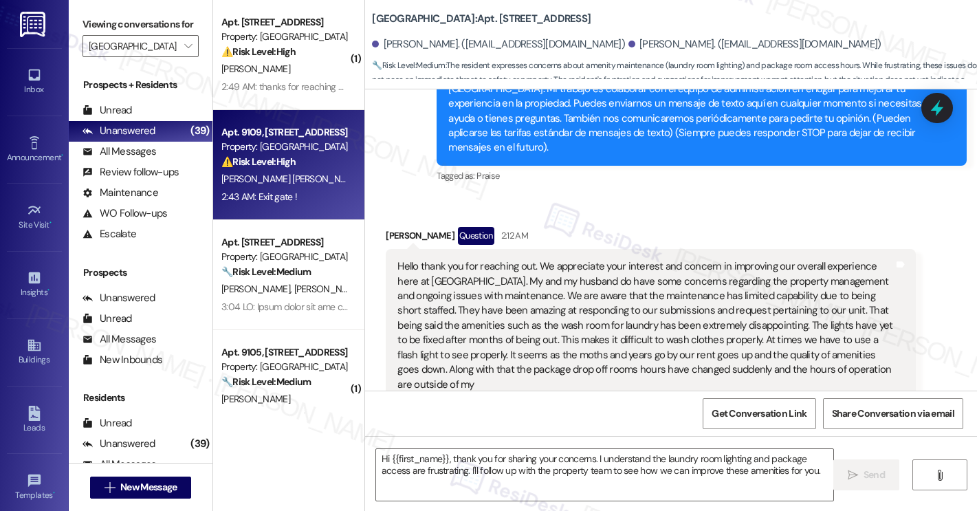
type textarea "Fetching suggested responses. Please feel free to read through the conversation…"
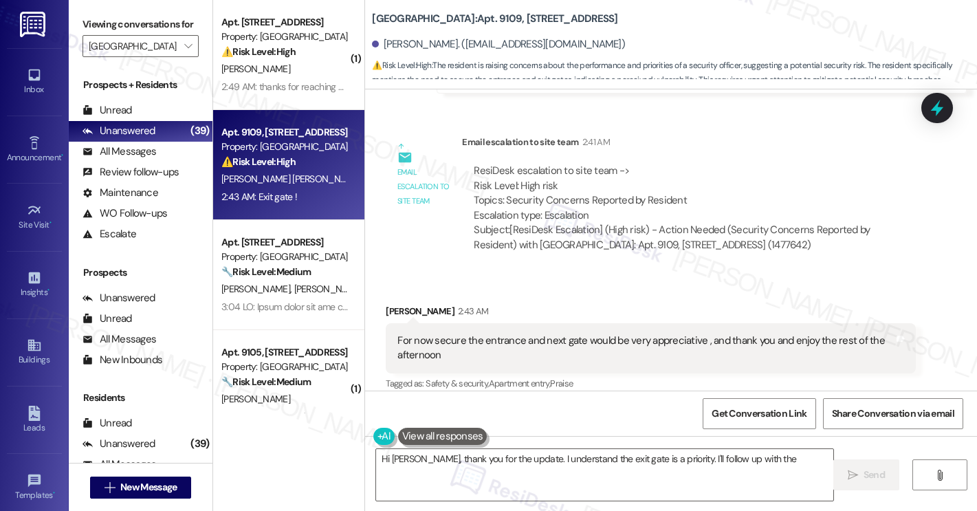
scroll to position [1591, 0]
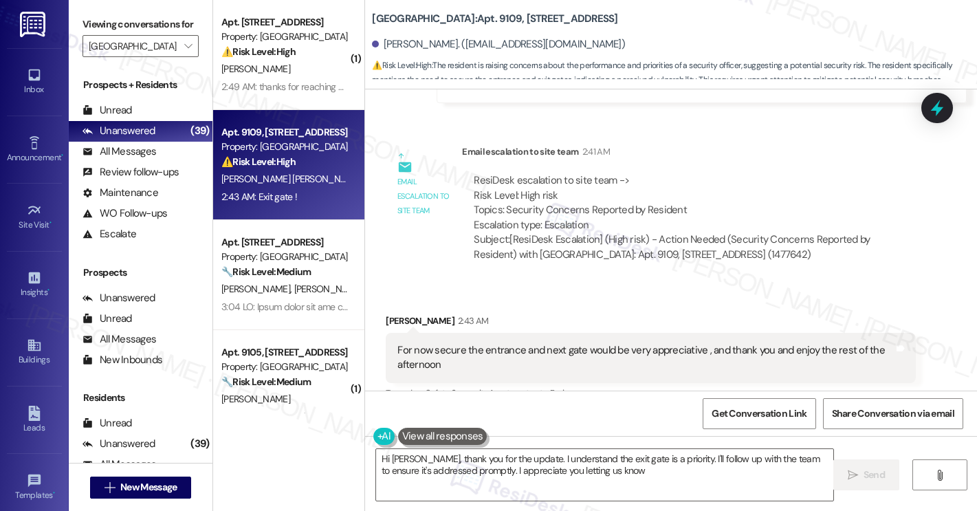
type textarea "Hi [PERSON_NAME], thank you for the update. I understand the exit gate is a pri…"
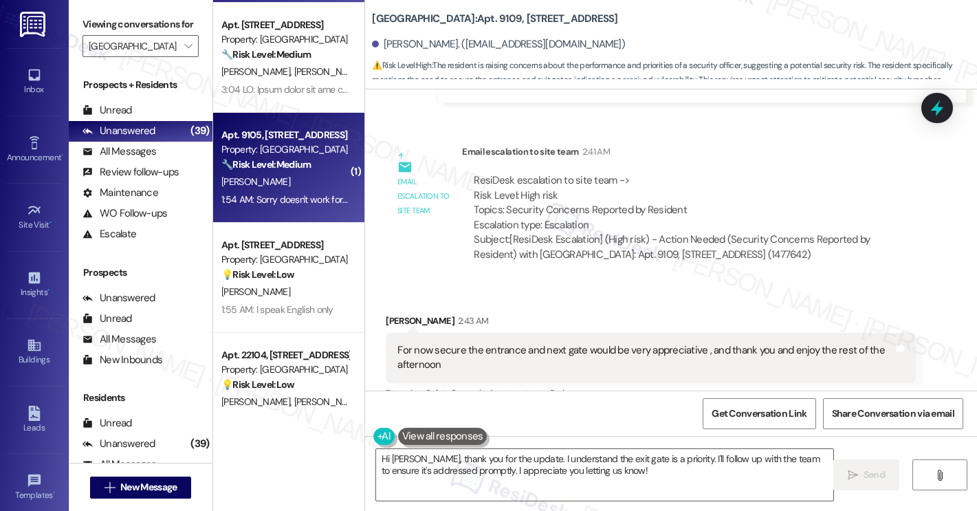
scroll to position [252, 0]
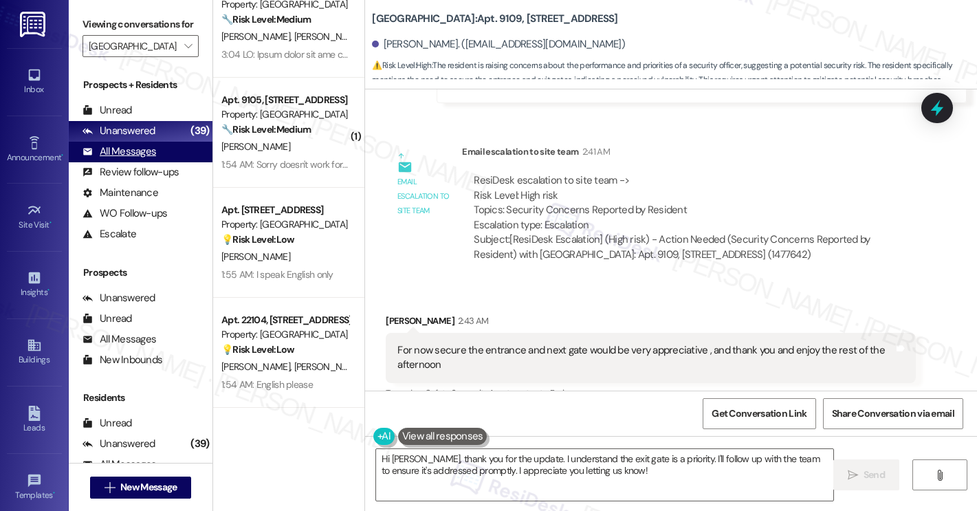
click at [129, 159] on div "All Messages" at bounding box center [120, 151] width 74 height 14
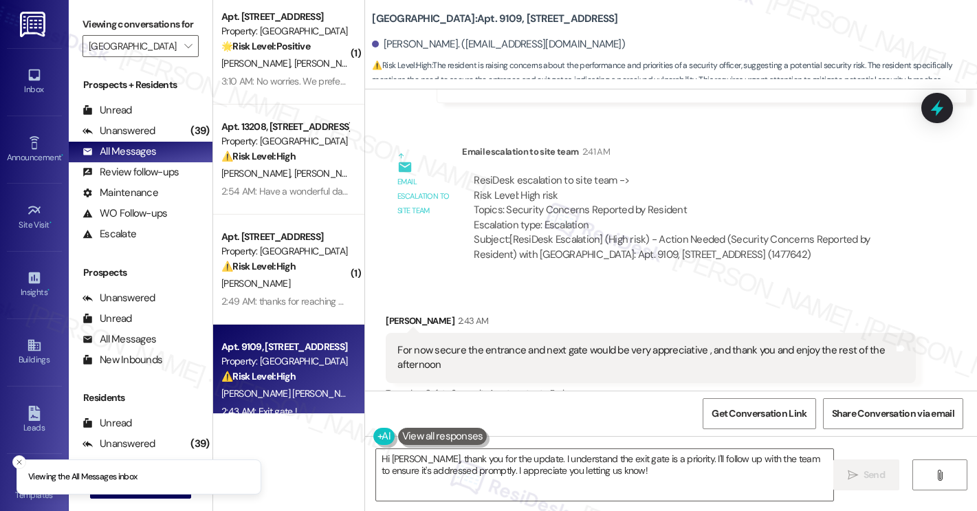
scroll to position [0, 0]
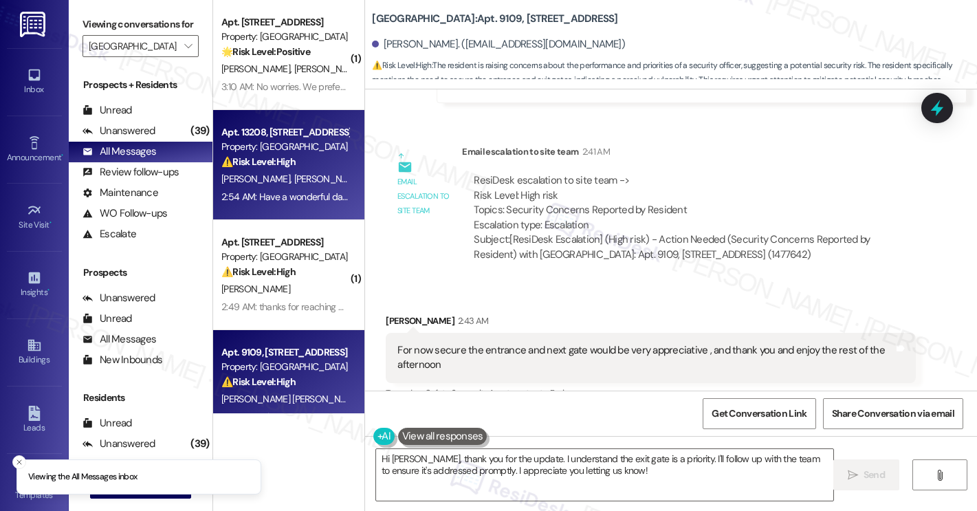
click at [279, 168] on div "⚠️ Risk Level: High The resident has requested to be removed from the contact l…" at bounding box center [284, 162] width 127 height 14
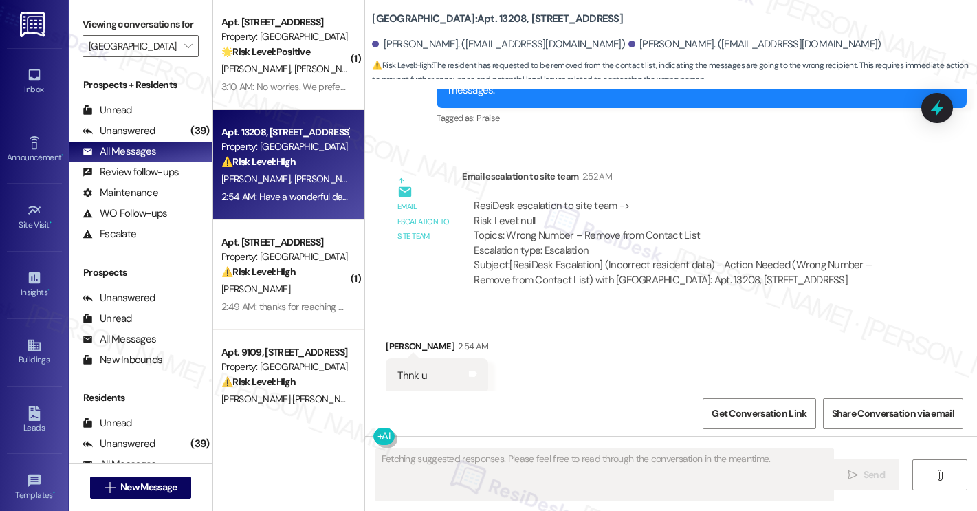
scroll to position [753, 0]
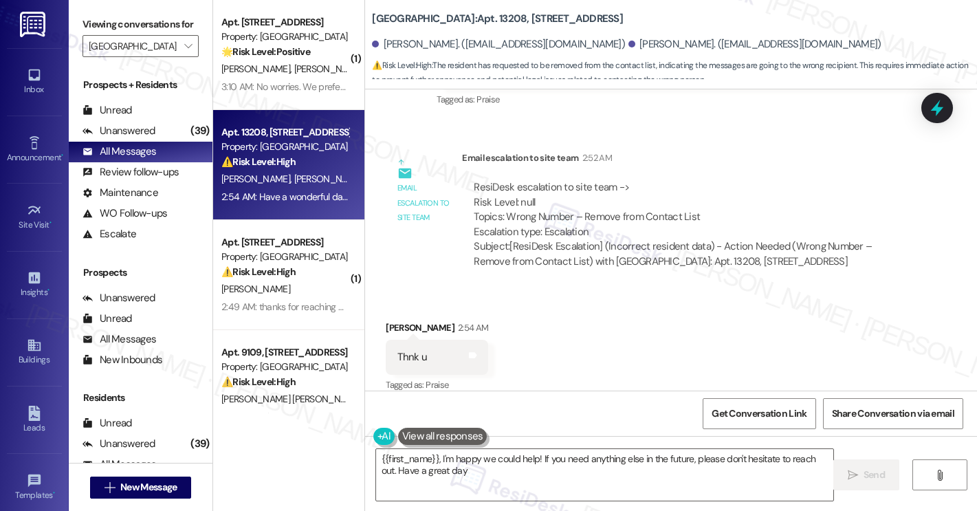
type textarea "{{first_name}}, I'm happy we could help! If you need anything else in the futur…"
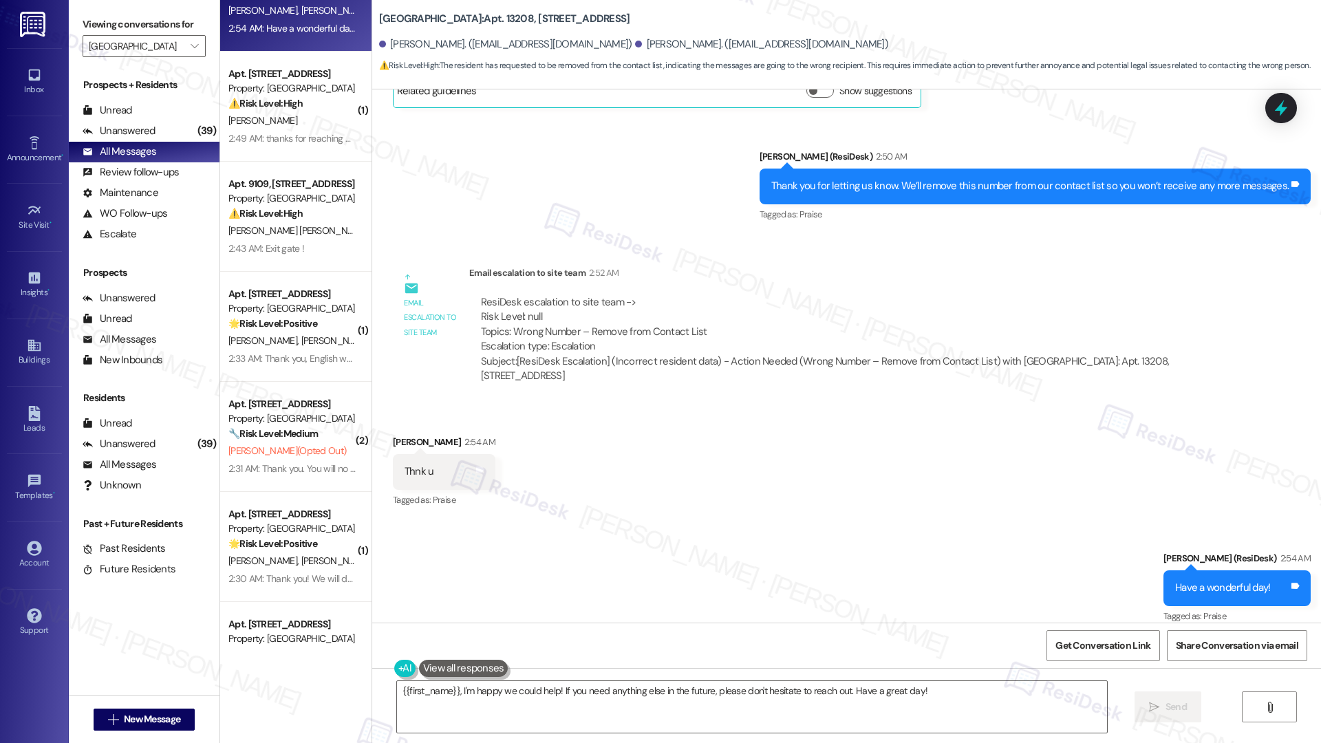
scroll to position [171, 0]
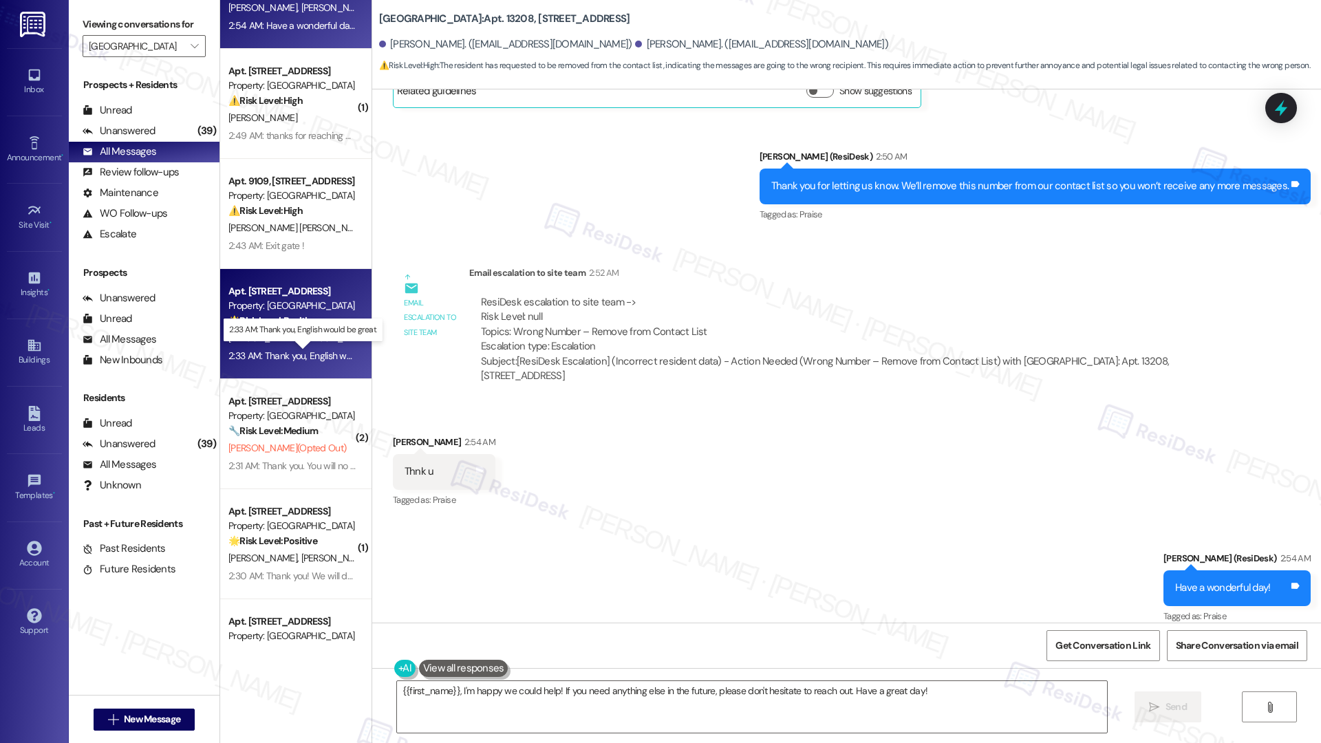
click at [313, 349] on div "2:33 AM: Thank you, English would be great. 2:33 AM: Thank you, English would b…" at bounding box center [314, 355] width 173 height 12
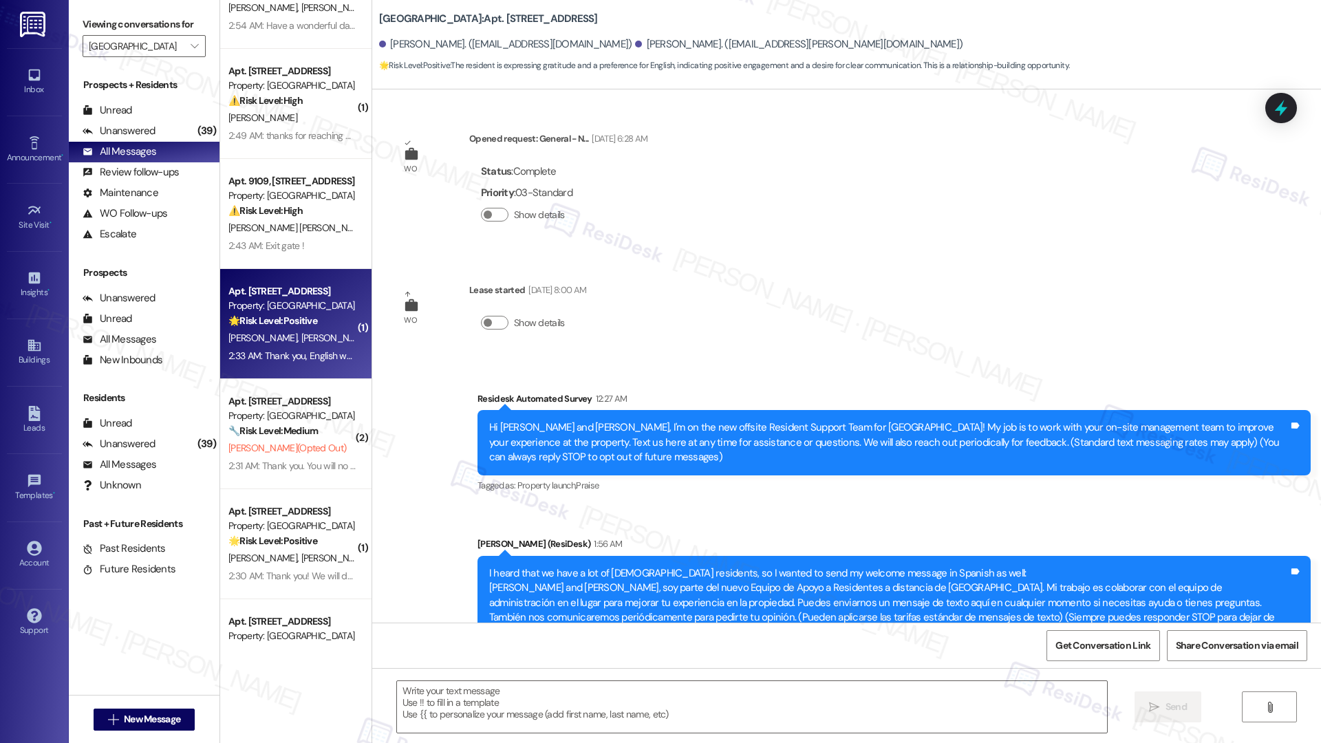
scroll to position [174, 0]
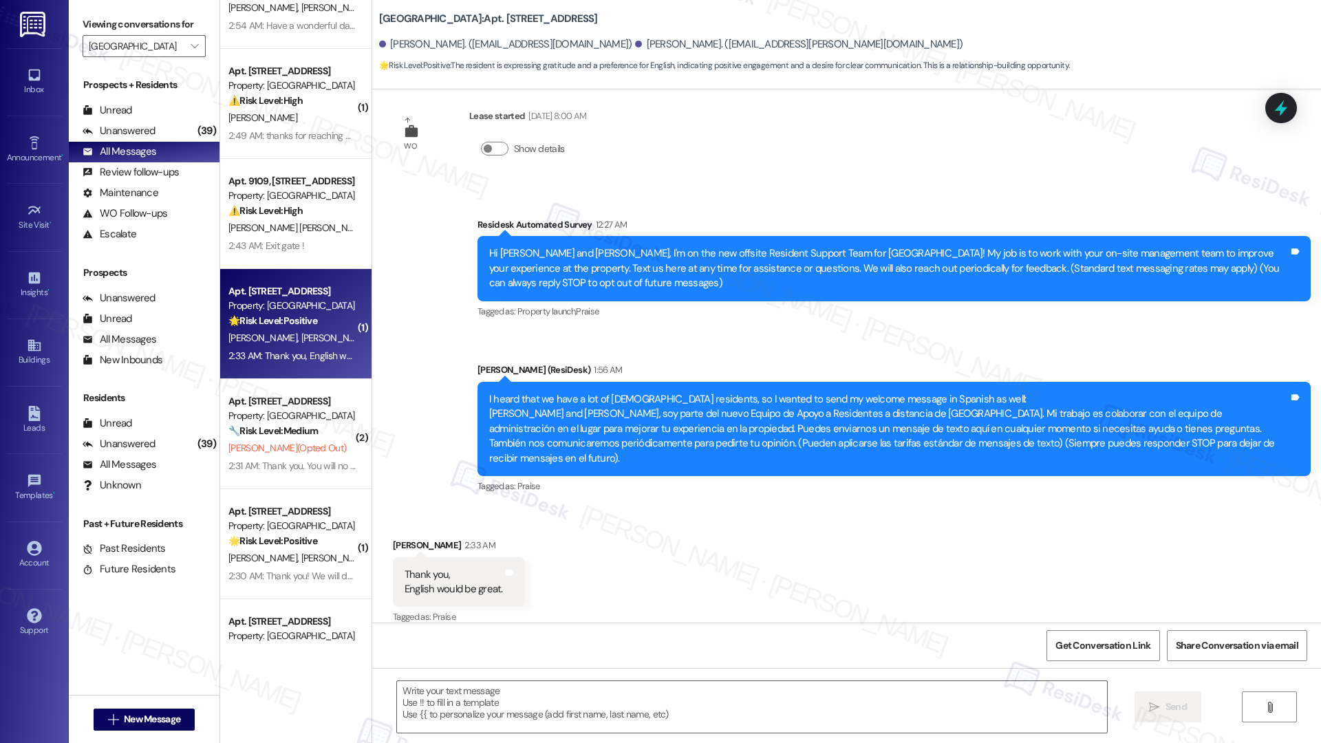
click at [313, 349] on div "2:33 AM: Thank you, English would be great. 2:33 AM: Thank you, English would b…" at bounding box center [314, 355] width 173 height 12
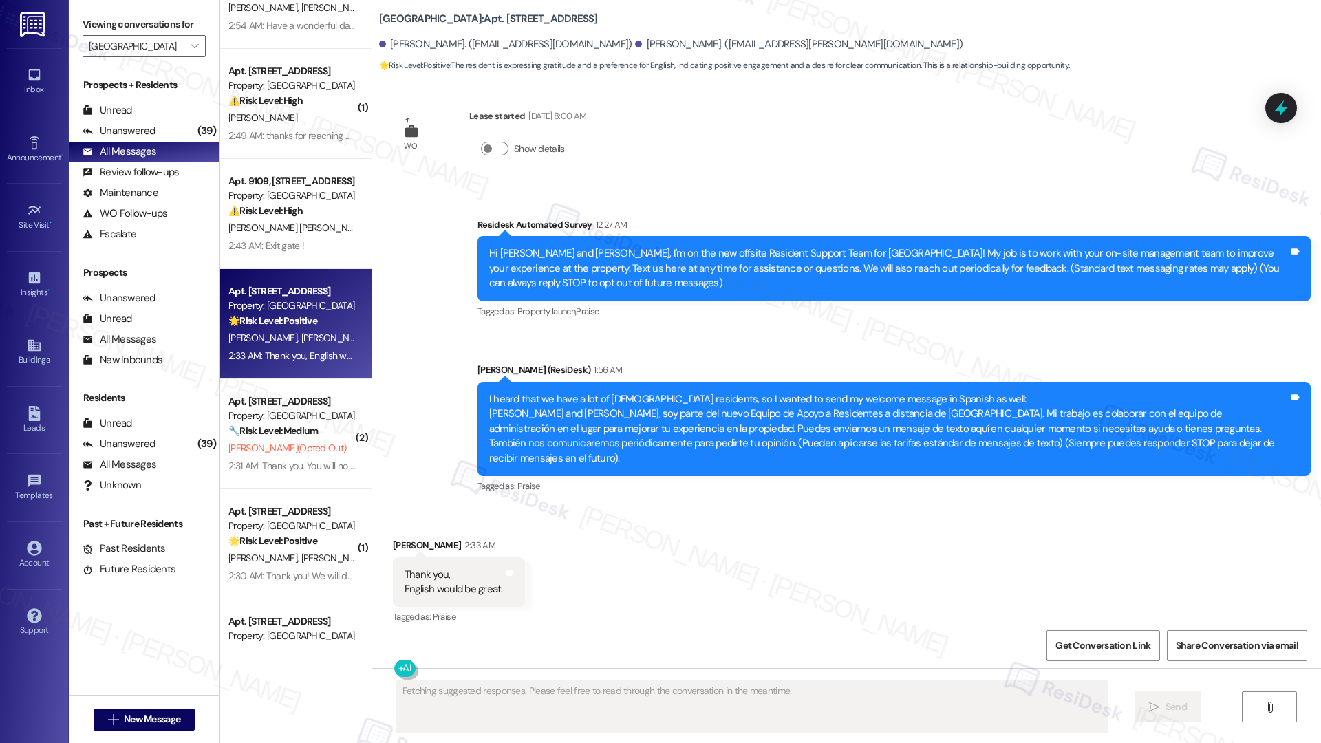
click at [464, 510] on div "Thank you, English would be great." at bounding box center [453, 582] width 98 height 30
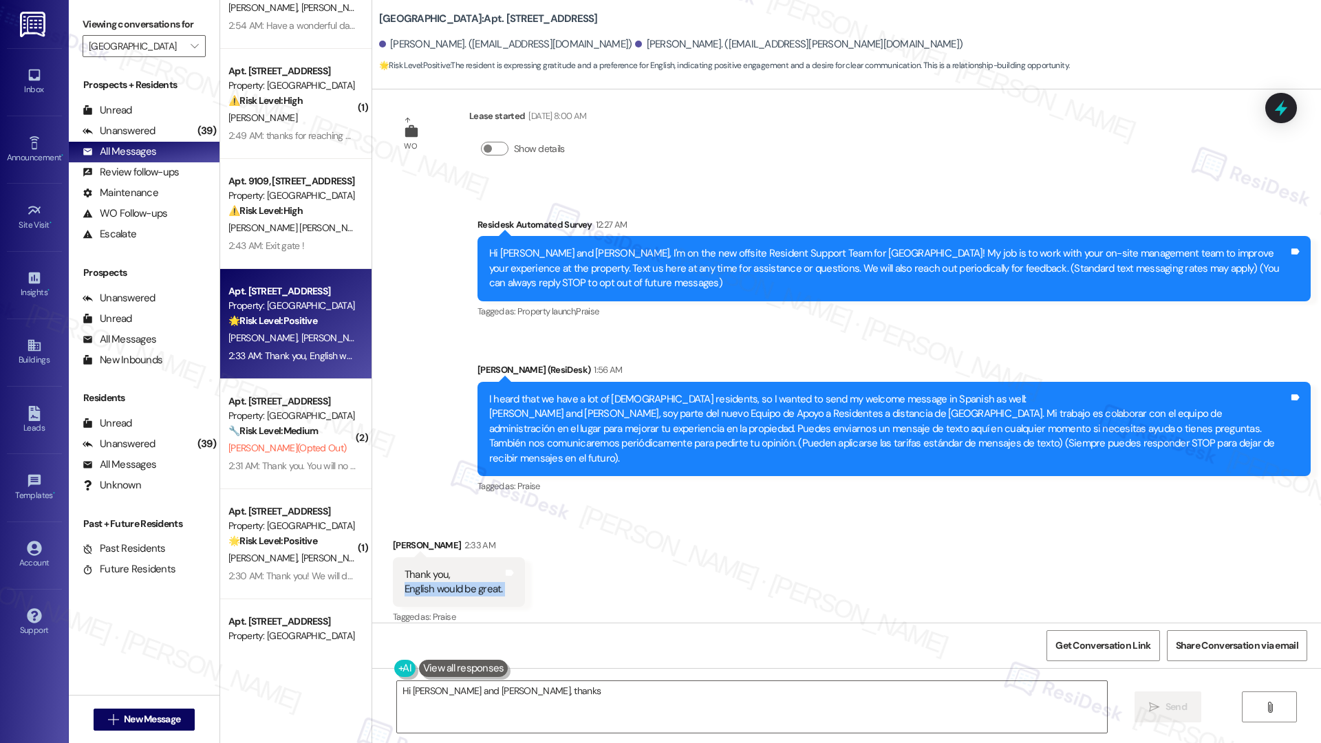
click at [464, 510] on div "Thank you, English would be great." at bounding box center [453, 582] width 98 height 30
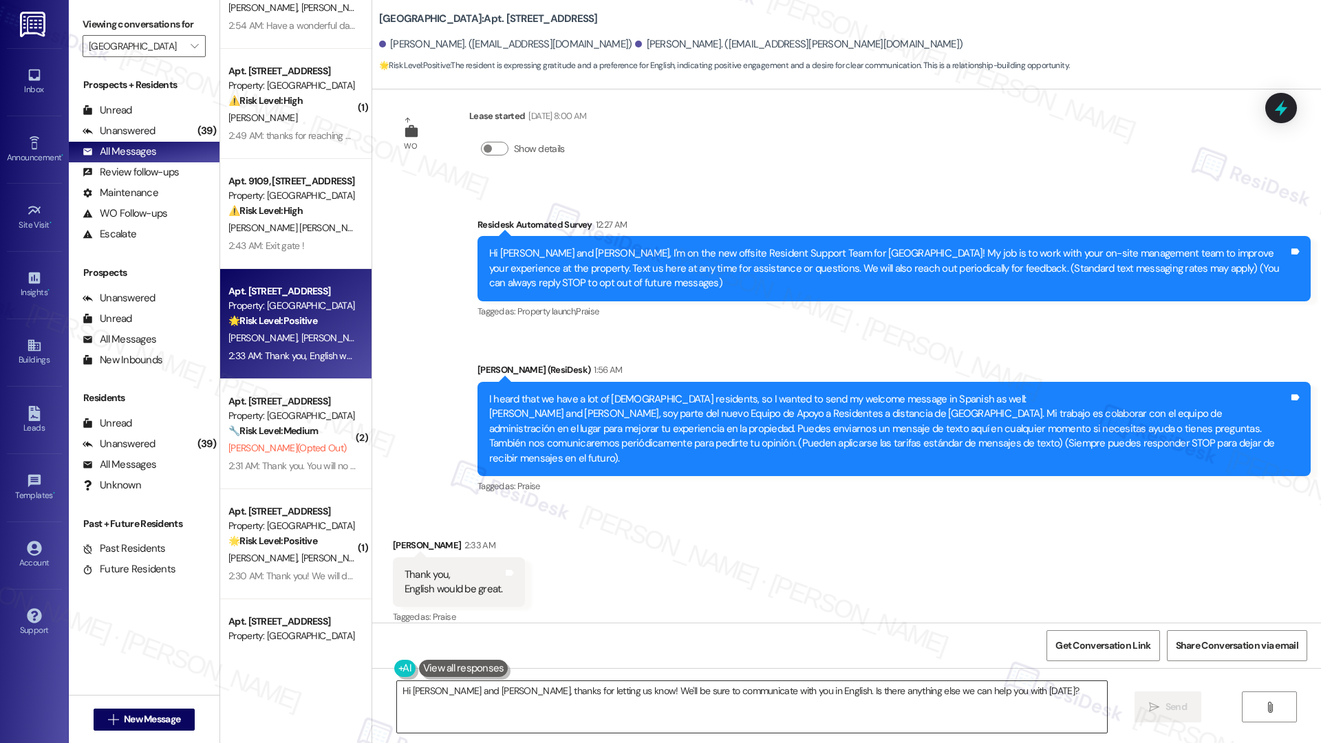
click at [470, 510] on textarea "Hi [PERSON_NAME] and [PERSON_NAME], thanks for letting us know! We'll be sure t…" at bounding box center [752, 707] width 710 height 52
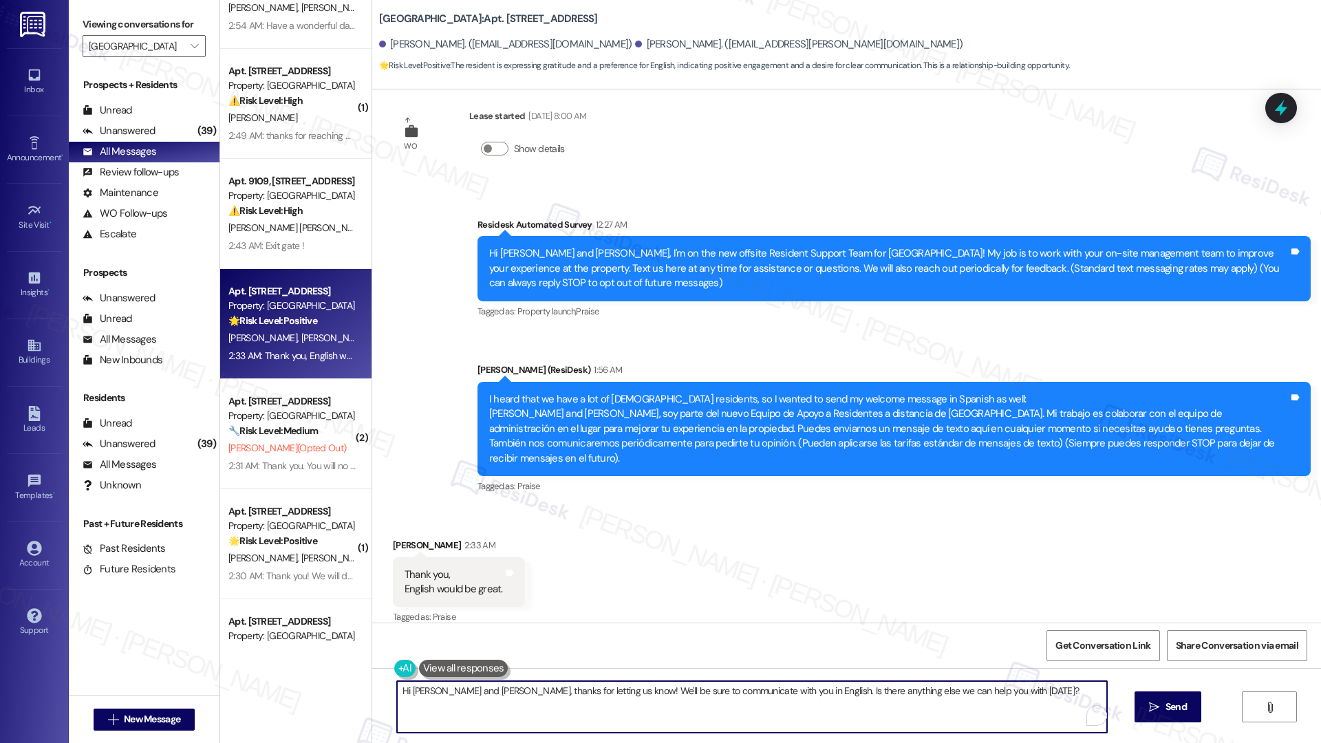
click at [470, 510] on textarea "Hi [PERSON_NAME] and [PERSON_NAME], thanks for letting us know! We'll be sure t…" at bounding box center [752, 707] width 710 height 52
type textarea "This is noted. Thank you for letting me know, [PERSON_NAME]! Nice e-meeting you…"
drag, startPoint x: 1139, startPoint y: 707, endPoint x: 1128, endPoint y: 707, distance: 11.0
click at [977, 510] on icon "" at bounding box center [1141, 707] width 10 height 11
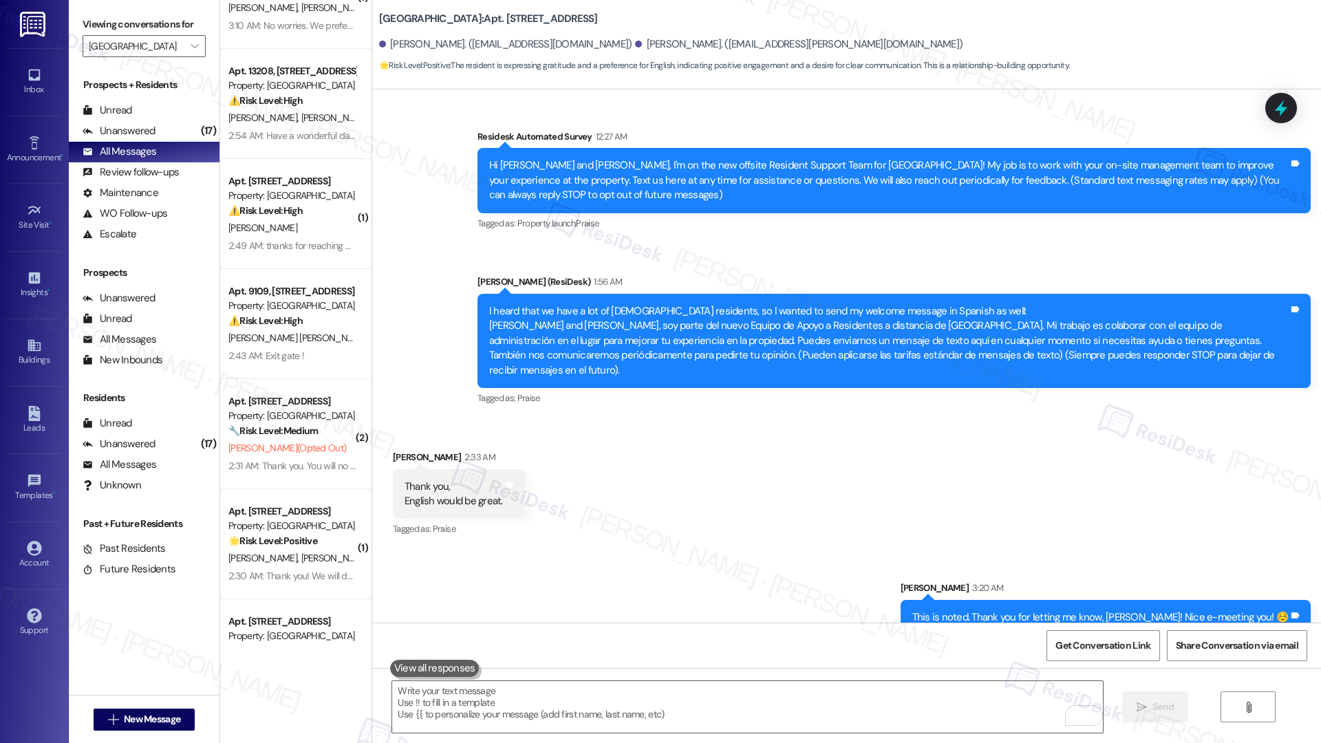
scroll to position [271, 0]
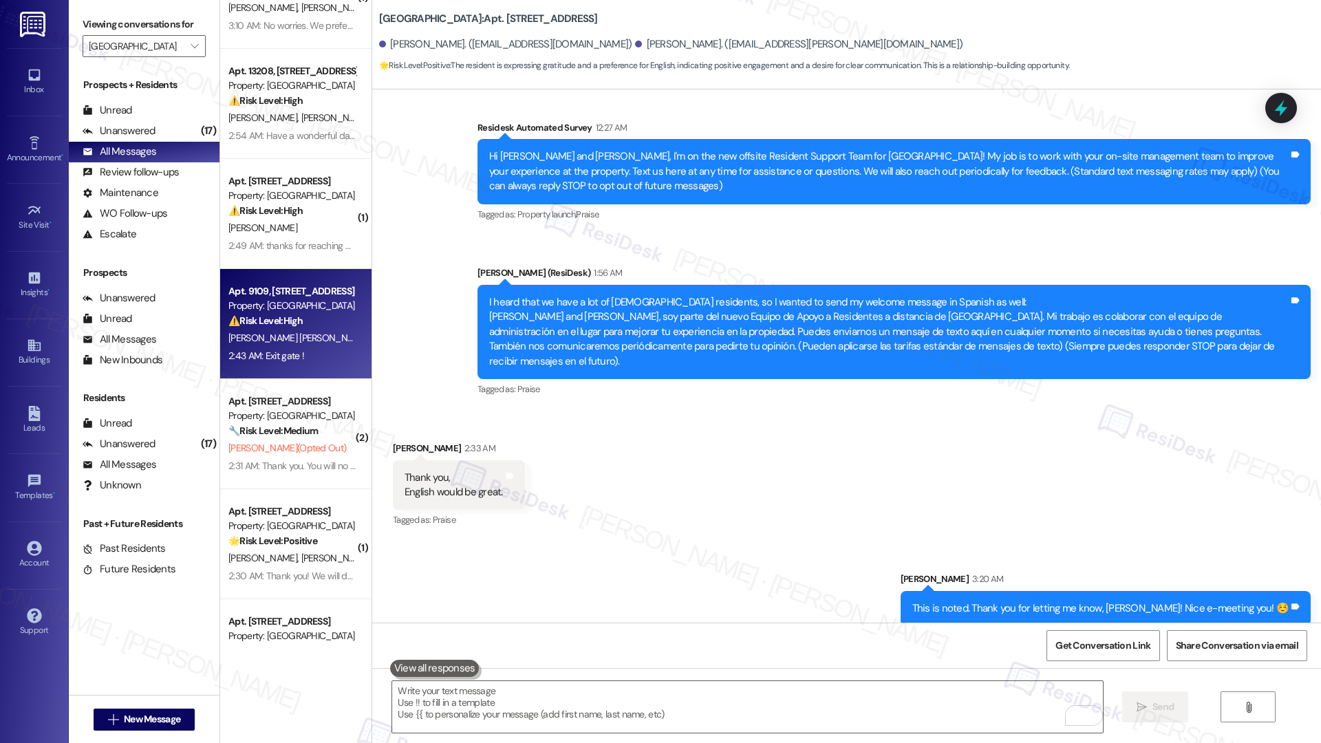
click at [300, 358] on div "2:43 AM: Exit gate ! 2:43 AM: Exit gate !" at bounding box center [292, 355] width 130 height 17
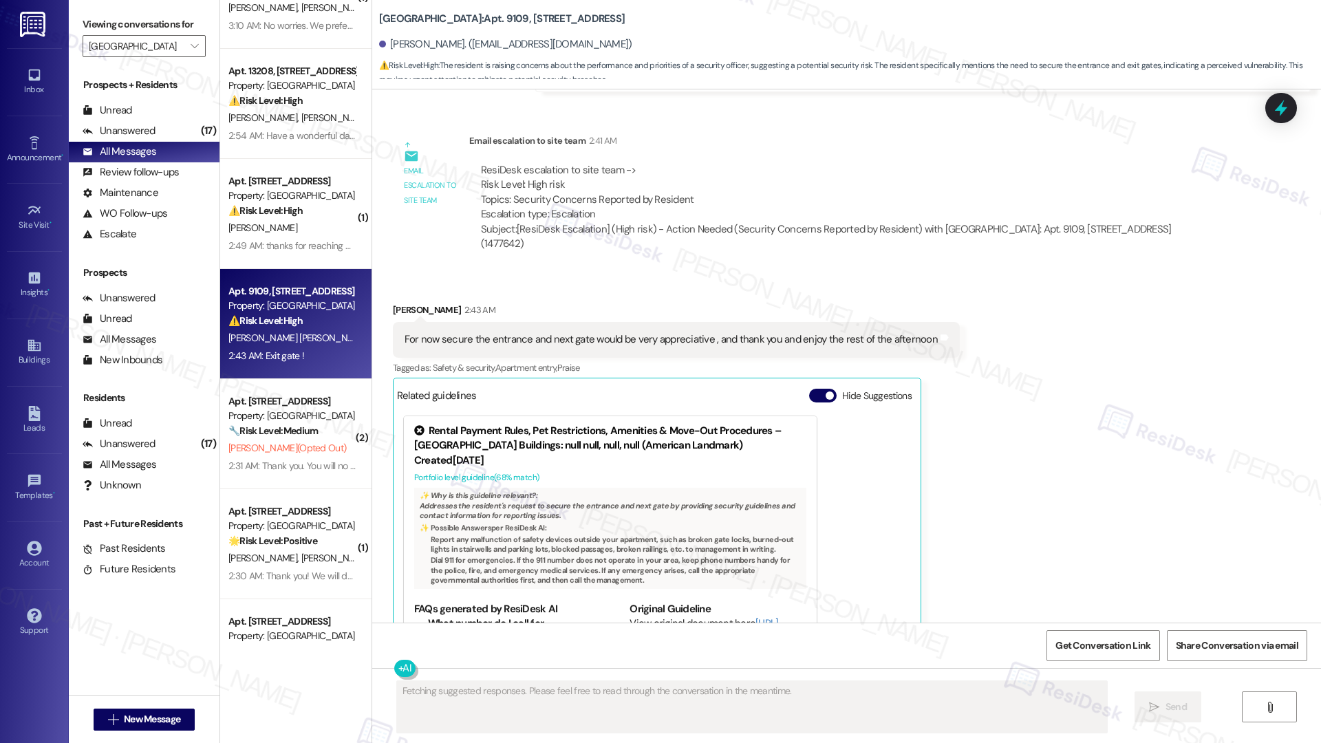
scroll to position [1375, 0]
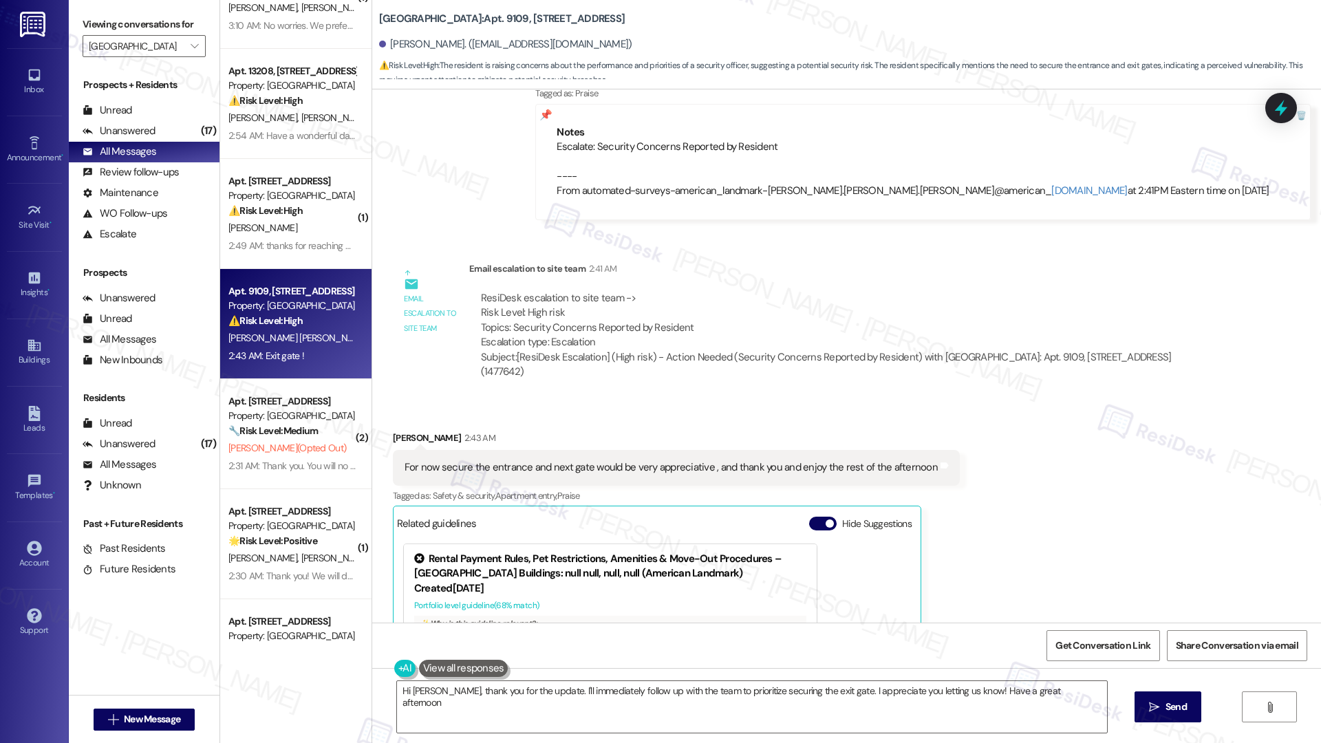
type textarea "Hi [PERSON_NAME], thank you for the update. I'll immediately follow up with the…"
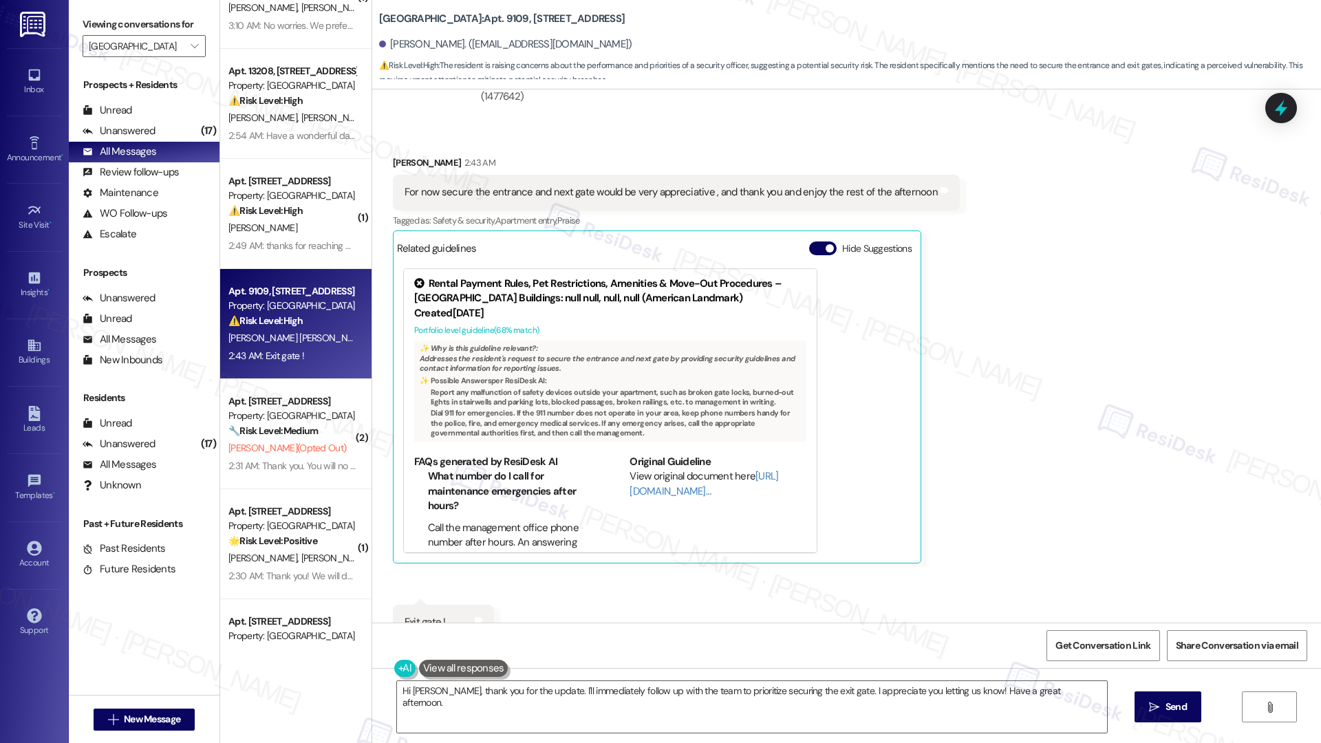
scroll to position [1584, 0]
click at [693, 510] on textarea "Hi [PERSON_NAME], thank you for the update. I'll immediately follow up with the…" at bounding box center [752, 707] width 710 height 52
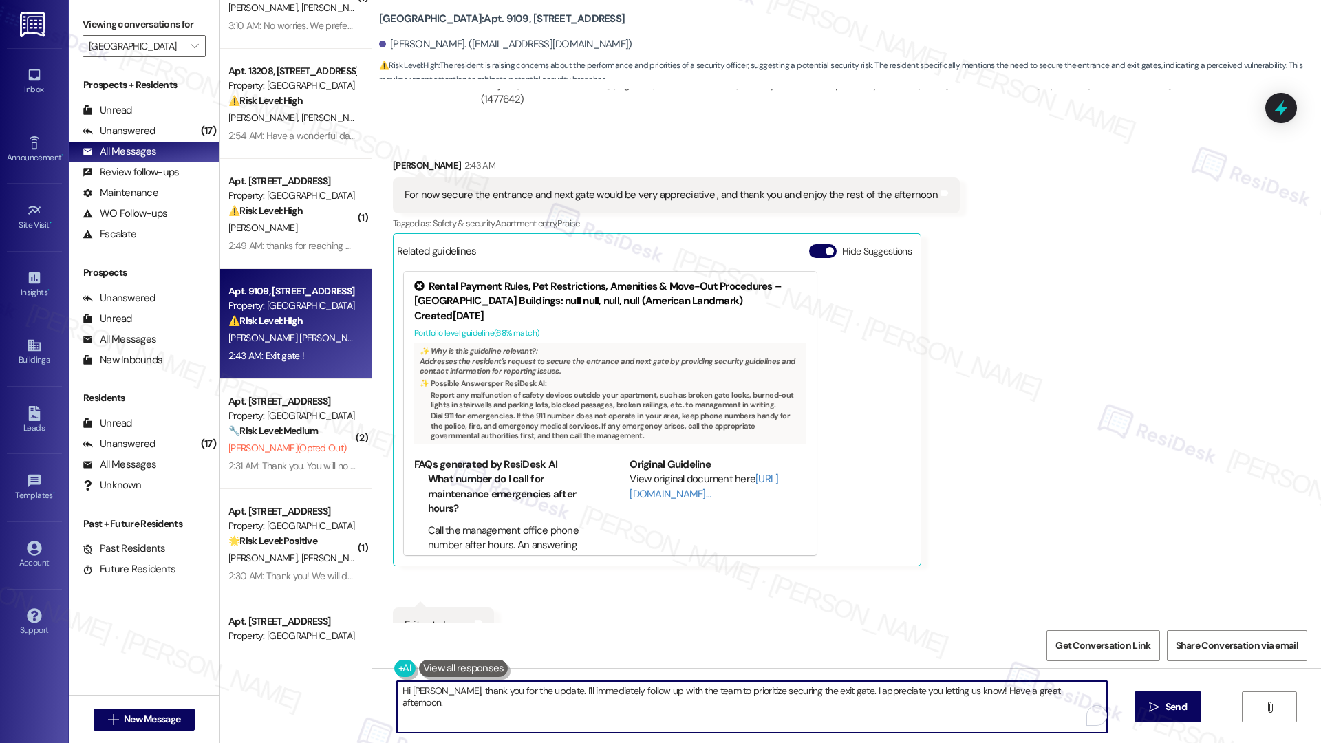
click at [693, 510] on textarea "Hi [PERSON_NAME], thank you for the update. I'll immediately follow up with the…" at bounding box center [752, 707] width 710 height 52
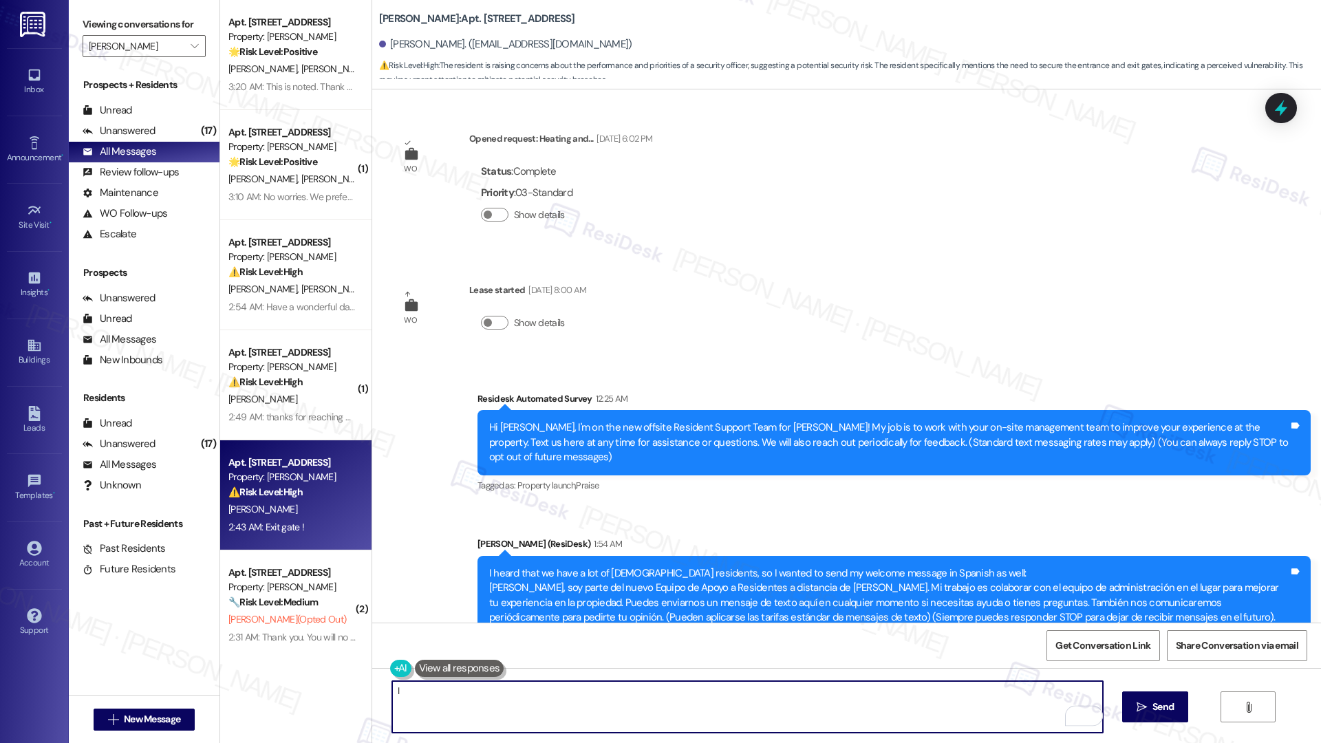
scroll to position [1584, 0]
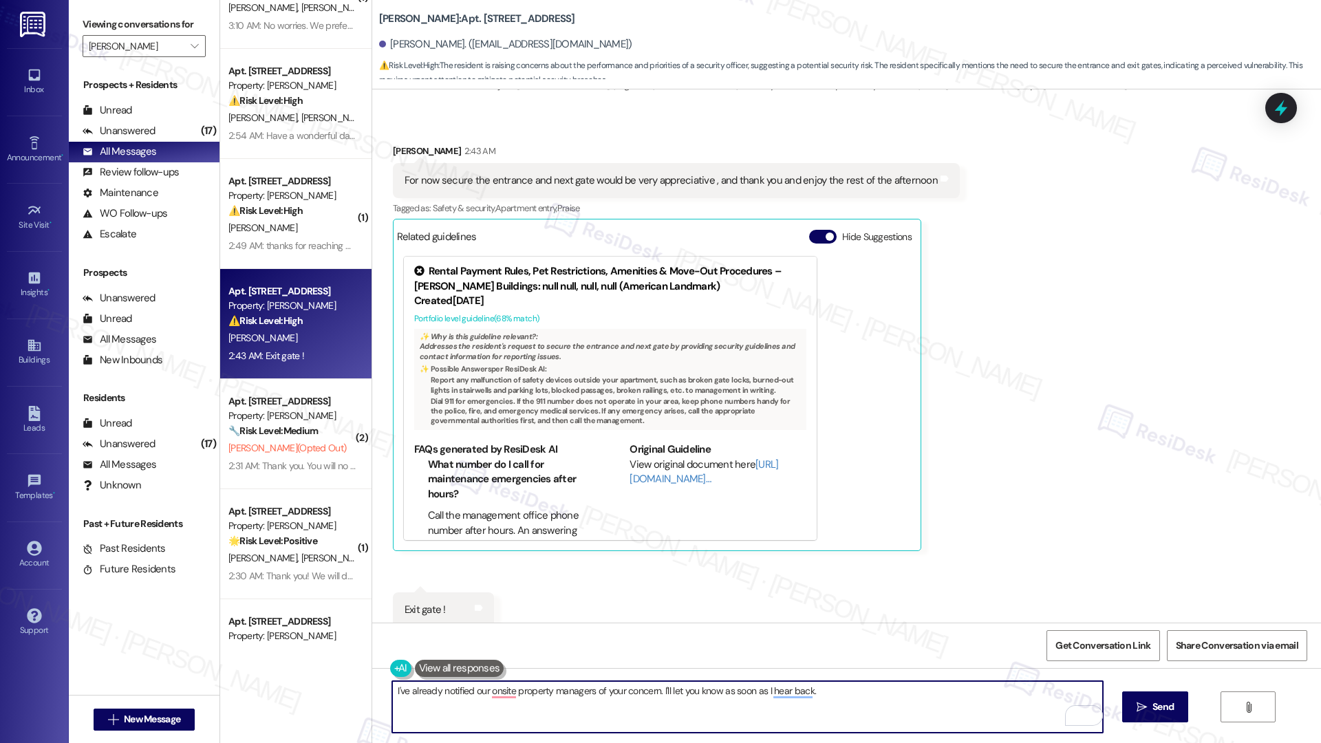
click at [721, 714] on textarea "I've already notified our onsite property managers of your concern. I'll let yo…" at bounding box center [747, 707] width 710 height 52
click at [830, 697] on textarea "I've already notified our onsite property managers of your concern. I'll let yo…" at bounding box center [747, 707] width 710 height 52
type textarea "I've already notified our onsite property managers of your concern. I'll let yo…"
click at [1138, 712] on span " Send" at bounding box center [1155, 707] width 43 height 14
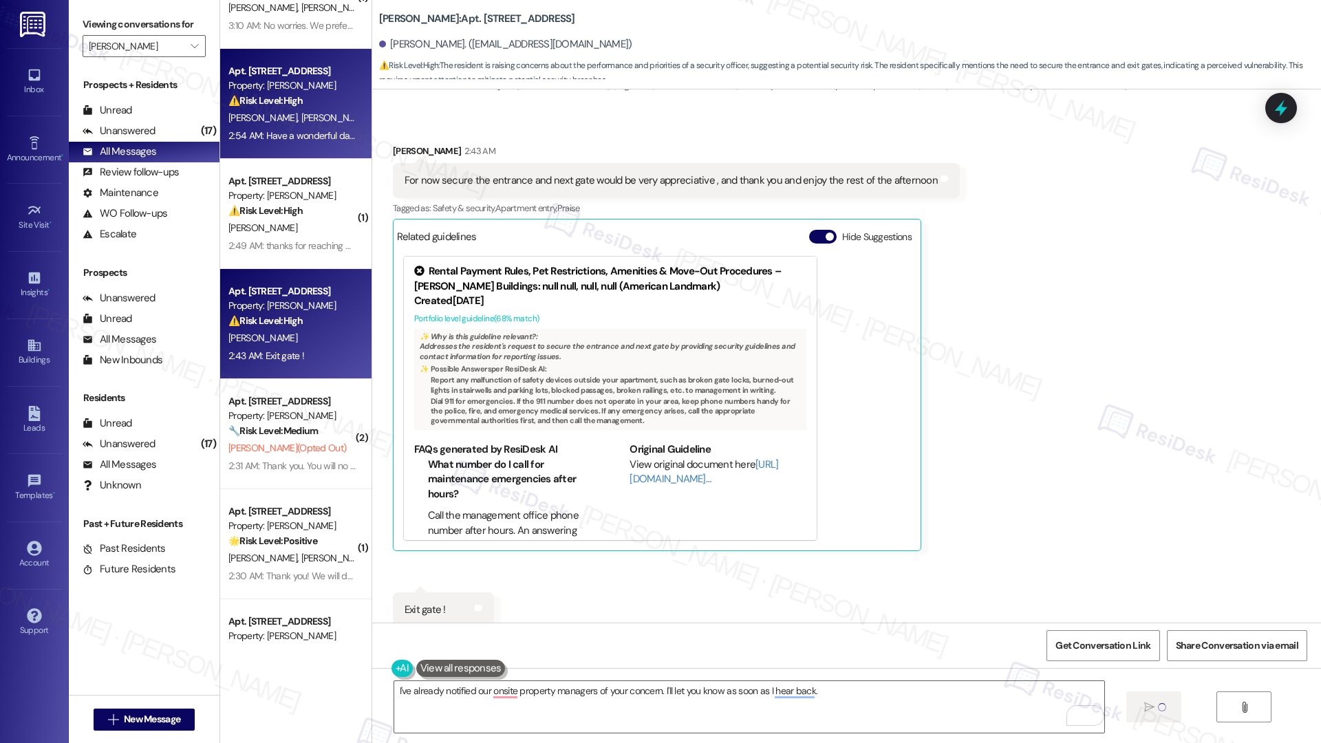
scroll to position [1605, 0]
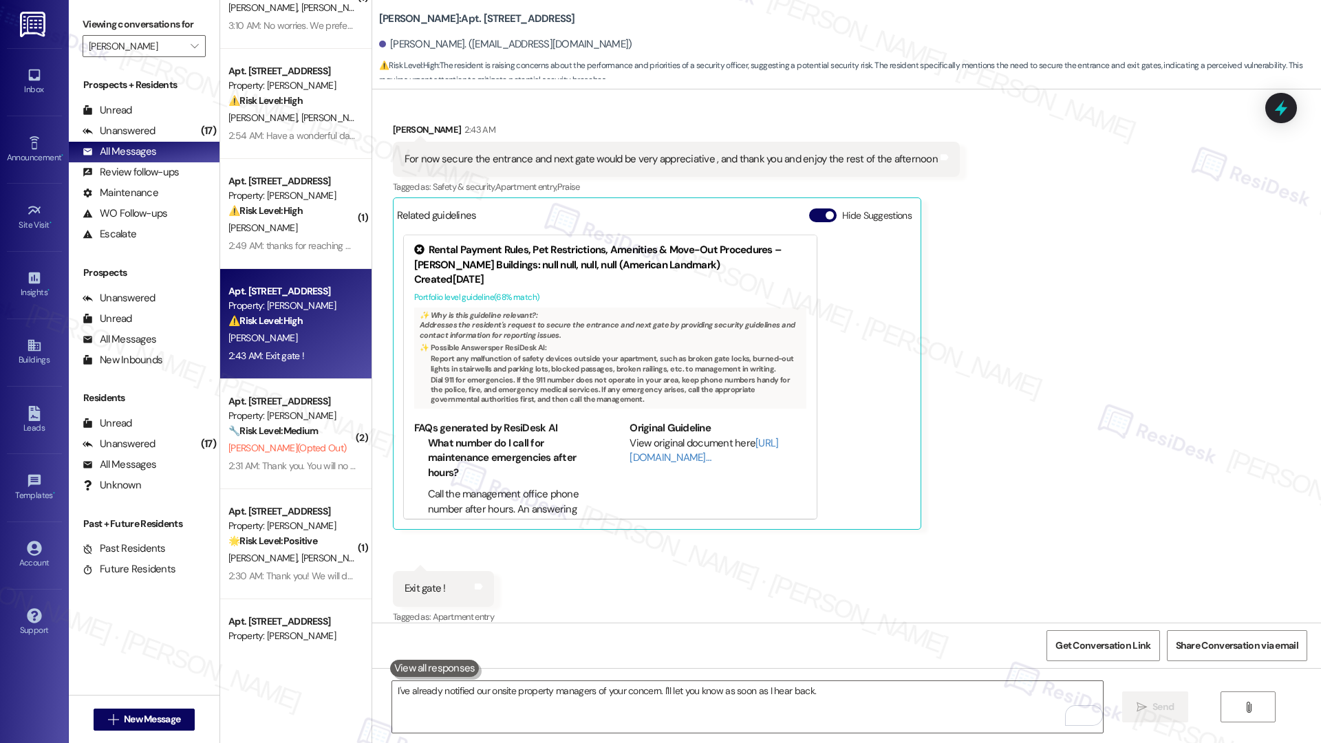
click at [301, 219] on div "[PERSON_NAME]" at bounding box center [292, 227] width 130 height 17
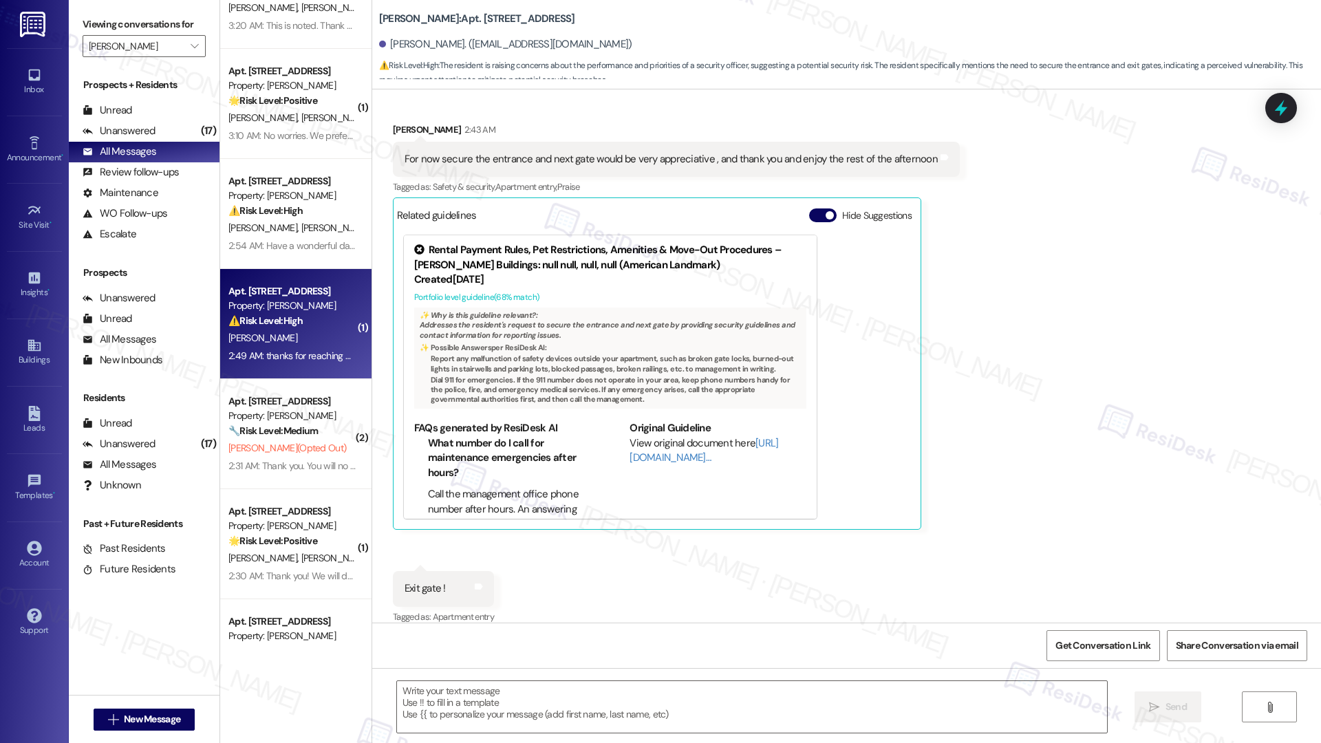
type textarea "Fetching suggested responses. Please feel free to read through the conversation…"
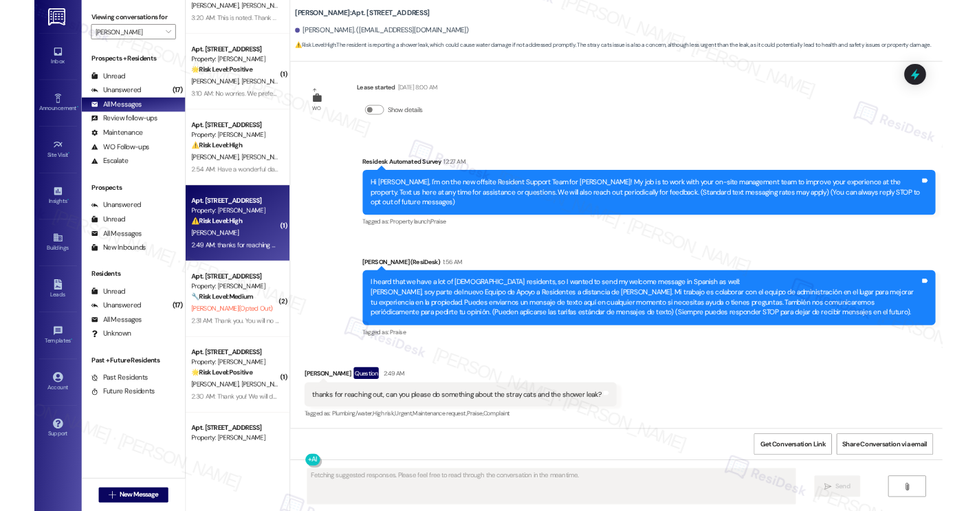
scroll to position [0, 0]
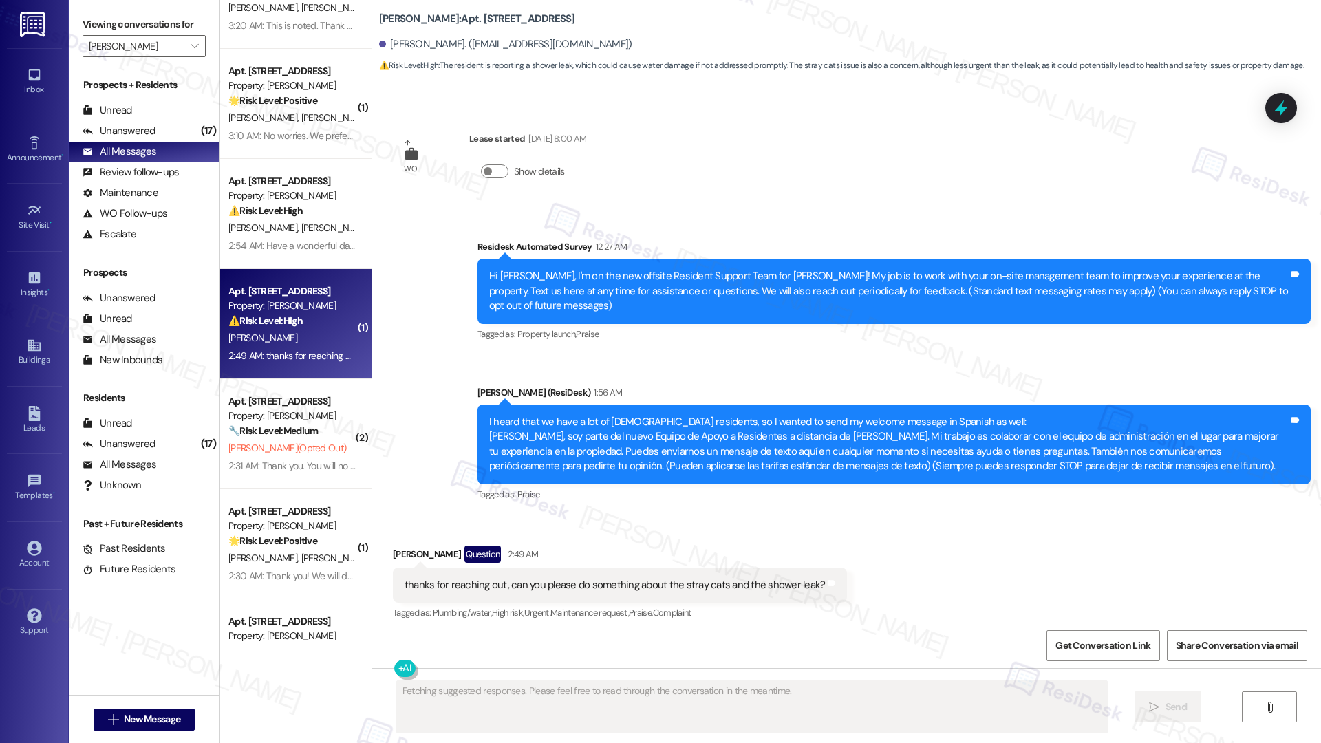
click at [309, 317] on div "⚠️ Risk Level: High The resident is reporting a shower leak, which could cause …" at bounding box center [291, 321] width 127 height 14
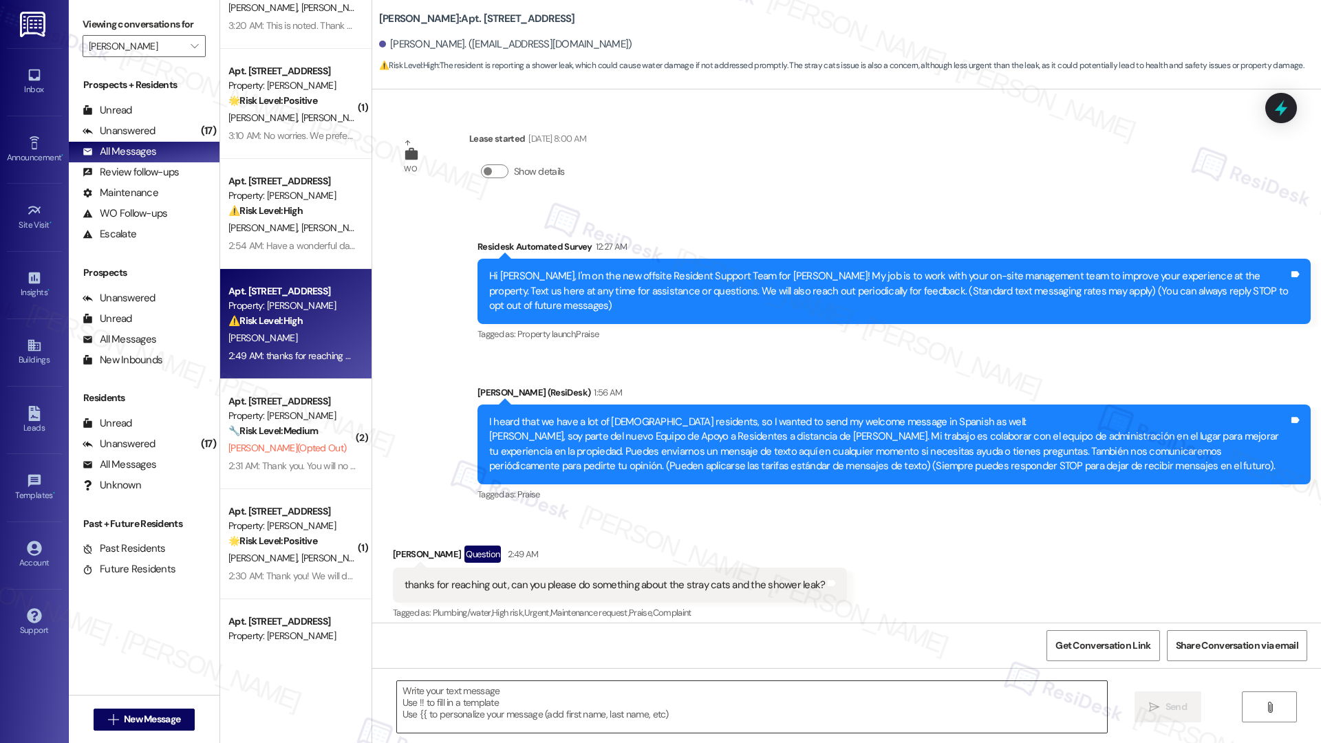
click at [495, 706] on textarea at bounding box center [752, 707] width 710 height 52
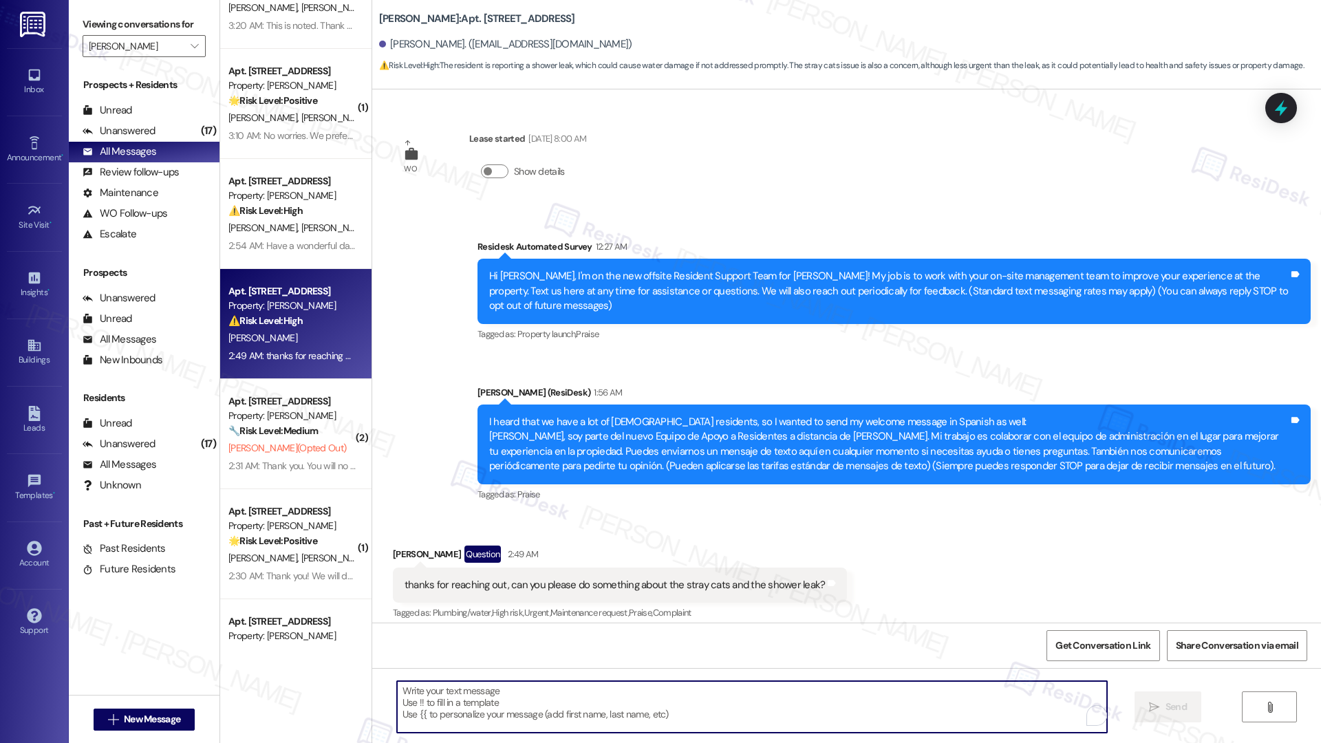
click at [495, 706] on textarea "To enrich screen reader interactions, please activate Accessibility in Grammarl…" at bounding box center [752, 707] width 710 height 52
click at [400, 545] on div "Kimani Hayes Question 2:49 AM" at bounding box center [620, 556] width 455 height 22
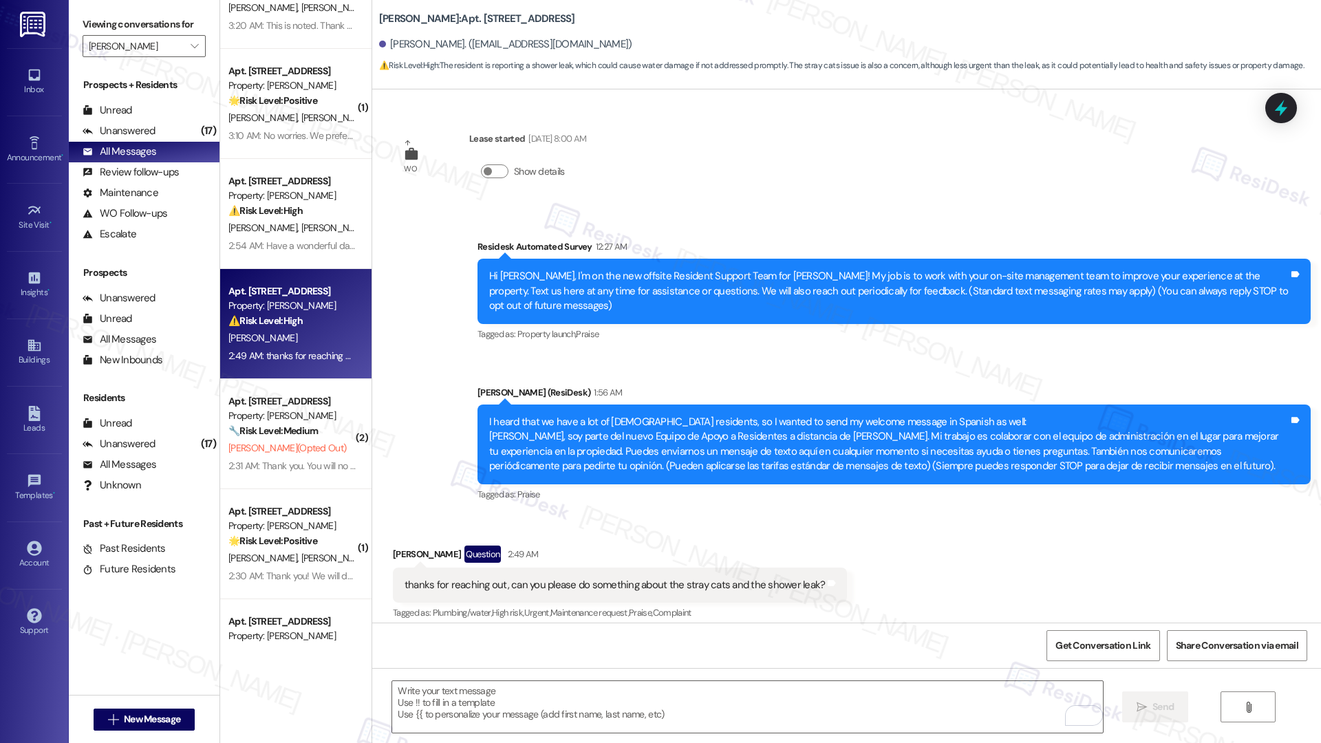
click at [400, 545] on div "Kimani Hayes Question 2:49 AM" at bounding box center [620, 556] width 455 height 22
copy div "Kimani"
click at [418, 713] on textarea "To enrich screen reader interactions, please activate Accessibility in Grammarl…" at bounding box center [747, 707] width 710 height 52
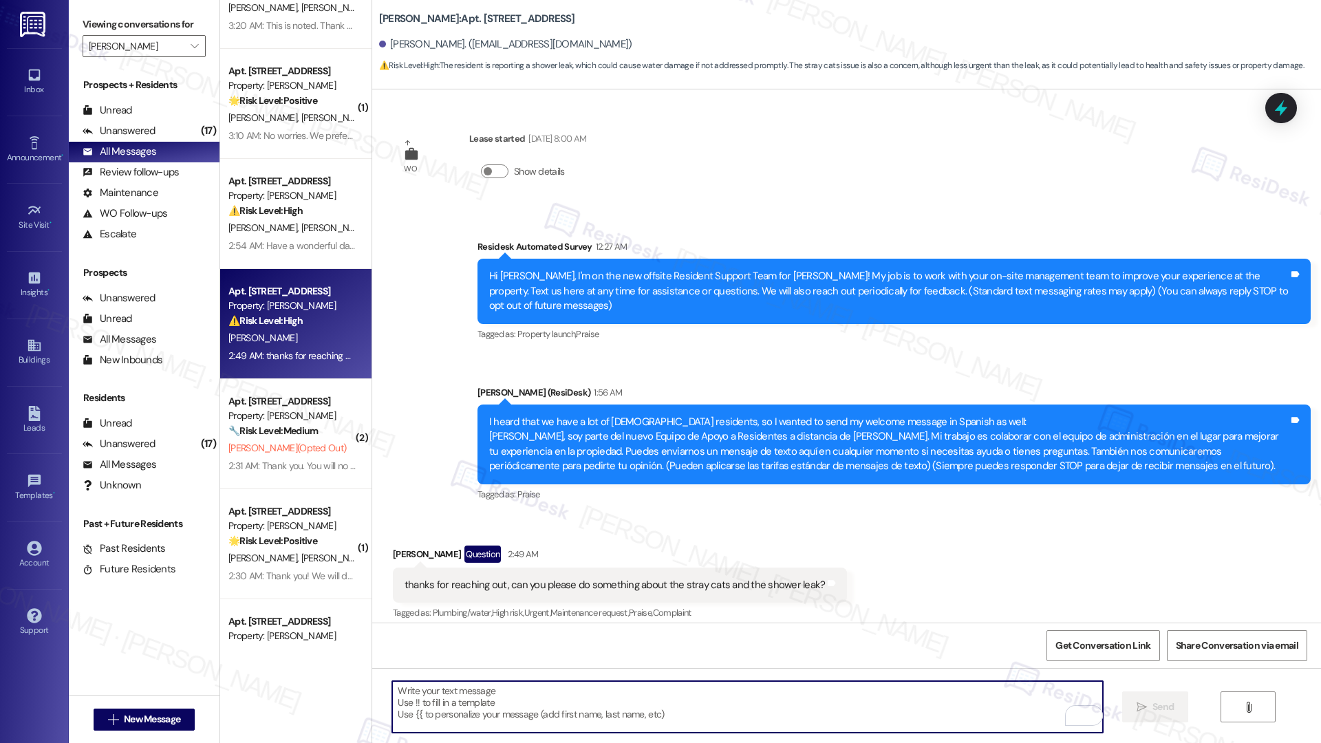
click at [418, 713] on textarea "To enrich screen reader interactions, please activate Accessibility in Grammarl…" at bounding box center [747, 707] width 710 height 52
click at [488, 714] on textarea "To enrich screen reader interactions, please activate Accessibility in Grammarl…" at bounding box center [747, 707] width 710 height 52
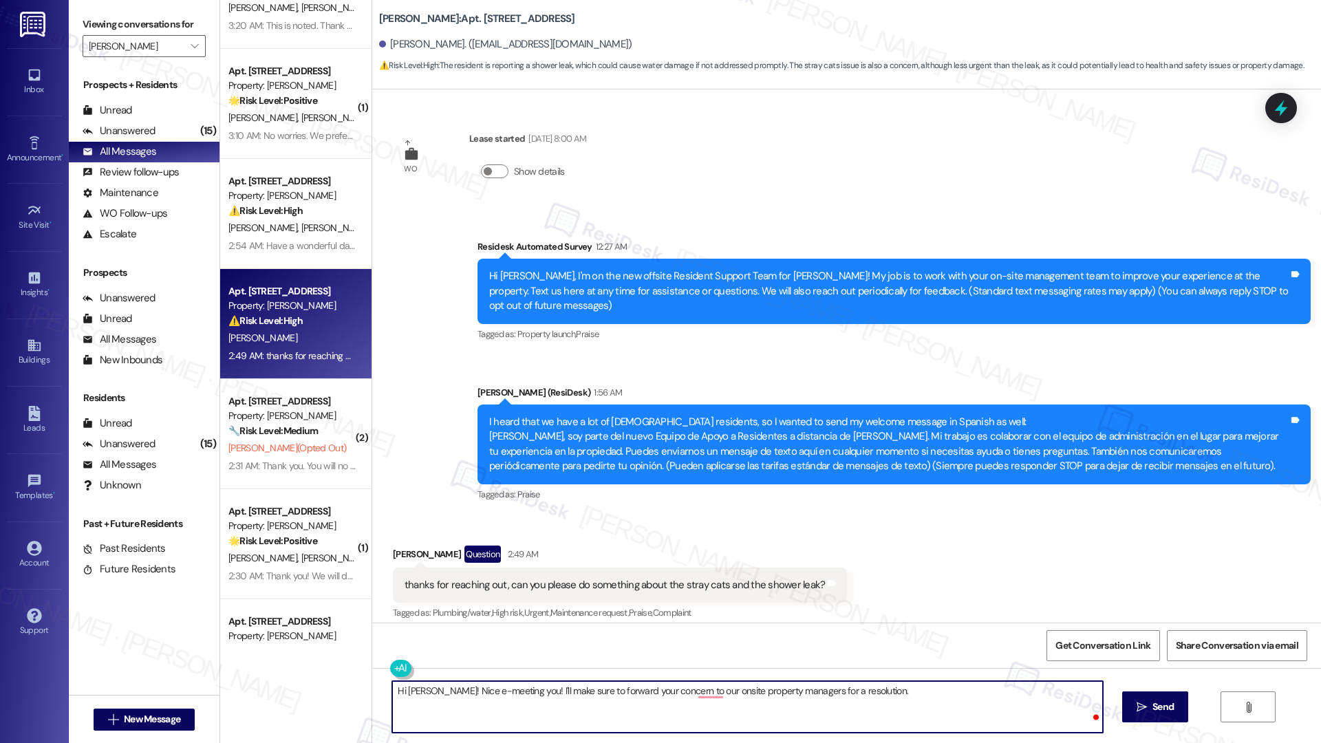
type textarea "Hi Kimani! Nice e-meeting you! I'll make sure to forward your concern to our on…"
click at [788, 692] on textarea "Hi Kimani! Nice e-meeting you! I'll make sure to forward your concern to our on…" at bounding box center [747, 707] width 710 height 52
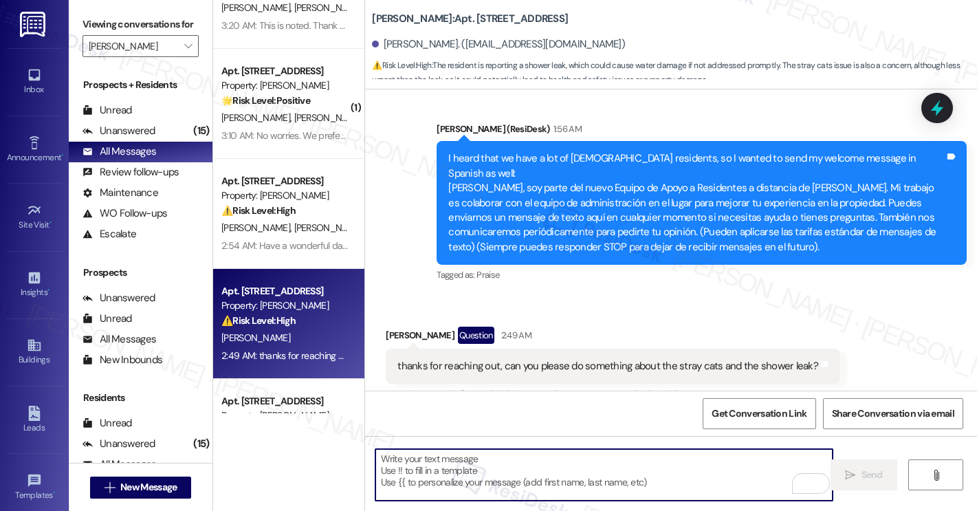
scroll to position [302, 0]
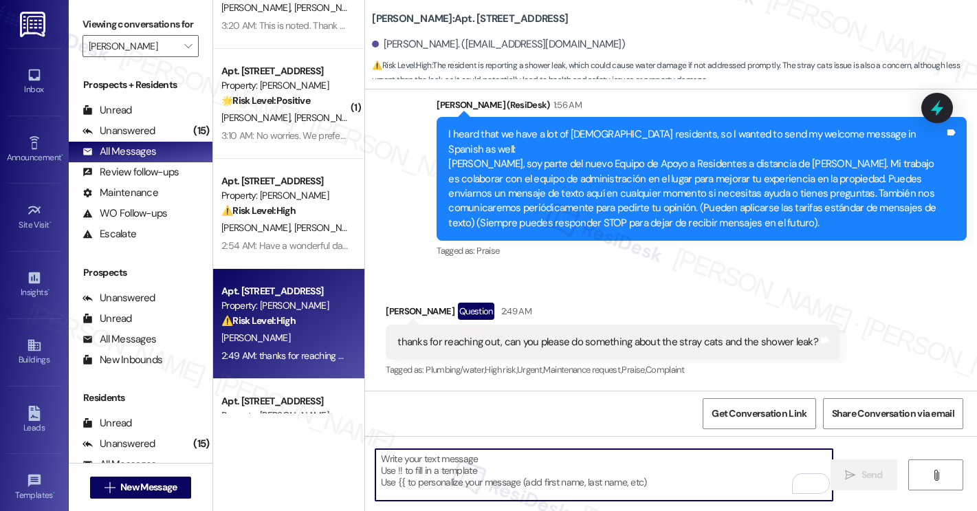
click at [519, 456] on textarea "To enrich screen reader interactions, please activate Accessibility in Grammarl…" at bounding box center [604, 475] width 457 height 52
paste textarea "Hi Kimani! It’s great to e-meet you. I’ll be sure to forward your concern to ou…"
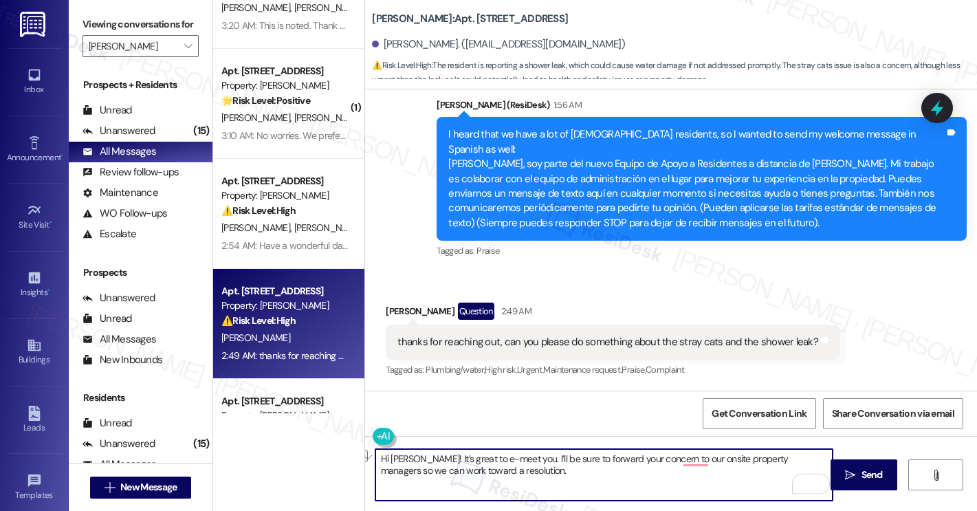
drag, startPoint x: 387, startPoint y: 464, endPoint x: 475, endPoint y: 464, distance: 88.0
click at [475, 464] on textarea "Hi Kimani! It’s great to e-meet you. I’ll be sure to forward your concern to ou…" at bounding box center [604, 475] width 457 height 52
click at [496, 473] on textarea "Hi Kimani! It’s great to e-meet you. I’ll be sure to forward your concern to ou…" at bounding box center [604, 475] width 457 height 52
type textarea "Hi Kimani! It’s great to e-meet you. I’ll be sure to forward your concern to ou…"
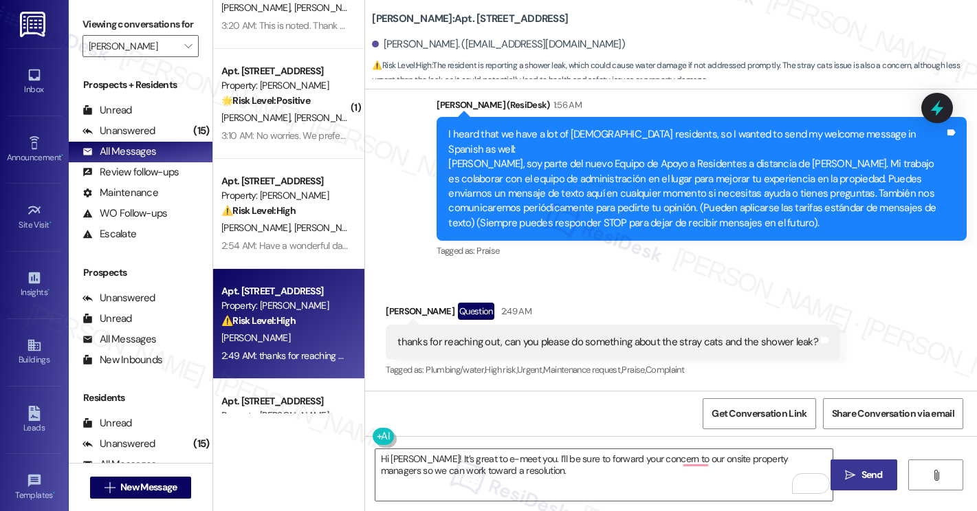
click at [852, 480] on span " Send" at bounding box center [864, 475] width 43 height 14
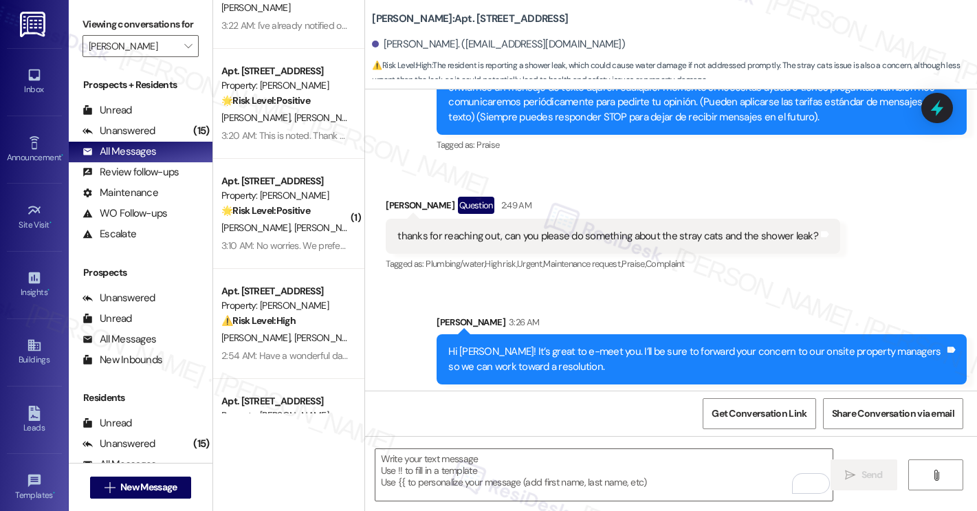
scroll to position [413, 0]
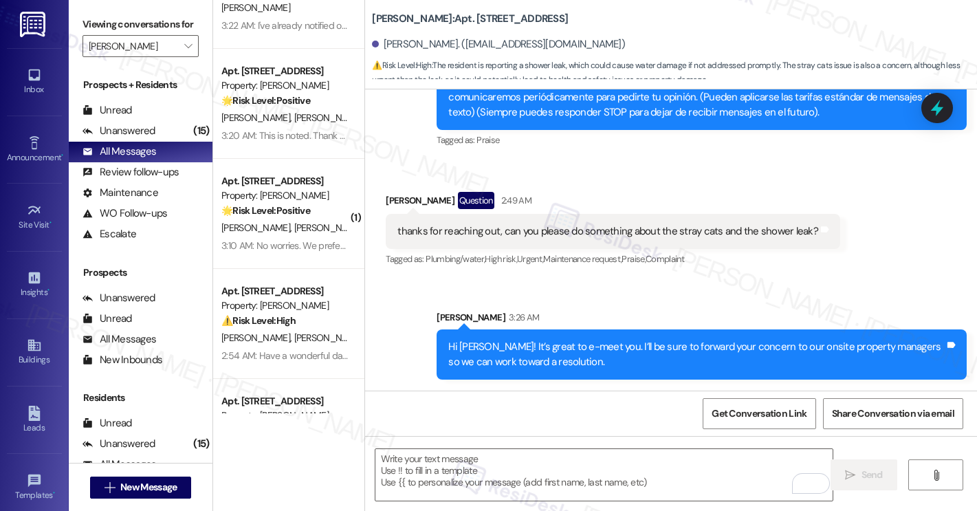
click at [542, 234] on div "thanks for reaching out, can you please do something about the stray cats and t…" at bounding box center [608, 231] width 421 height 14
click at [542, 233] on div "thanks for reaching out, can you please do something about the stray cats and t…" at bounding box center [608, 231] width 421 height 14
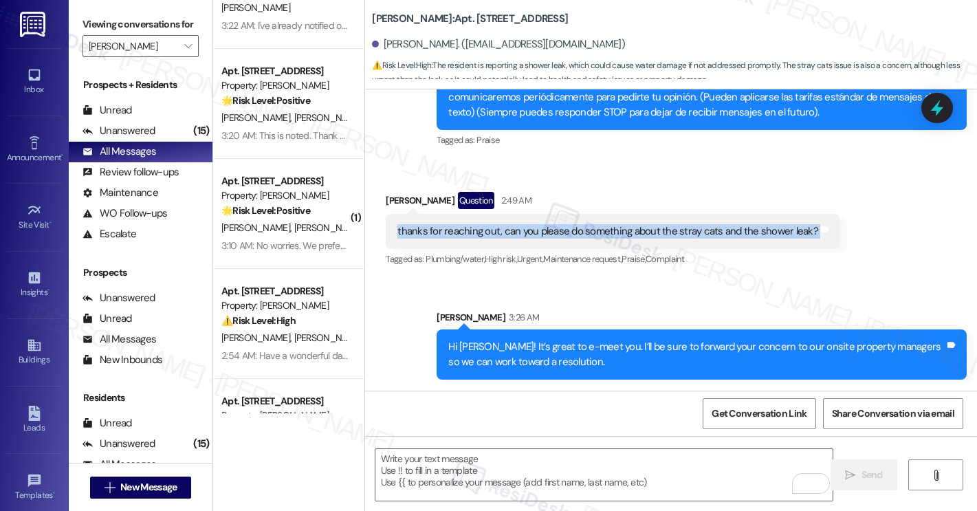
click at [542, 233] on div "thanks for reaching out, can you please do something about the stray cats and t…" at bounding box center [608, 231] width 421 height 14
copy div "thanks for reaching out, can you please do something about the stray cats and t…"
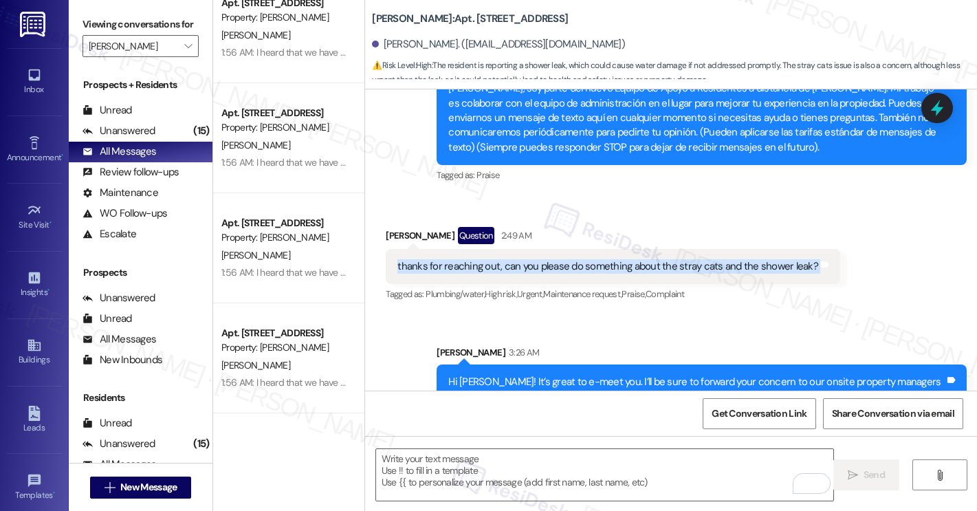
scroll to position [374, 0]
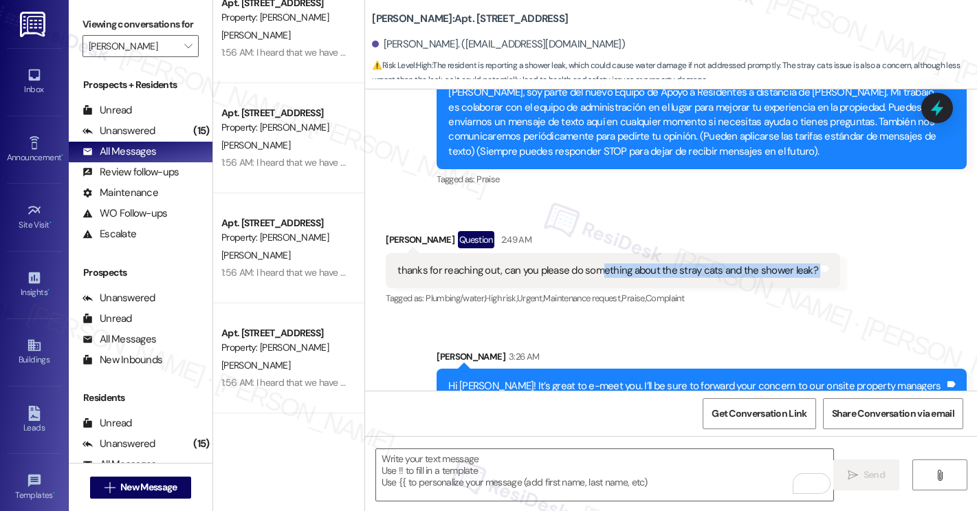
click at [589, 272] on div "thanks for reaching out, can you please do something about the stray cats and t…" at bounding box center [608, 270] width 421 height 14
click at [578, 271] on div "thanks for reaching out, can you please do something about the stray cats and t…" at bounding box center [608, 270] width 421 height 14
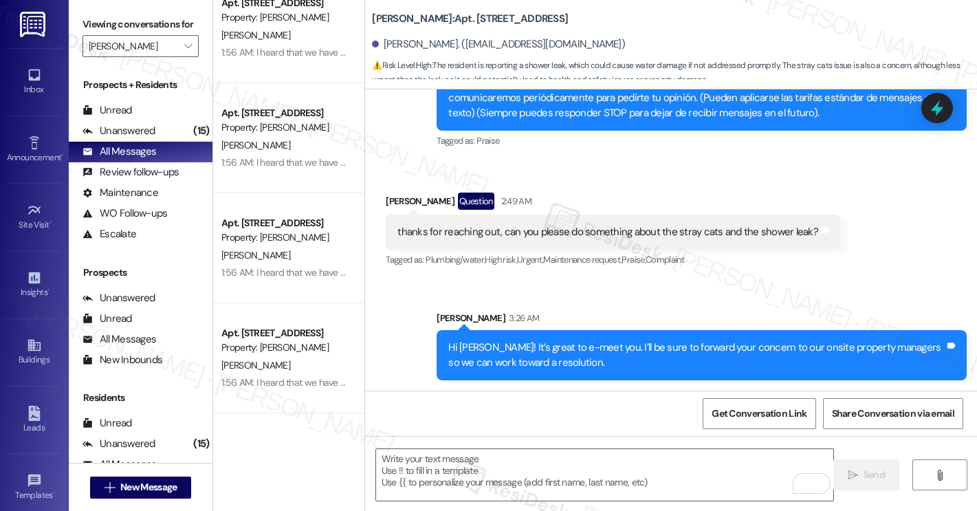
scroll to position [413, 0]
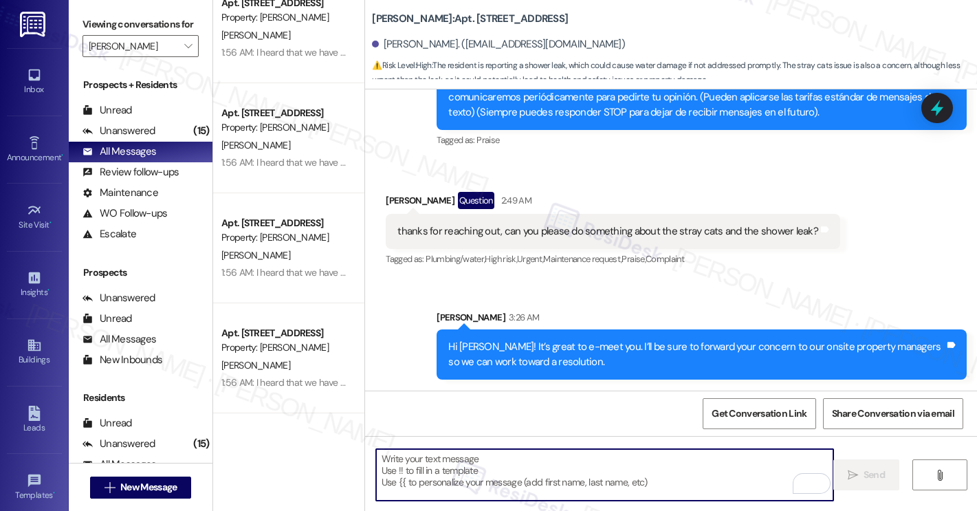
drag, startPoint x: 572, startPoint y: 458, endPoint x: 581, endPoint y: 458, distance: 9.6
click at [572, 457] on textarea "To enrich screen reader interactions, please activate Accessibility in Grammarl…" at bounding box center [604, 475] width 457 height 52
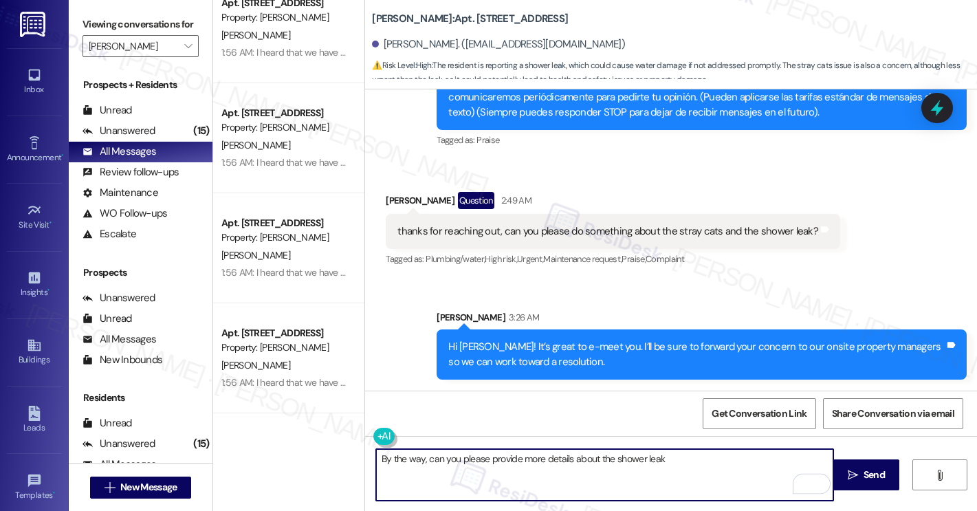
type textarea "By the way, can you please provide more details about the shower leak?"
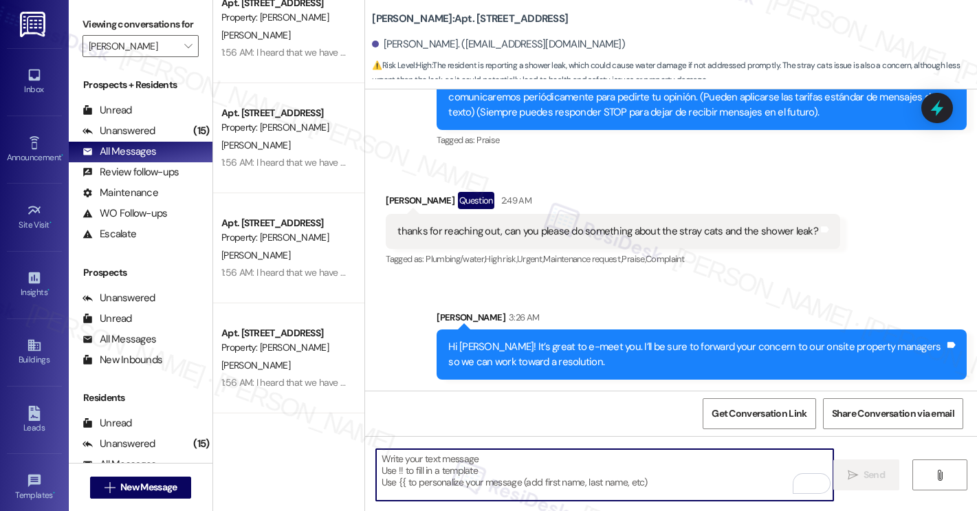
click at [464, 477] on textarea "To enrich screen reader interactions, please activate Accessibility in Grammarl…" at bounding box center [604, 475] width 457 height 52
click at [465, 476] on textarea "To enrich screen reader interactions, please activate Accessibility in Grammarl…" at bounding box center [604, 475] width 457 height 52
paste textarea "Could you please provide a few more details about the shower leak so we can bet…"
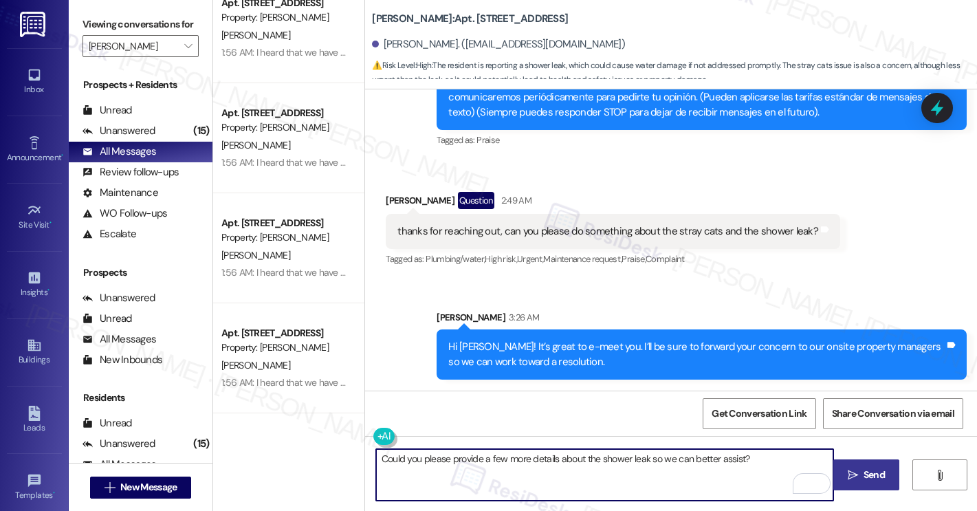
type textarea "Could you please provide a few more details about the shower leak so we can bet…"
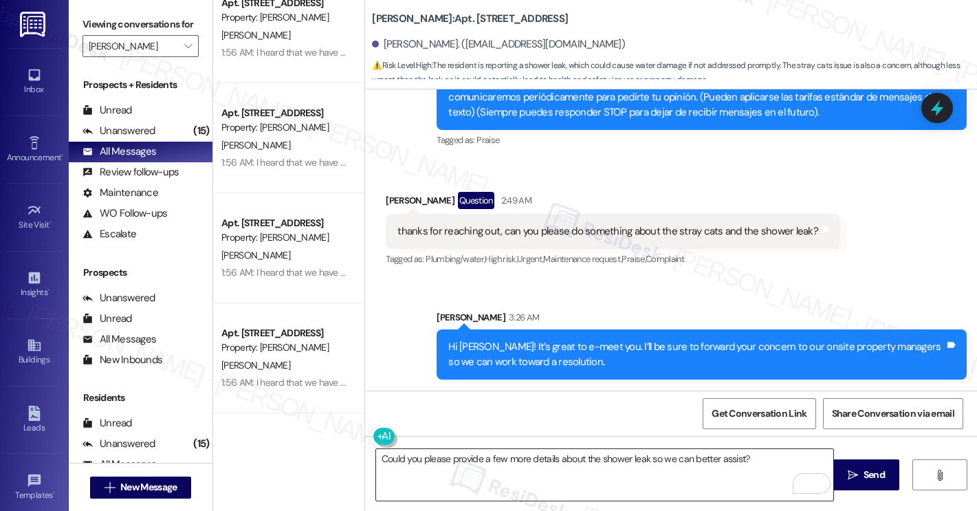
drag, startPoint x: 854, startPoint y: 484, endPoint x: 795, endPoint y: 473, distance: 59.5
click at [854, 484] on button " Send" at bounding box center [867, 474] width 67 height 31
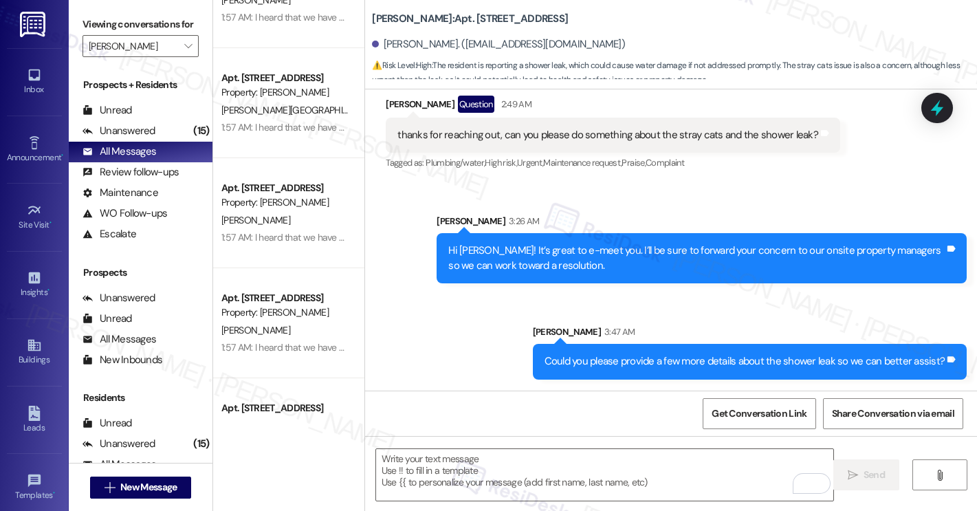
scroll to position [3234, 0]
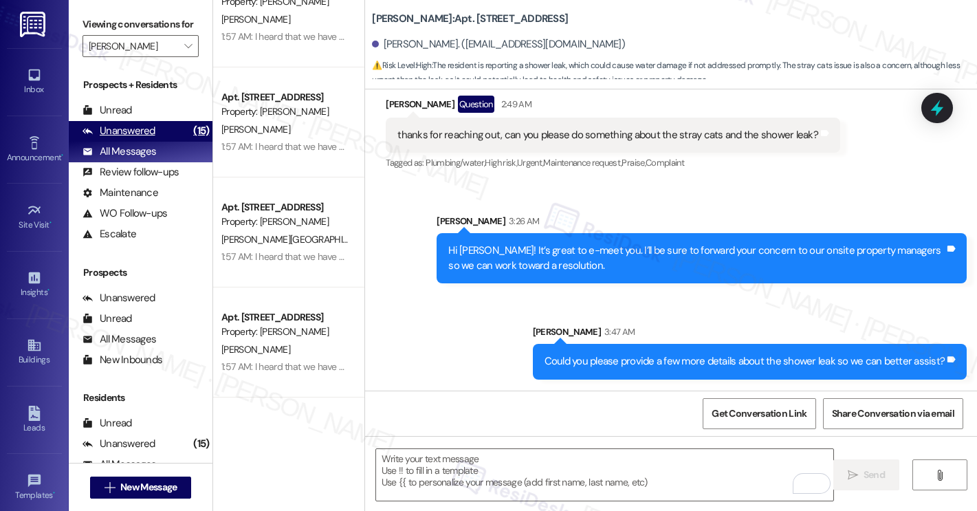
click at [121, 138] on div "Unanswered" at bounding box center [119, 131] width 73 height 14
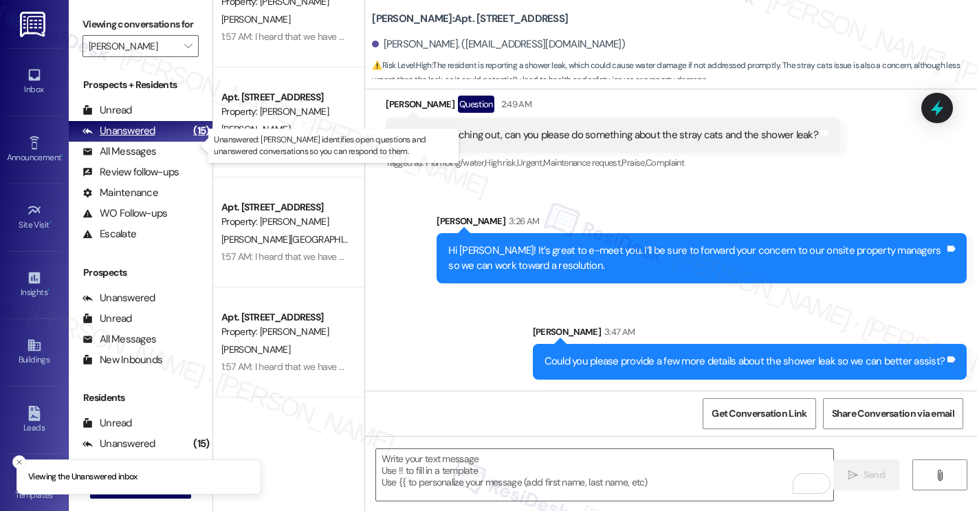
scroll to position [1237, 0]
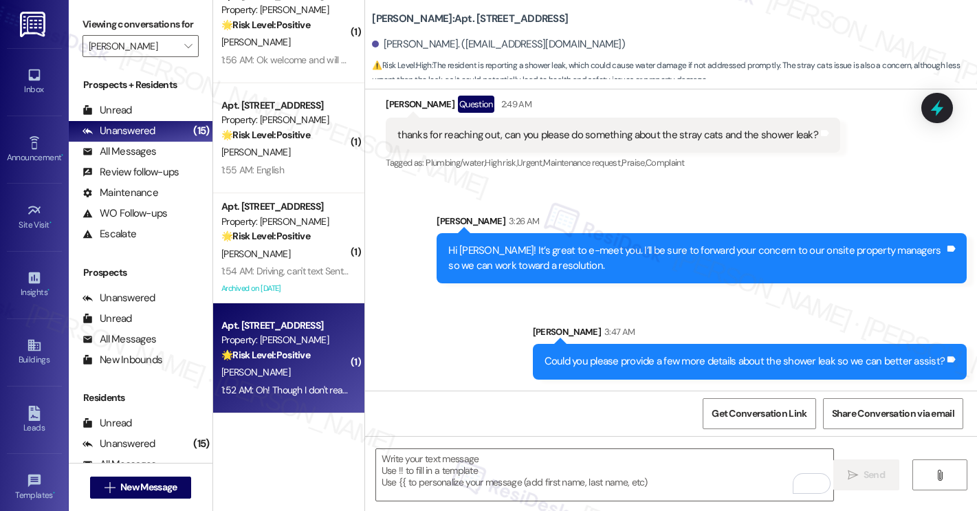
click at [284, 360] on strong "🌟 Risk Level: Positive" at bounding box center [265, 355] width 89 height 12
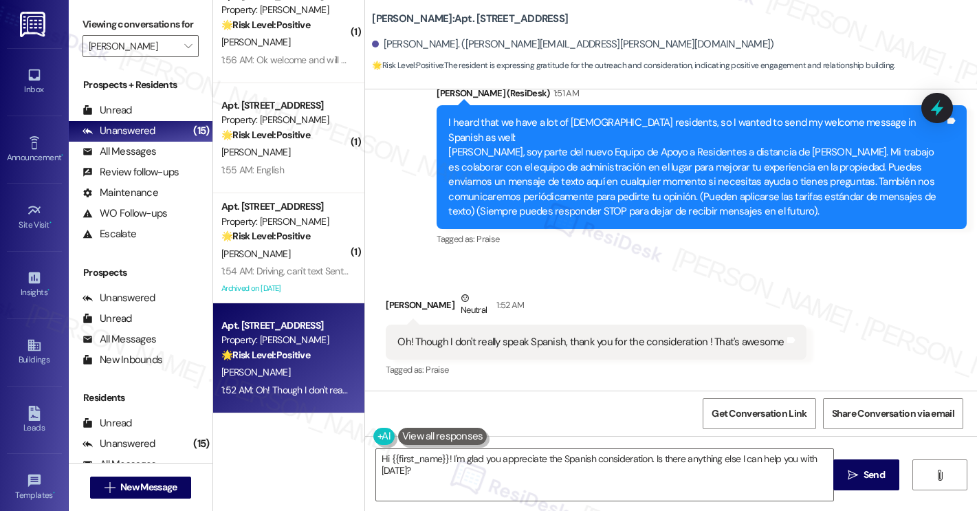
scroll to position [519, 0]
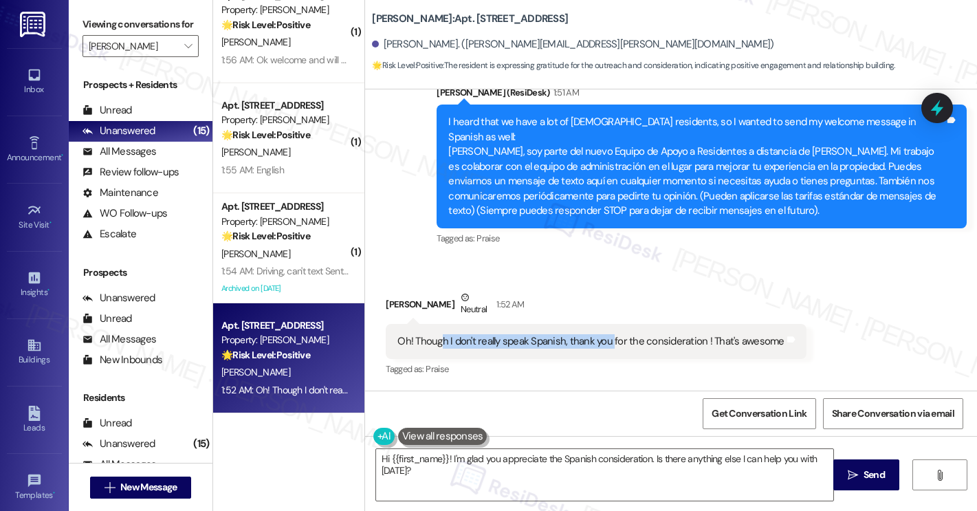
drag, startPoint x: 433, startPoint y: 342, endPoint x: 603, endPoint y: 338, distance: 169.9
click at [603, 338] on div "Oh! Though I don't really speak Spanish, thank you for the consideration ! That…" at bounding box center [591, 341] width 387 height 14
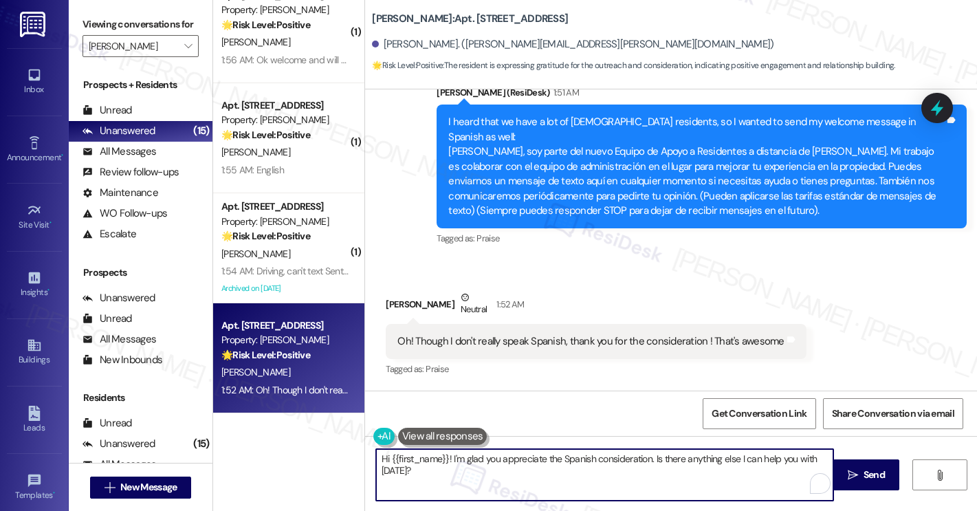
click at [455, 460] on textarea "Hi {{first_name}}! I'm glad you appreciate the Spanish consideration. Is there …" at bounding box center [604, 475] width 457 height 52
click at [722, 455] on textarea "Hi Jocelyn, thank you for taking time to respond. Nice e-meeting you! ☺️" at bounding box center [604, 475] width 457 height 52
click at [509, 457] on textarea "Hi Jocelyn, thank you for taking time to respond. Nice e-meeting you! ☺️" at bounding box center [604, 475] width 457 height 52
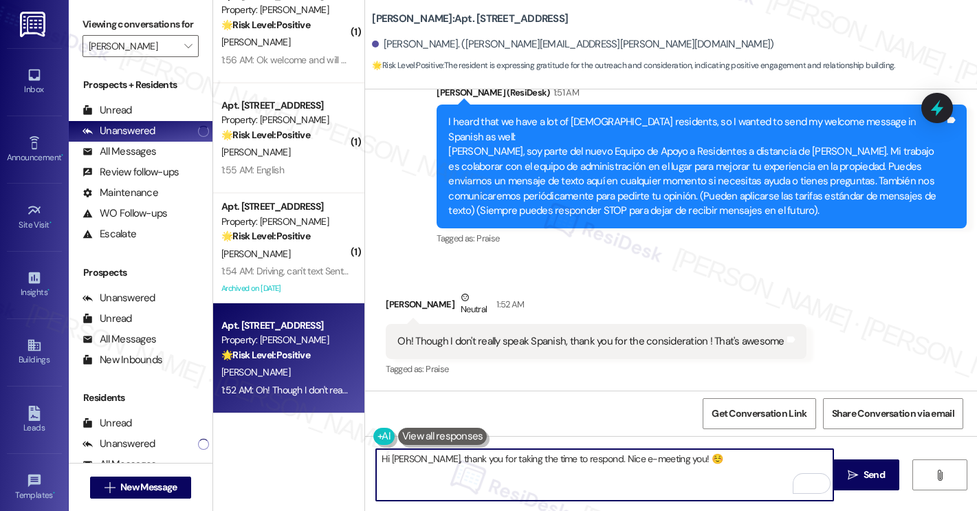
click at [722, 466] on textarea "Hi Jocelyn, thank you for taking the time to respond. Nice e-meeting you! ☺️" at bounding box center [604, 475] width 457 height 52
type textarea "Hi Jocelyn, thank you for taking the time to respond. Nice e-meeting you! ☺️"
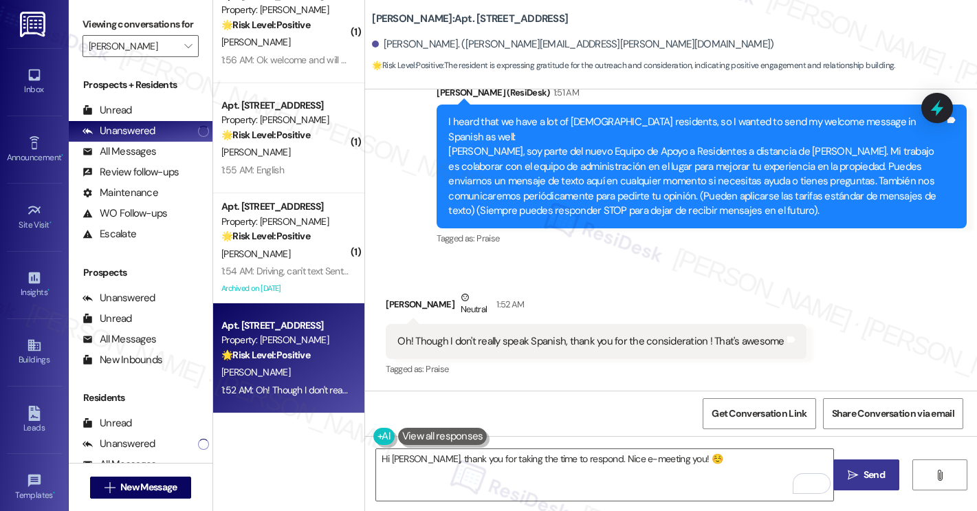
click at [871, 473] on span "Send" at bounding box center [874, 475] width 21 height 14
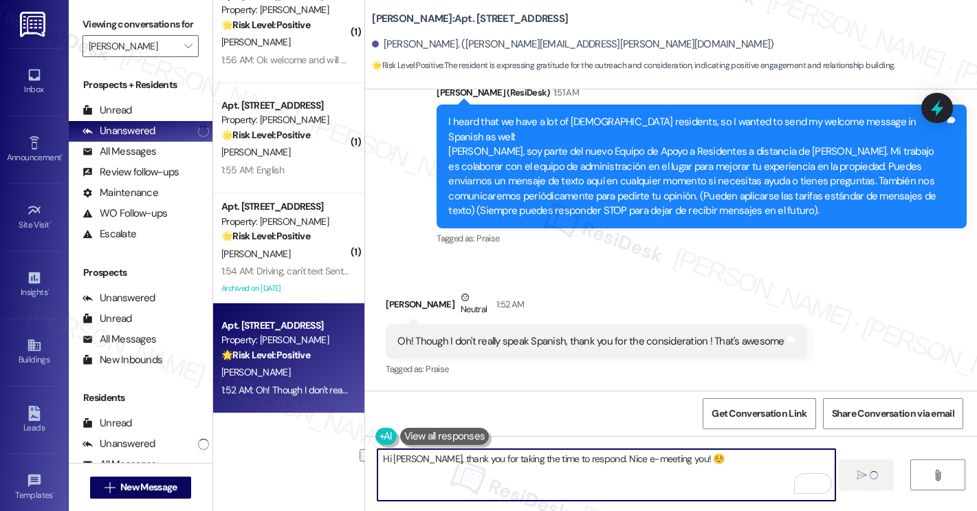
drag, startPoint x: 402, startPoint y: 460, endPoint x: 552, endPoint y: 465, distance: 150.7
click at [552, 465] on textarea "Hi Jocelyn, thank you for taking the time to respond. Nice e-meeting you! ☺️" at bounding box center [606, 475] width 457 height 52
click at [598, 462] on textarea "Hi Jocelyn, thank you for taking the time to respond. Nice e-meeting you! ☺️" at bounding box center [606, 475] width 457 height 52
click at [712, 459] on textarea "Hi Jocelyn, thank you for taking the time to respond. Nice e-meeting you! ☺️" at bounding box center [606, 475] width 457 height 52
click at [722, 471] on textarea "Hi Jocelyn, thank you for taking the time to respond. Nice e-meeting you! ☺️" at bounding box center [606, 475] width 457 height 52
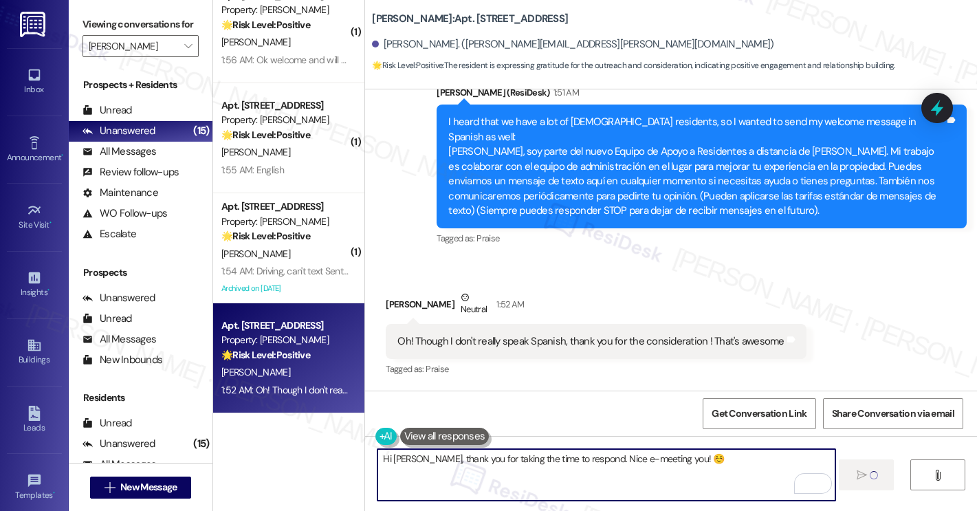
click at [713, 472] on textarea "Hi Jocelyn, thank you for taking the time to respond. Nice e-meeting you! ☺️" at bounding box center [606, 475] width 457 height 52
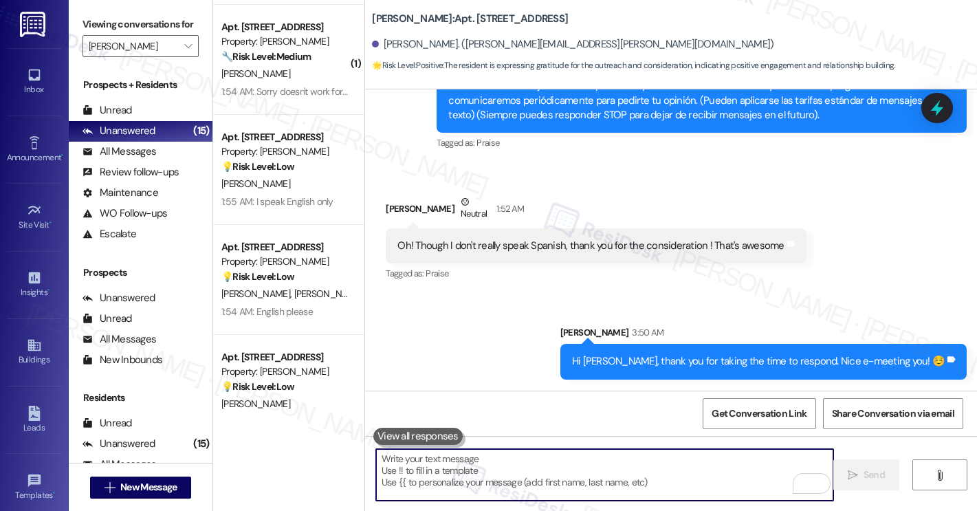
scroll to position [0, 0]
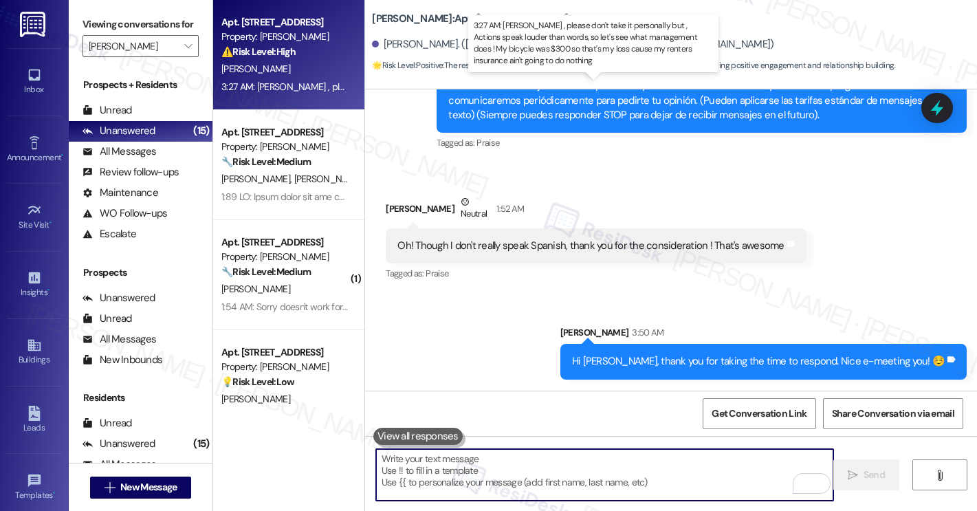
click at [298, 83] on div "3:27 AM: Sarah , please don't take it personally but , Actions speak louder tha…" at bounding box center [671, 86] width 900 height 12
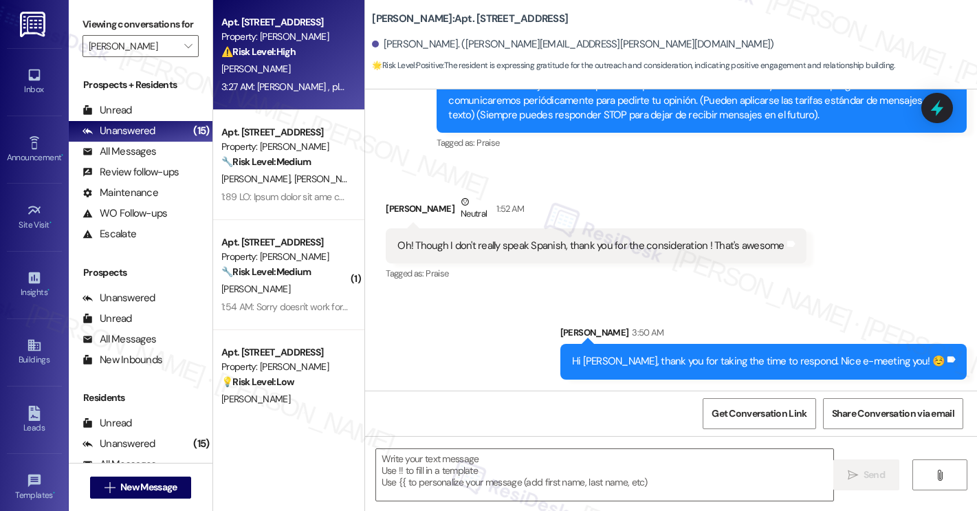
type textarea "Fetching suggested responses. Please feel free to read through the conversation…"
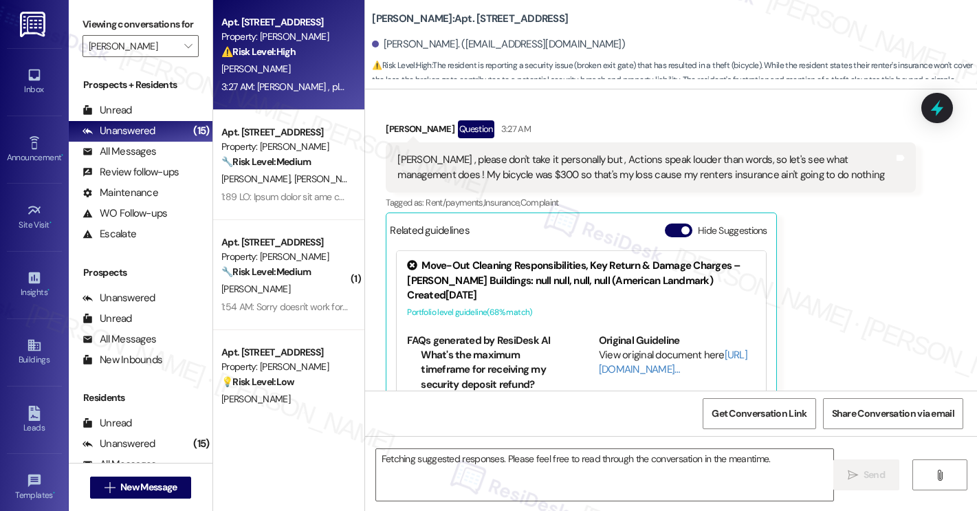
scroll to position [2221, 0]
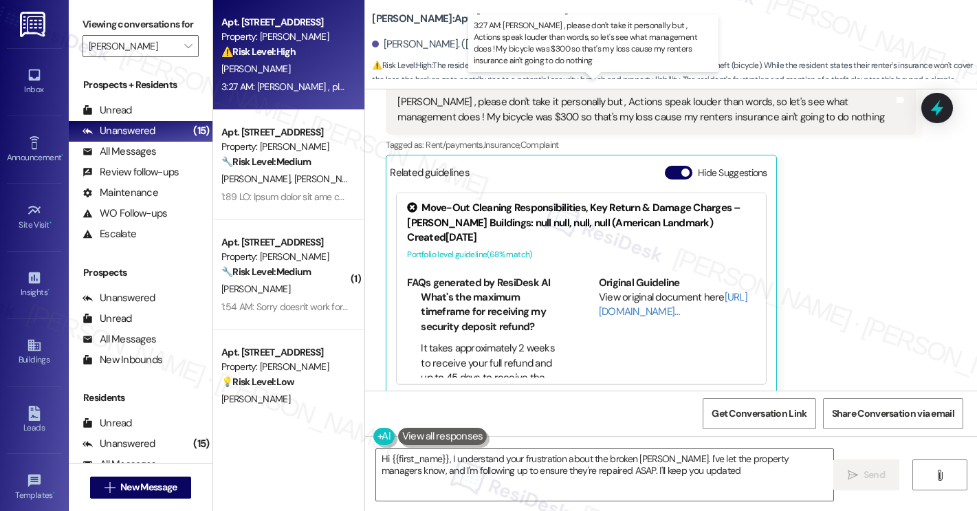
type textarea "Hi {{first_name}}, I understand your frustration about the broken gates. I've l…"
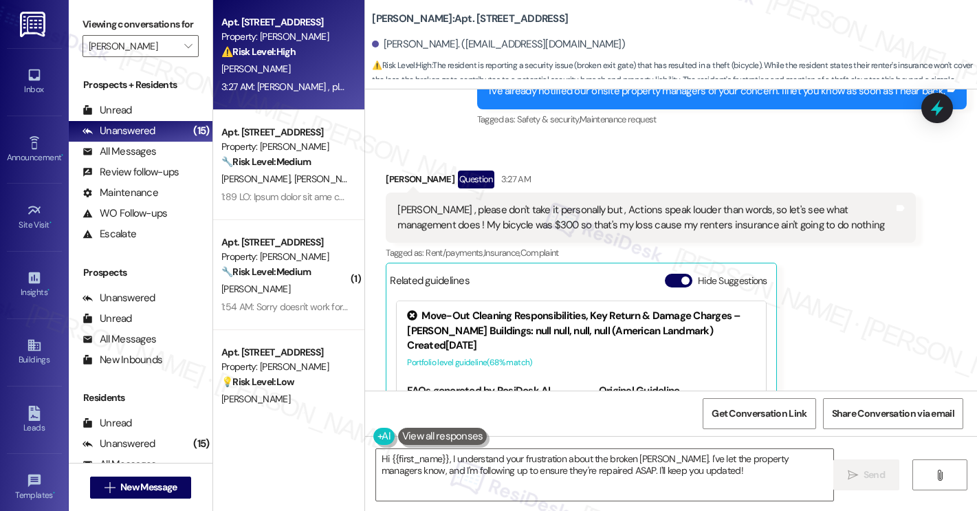
scroll to position [2106, 0]
